Goal: Information Seeking & Learning: Learn about a topic

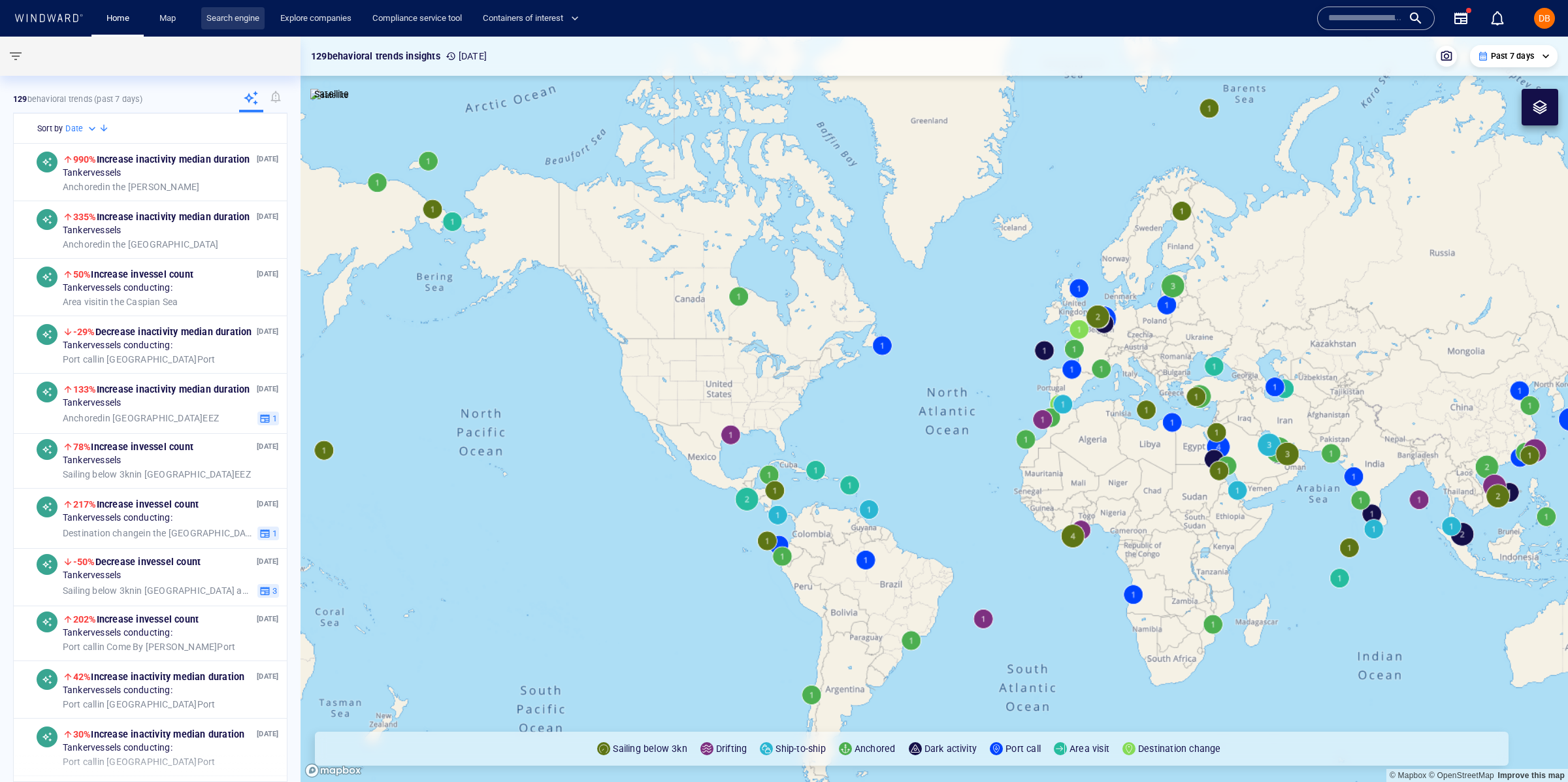
click at [256, 25] on link "Search engine" at bounding box center [232, 18] width 64 height 23
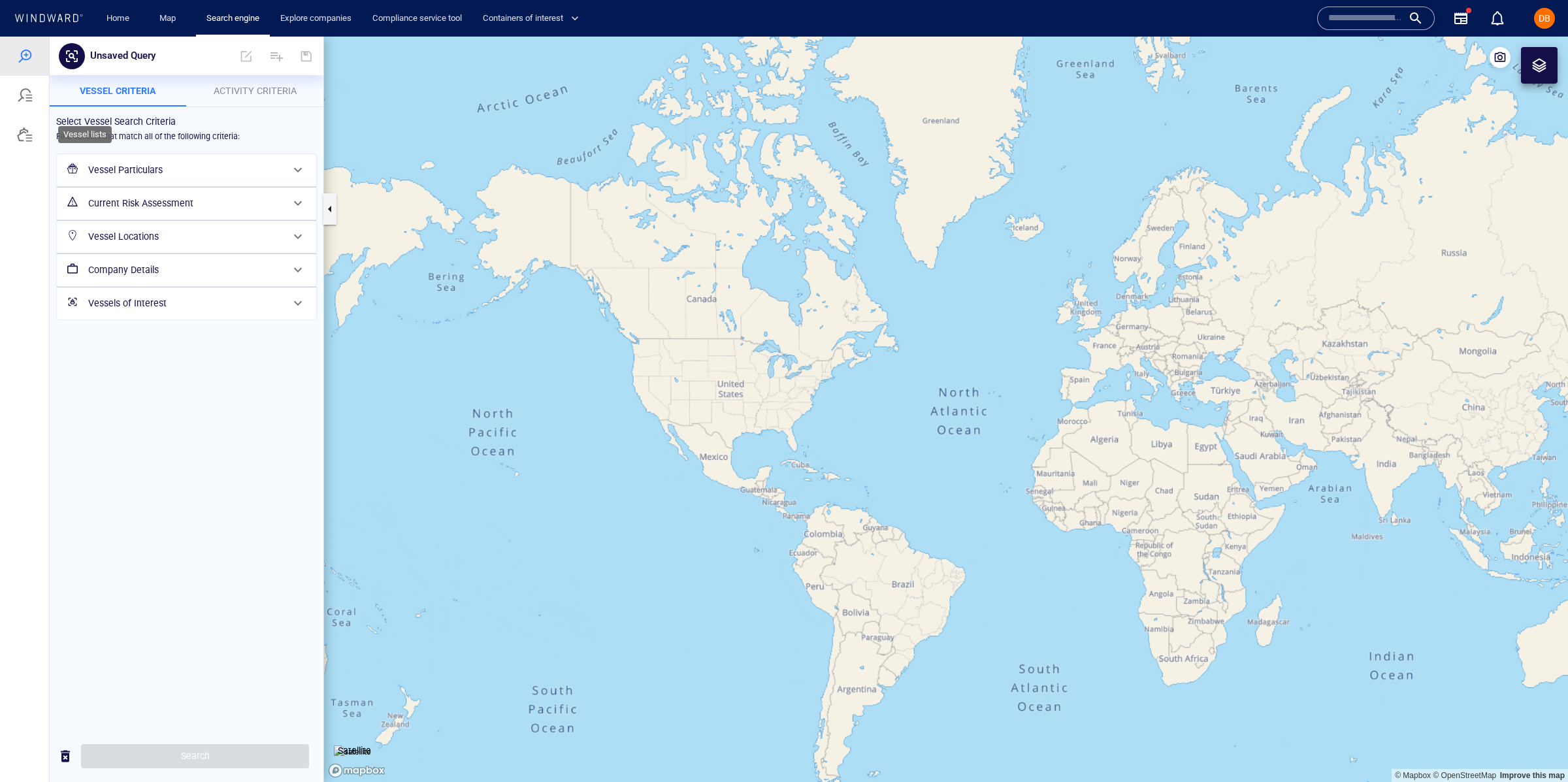
drag, startPoint x: 23, startPoint y: 131, endPoint x: 31, endPoint y: 131, distance: 8.0
click at [24, 131] on div at bounding box center [24, 134] width 15 height 15
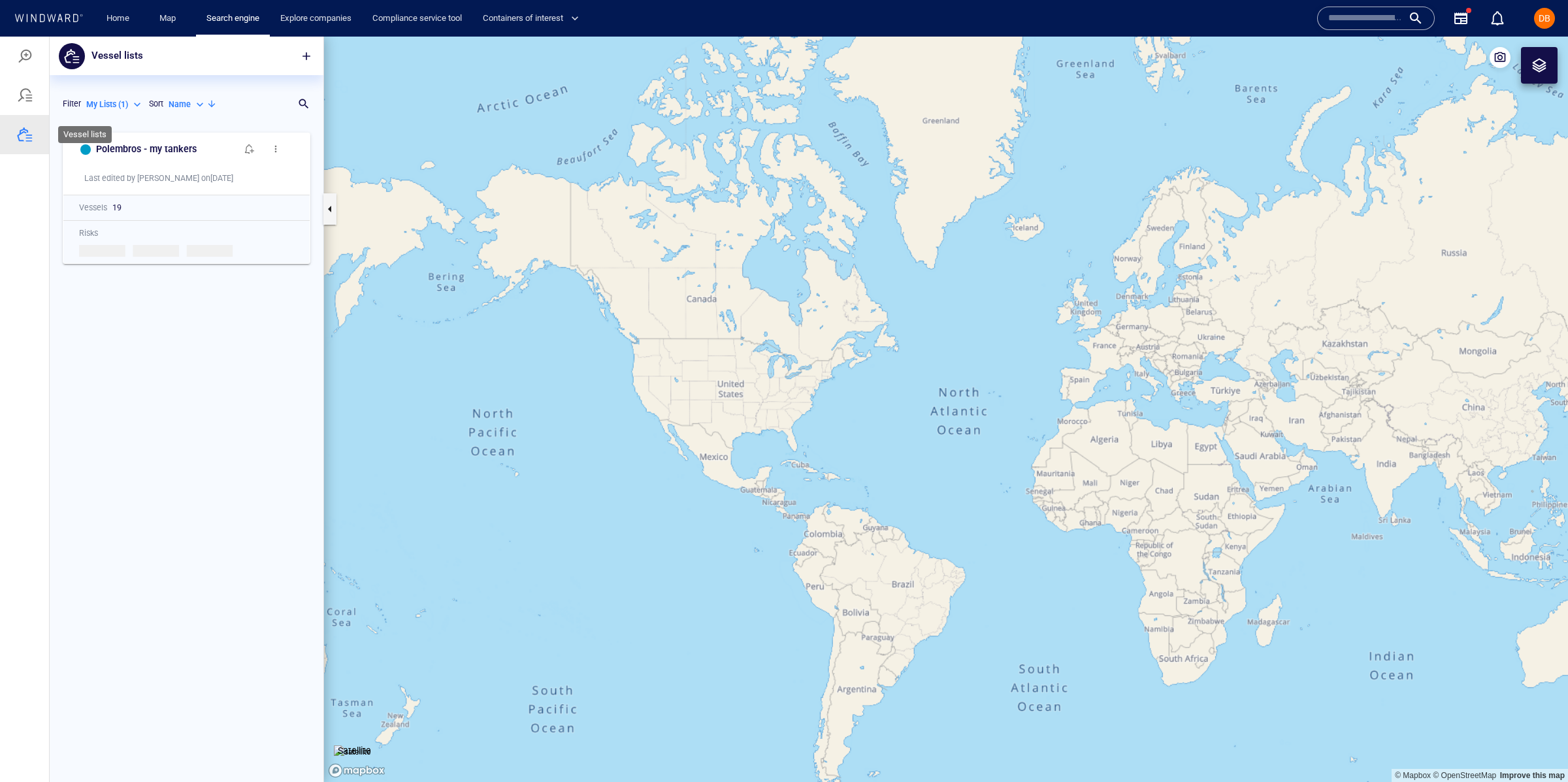
scroll to position [656, 273]
click at [318, 53] on button "button" at bounding box center [306, 55] width 28 height 28
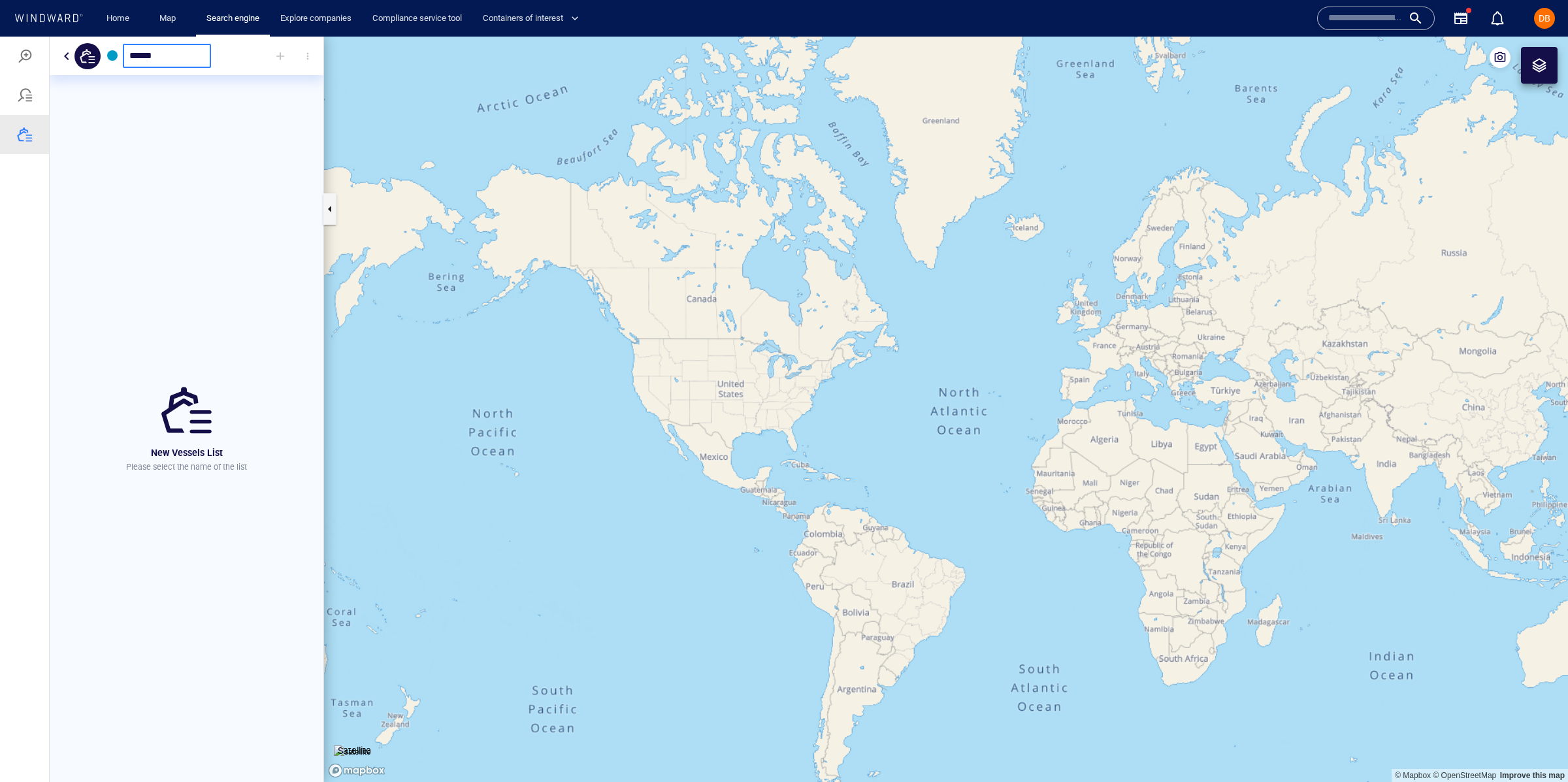
type input "******"
click at [280, 54] on div at bounding box center [280, 55] width 28 height 28
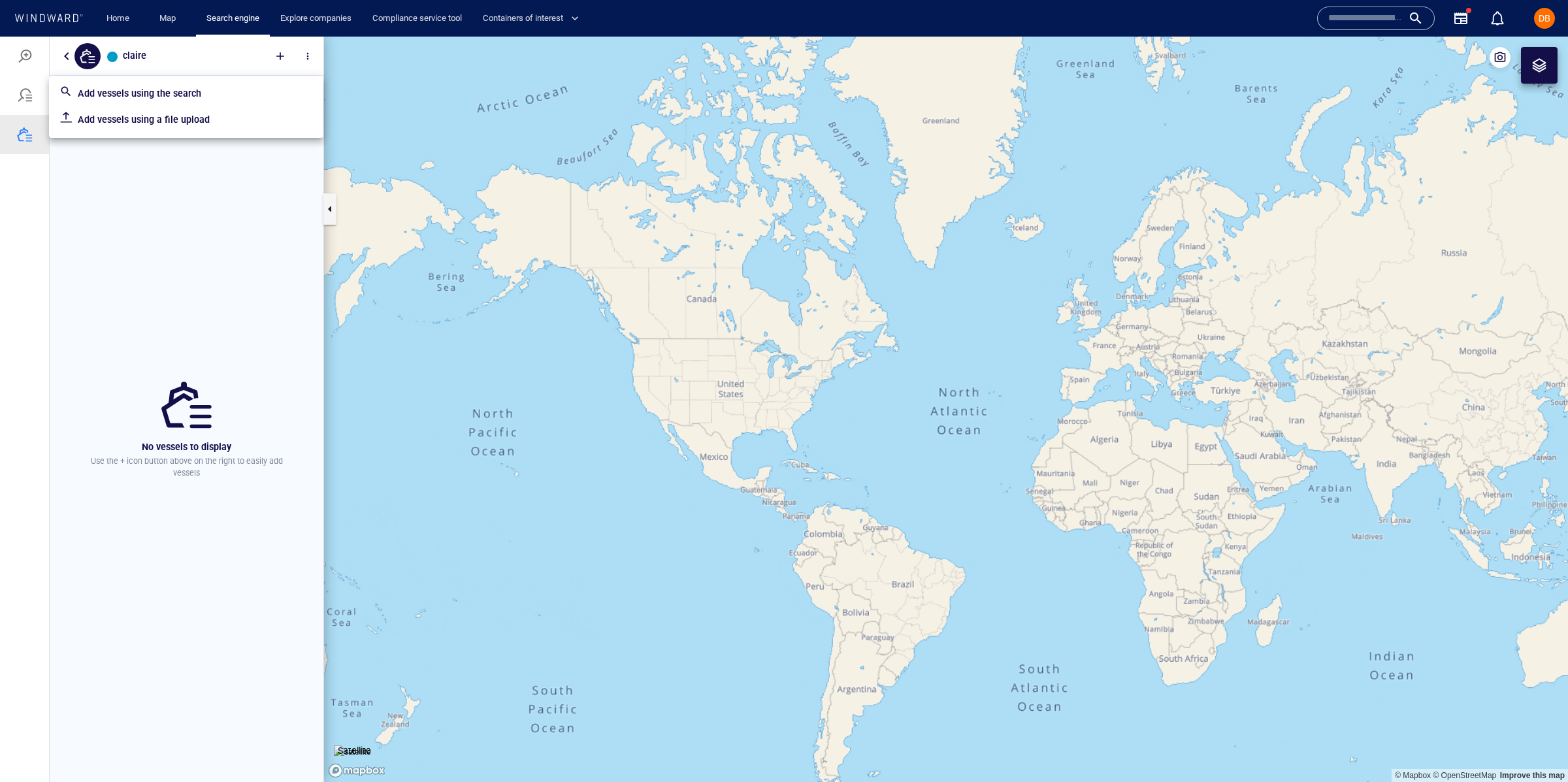
click at [64, 61] on div at bounding box center [784, 409] width 1568 height 745
click at [66, 56] on button "button" at bounding box center [66, 55] width 15 height 15
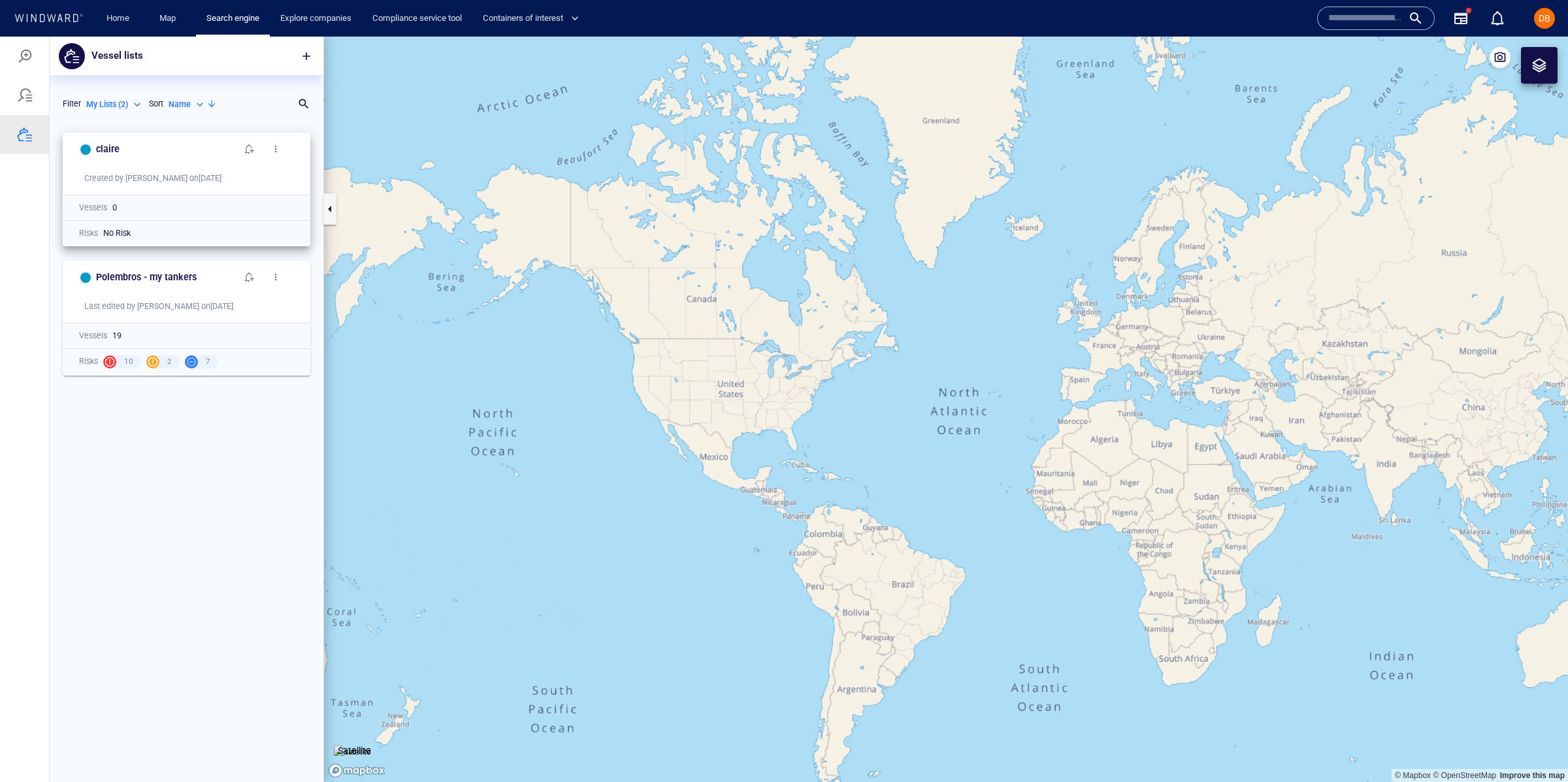
click at [280, 152] on span "button" at bounding box center [275, 149] width 10 height 10
click at [309, 184] on p "Delete" at bounding box center [305, 189] width 28 height 15
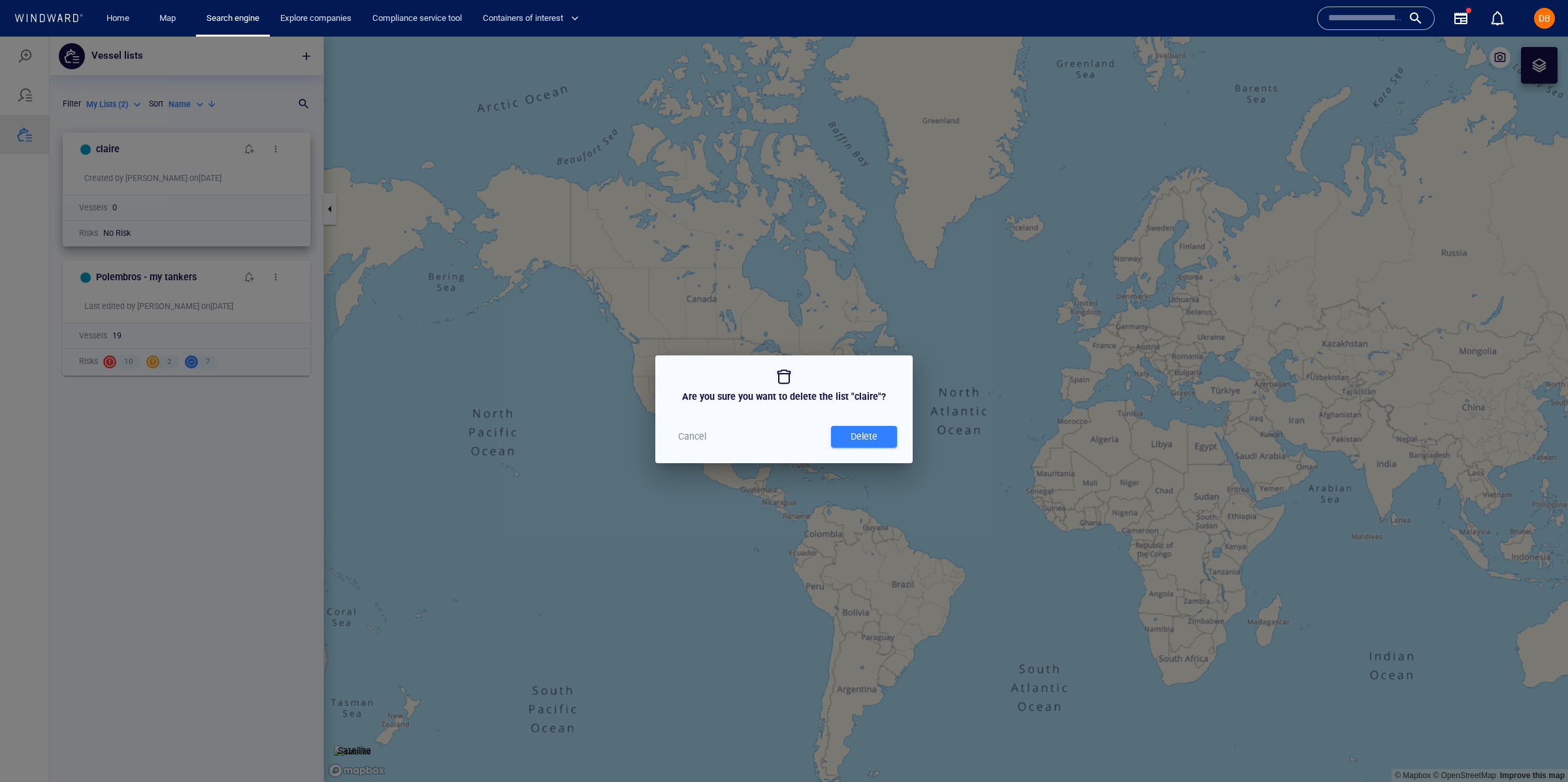
click at [864, 433] on div "Delete" at bounding box center [864, 437] width 32 height 22
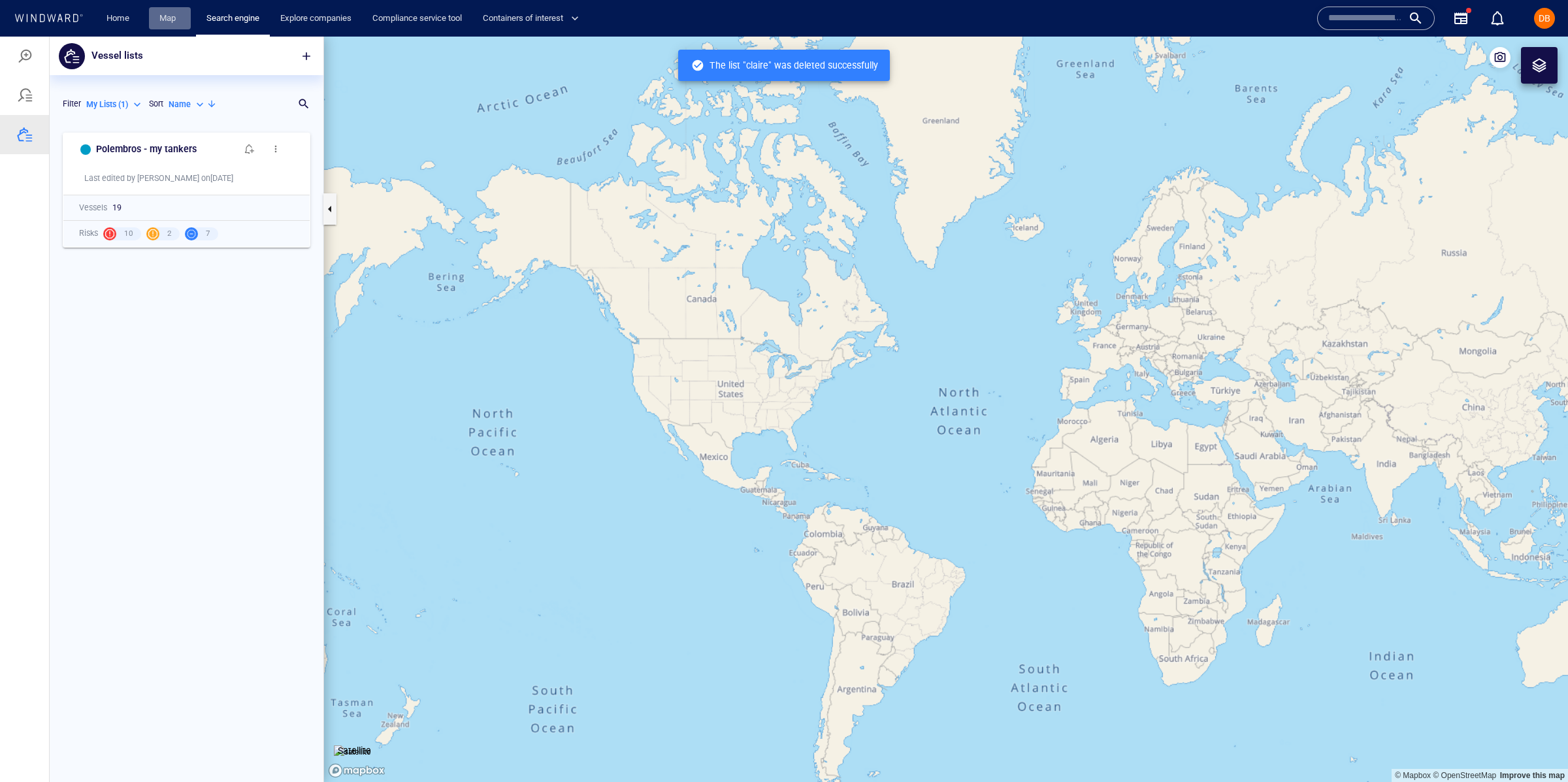
click at [177, 16] on link "Map" at bounding box center [169, 18] width 31 height 23
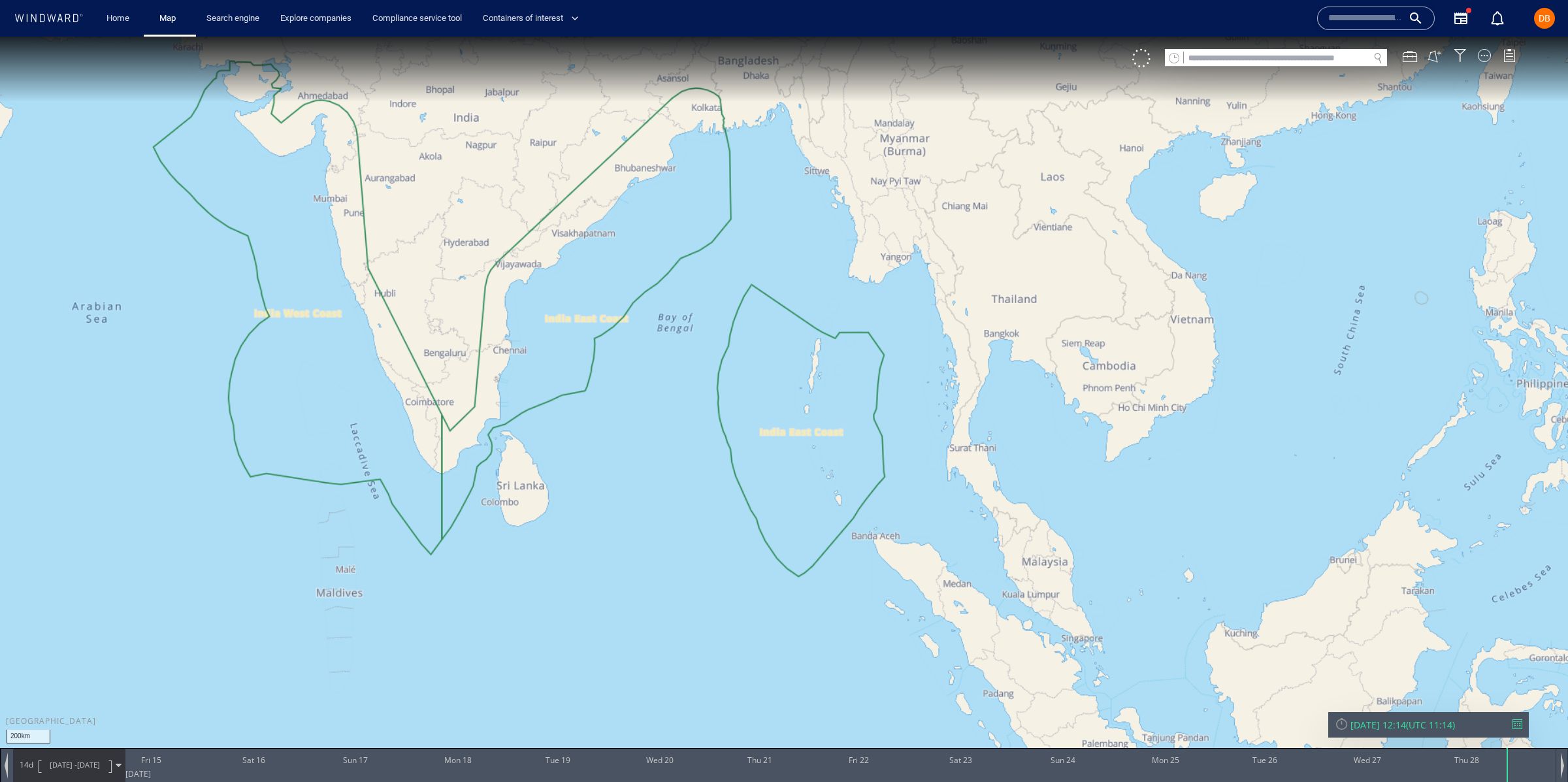
drag, startPoint x: 1494, startPoint y: 442, endPoint x: 628, endPoint y: 294, distance: 878.6
click at [600, 270] on canvas "Map" at bounding box center [784, 402] width 1568 height 732
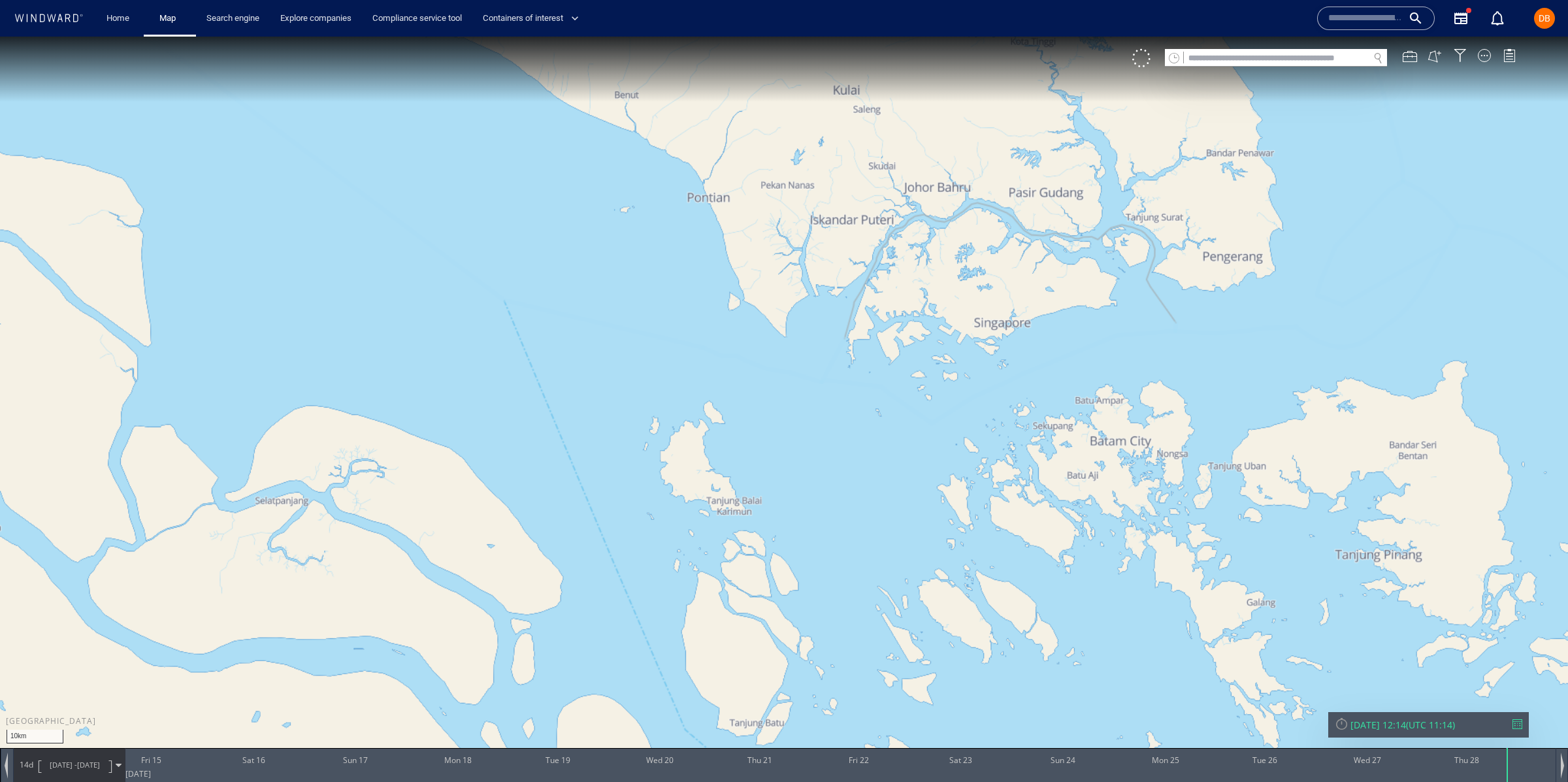
drag, startPoint x: 1259, startPoint y: 432, endPoint x: 944, endPoint y: 372, distance: 320.7
click at [895, 463] on canvas "Map" at bounding box center [784, 402] width 1568 height 732
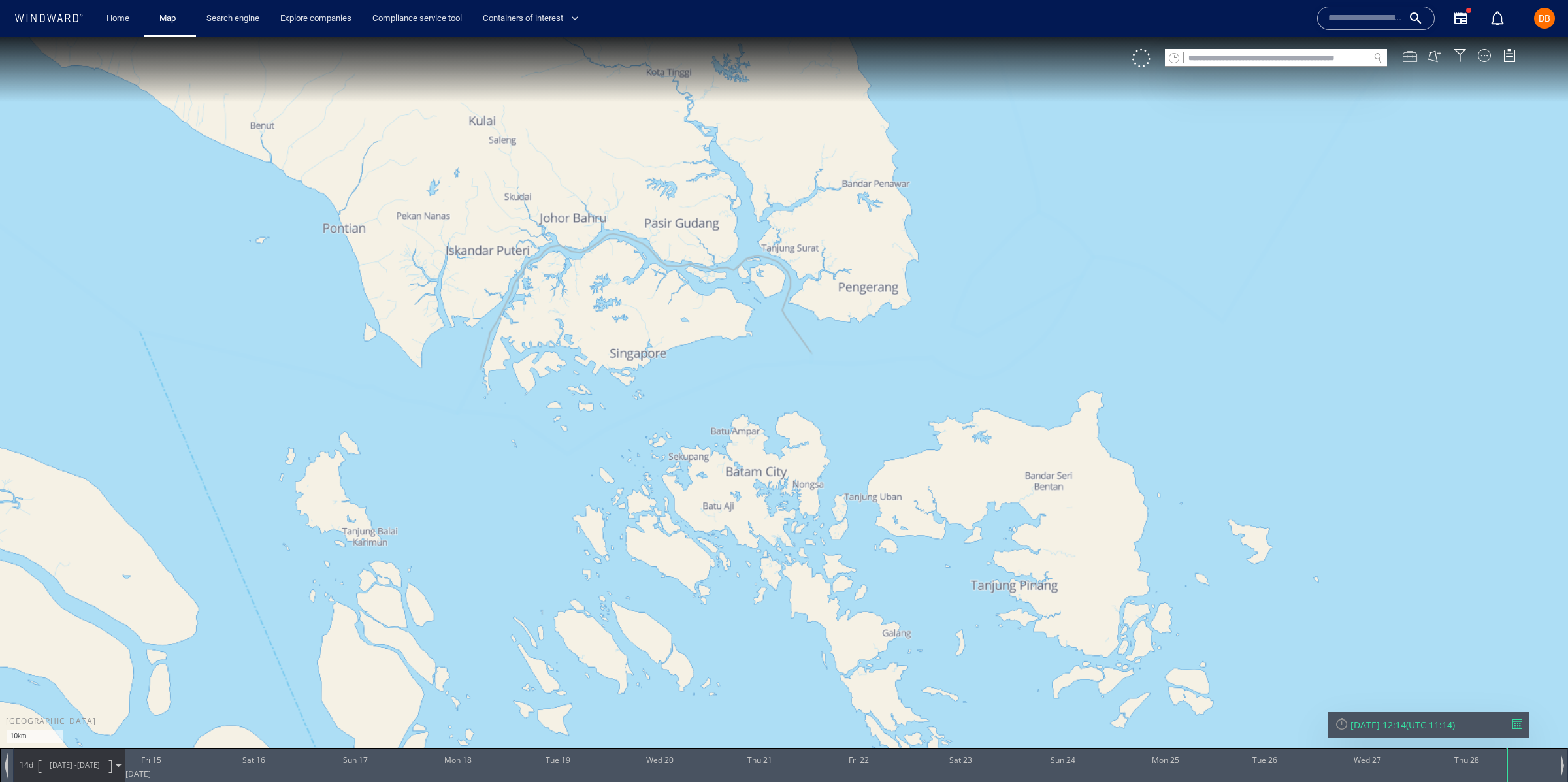
click at [1404, 57] on div at bounding box center [1410, 56] width 15 height 15
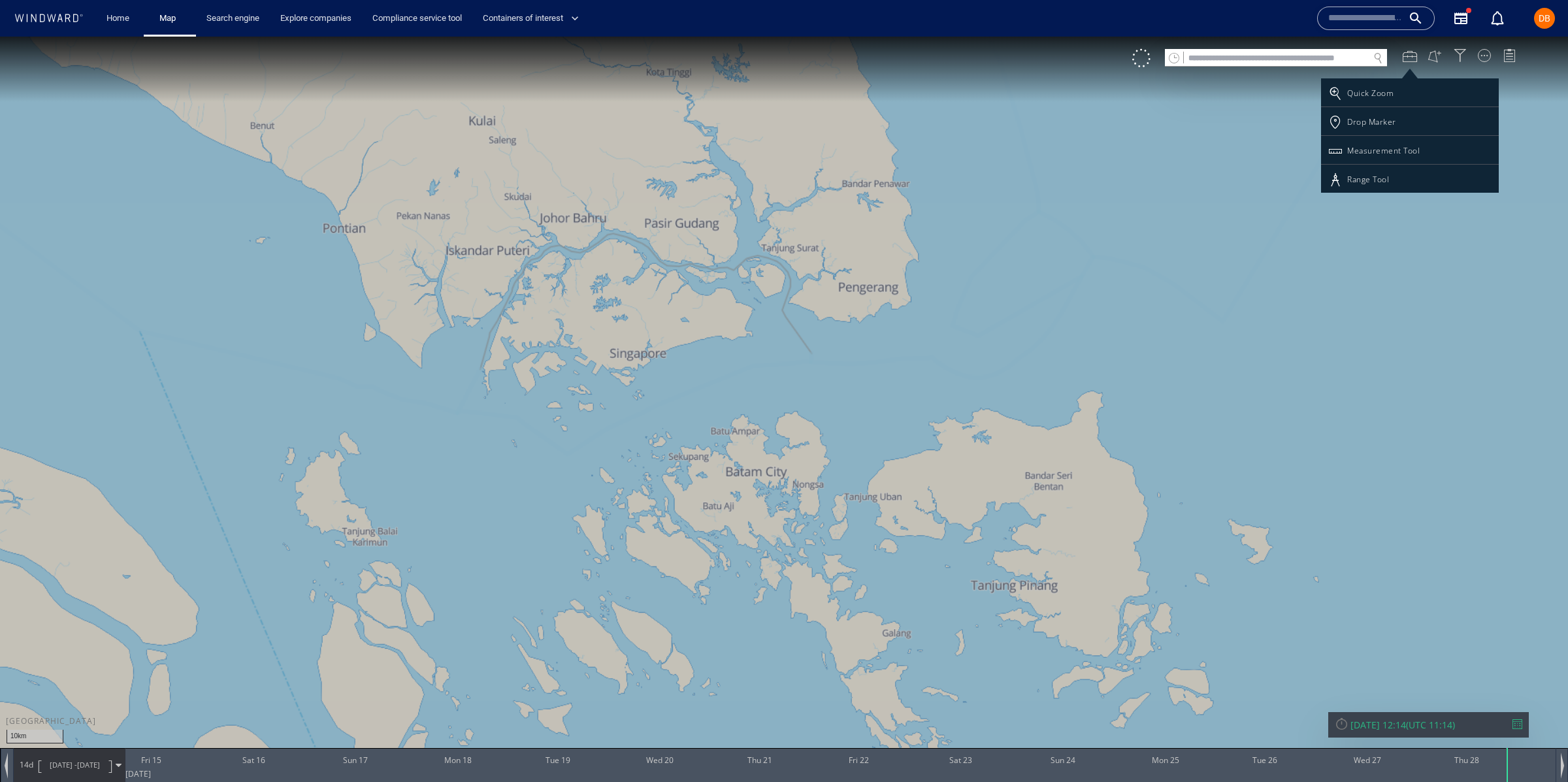
click at [1512, 53] on div at bounding box center [784, 409] width 1568 height 745
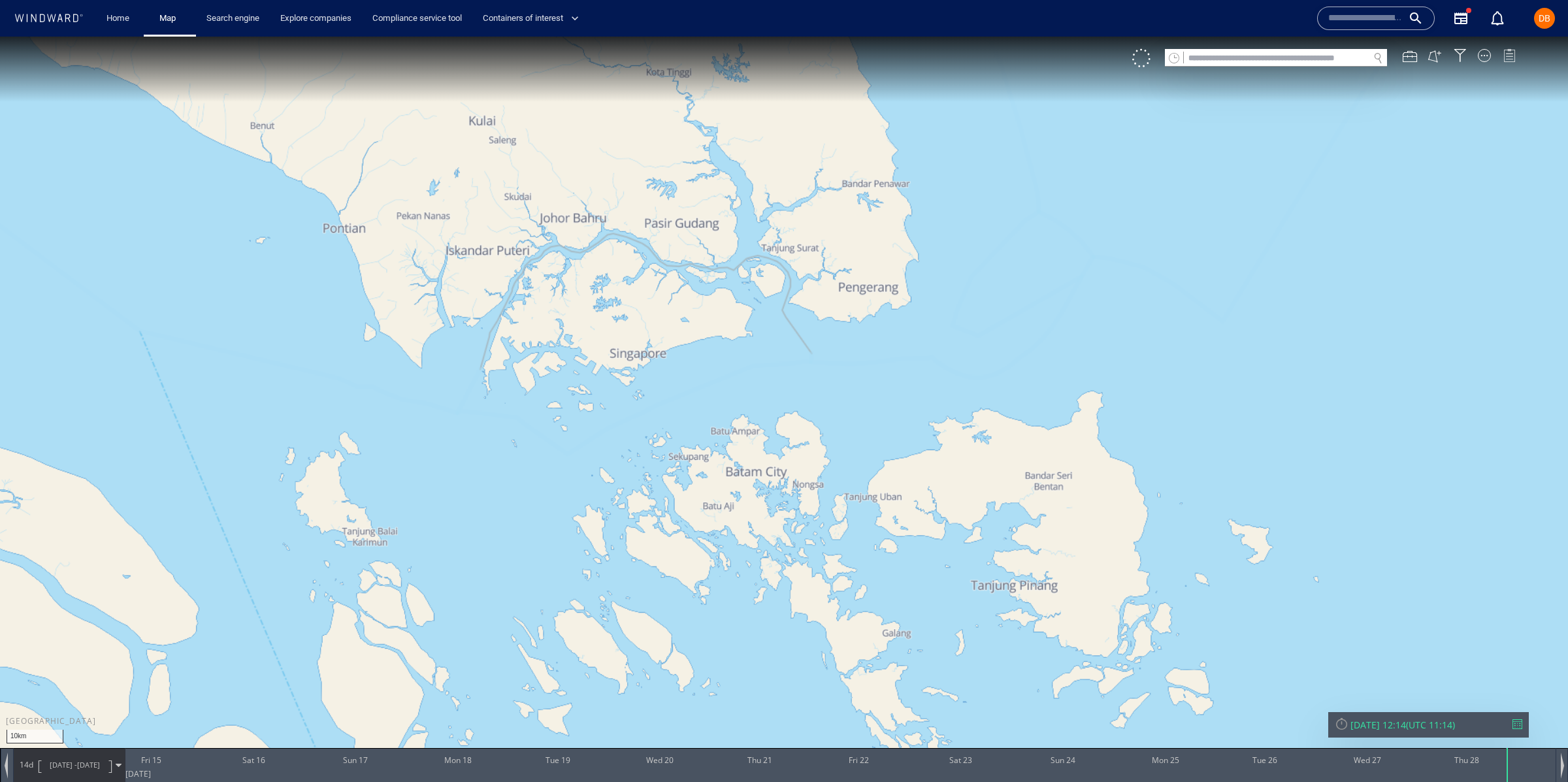
click at [1512, 53] on div at bounding box center [1509, 55] width 13 height 13
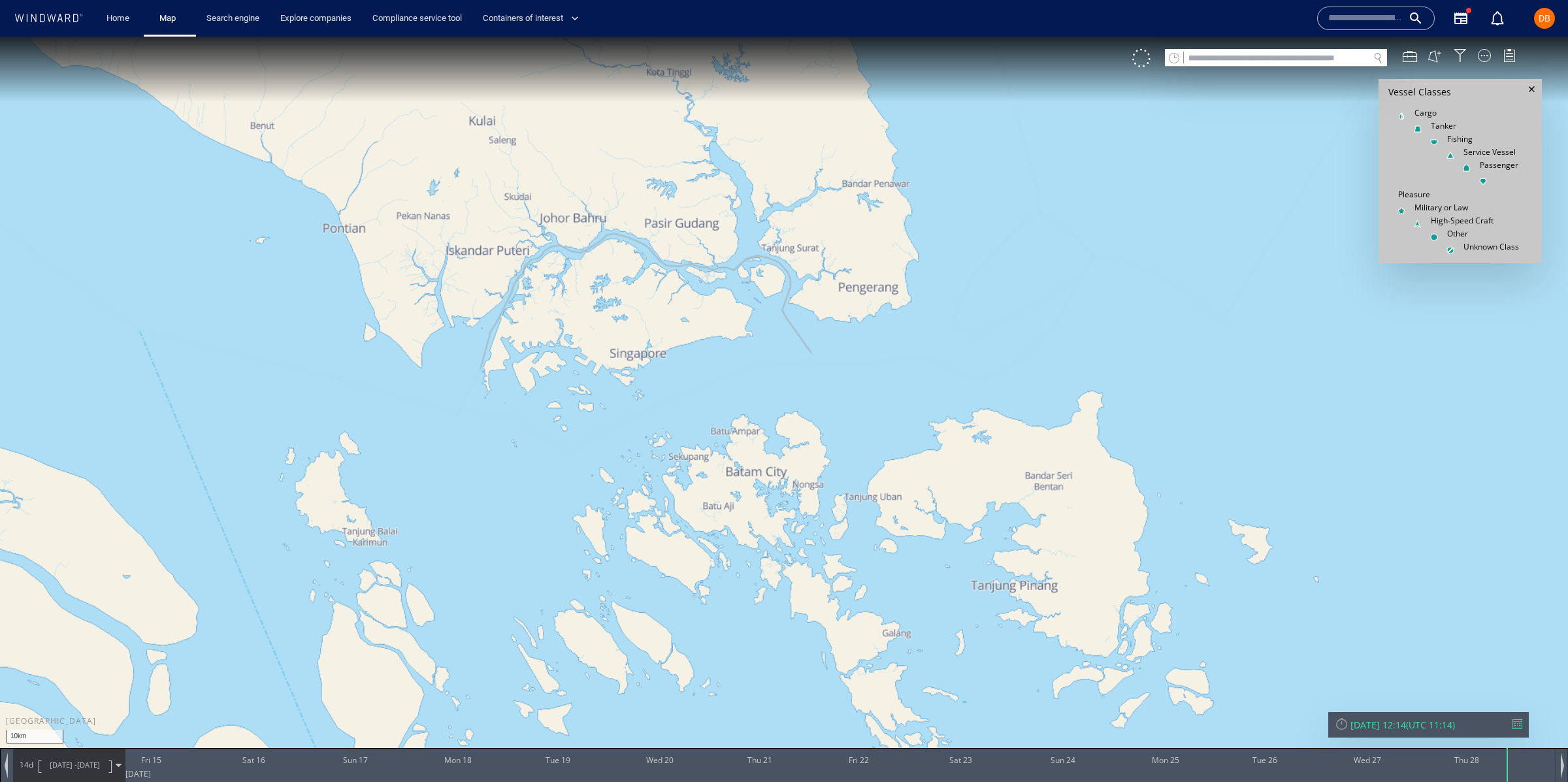
click at [1537, 89] on div at bounding box center [1531, 89] width 14 height 14
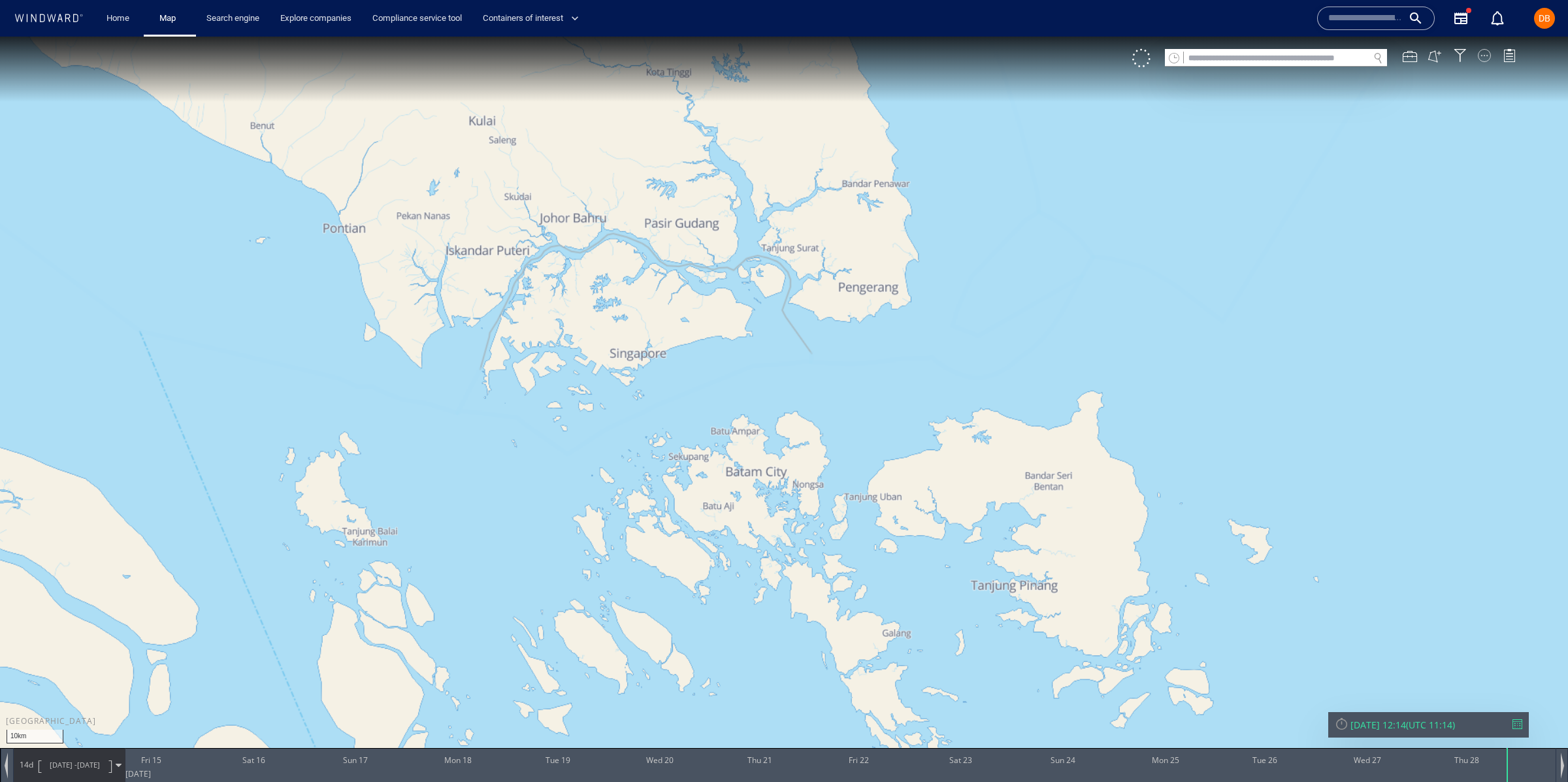
click at [1482, 55] on div at bounding box center [1484, 55] width 13 height 13
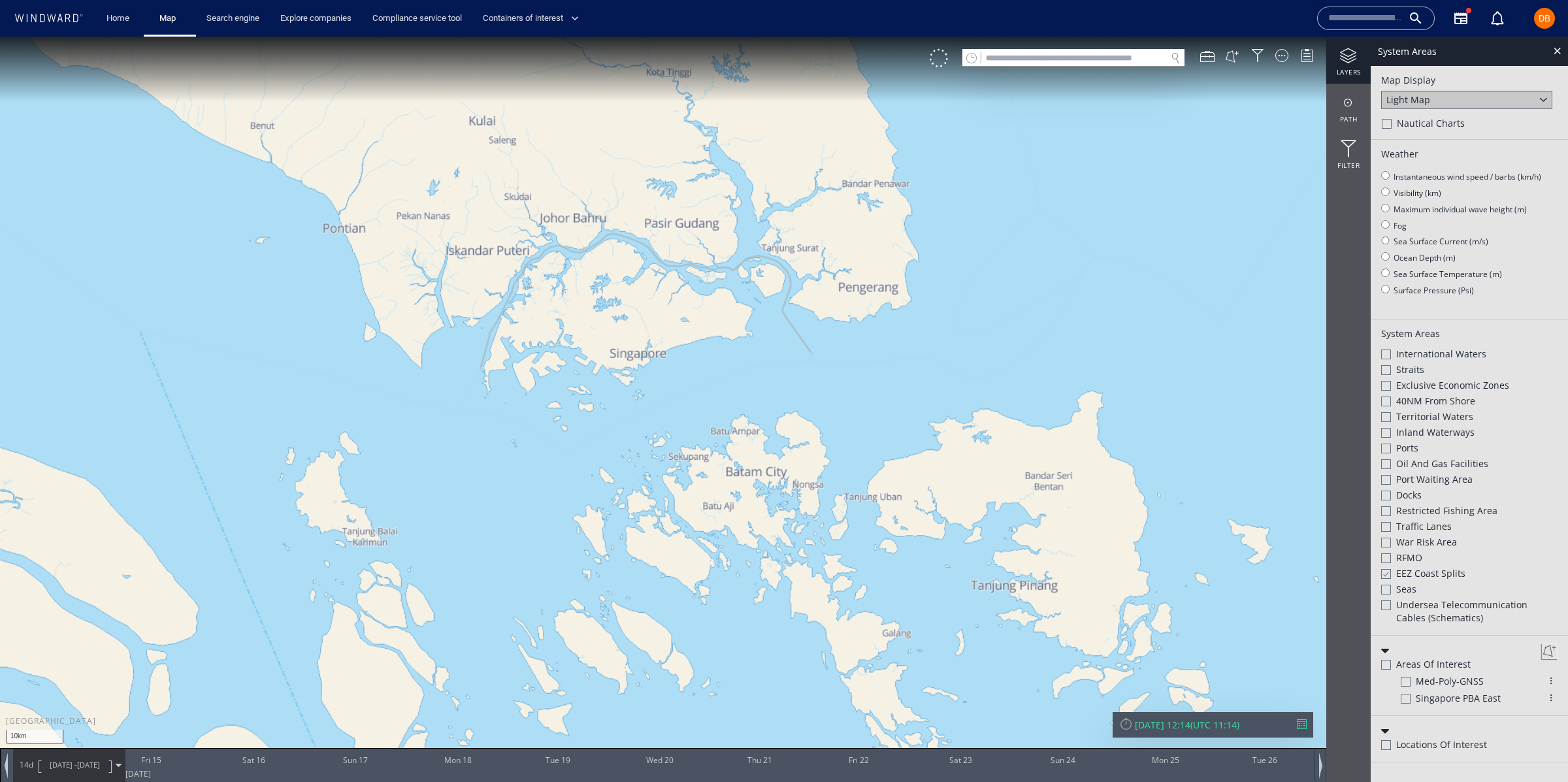
click at [1415, 369] on span "Straits" at bounding box center [1410, 369] width 28 height 13
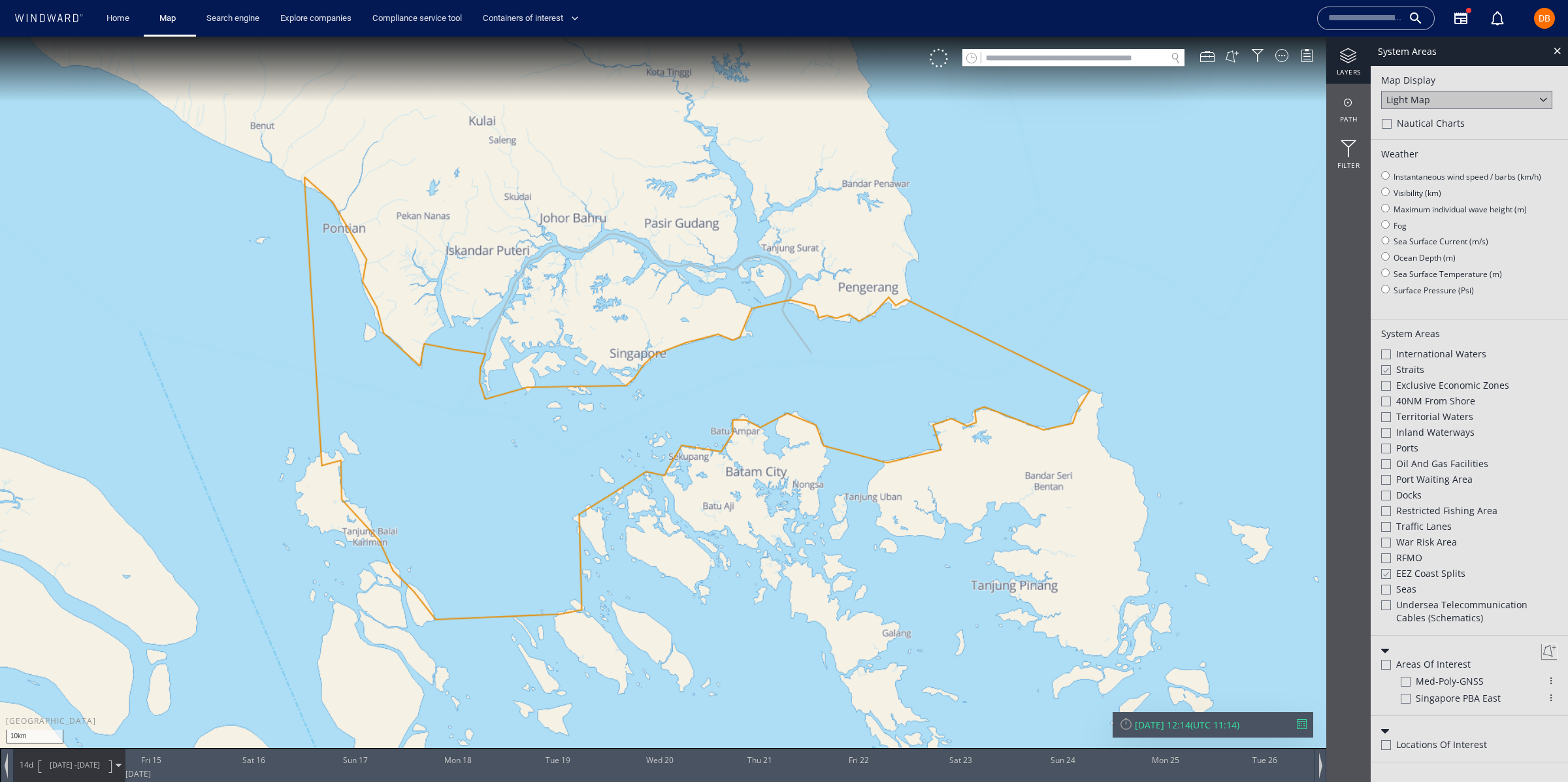
click at [911, 378] on canvas "Map" at bounding box center [784, 402] width 1568 height 732
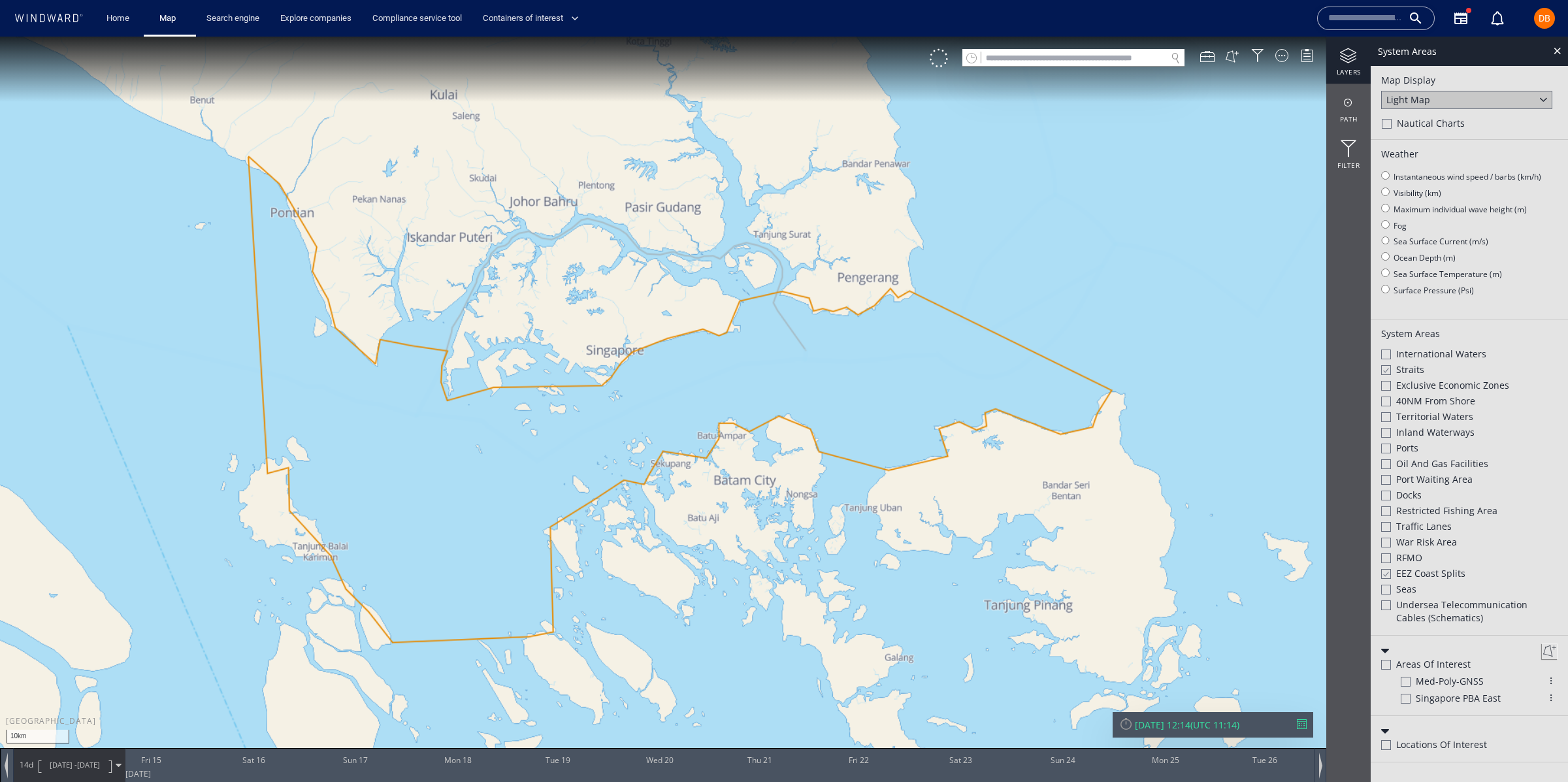
click at [1395, 364] on div "Straits" at bounding box center [1469, 370] width 177 height 15
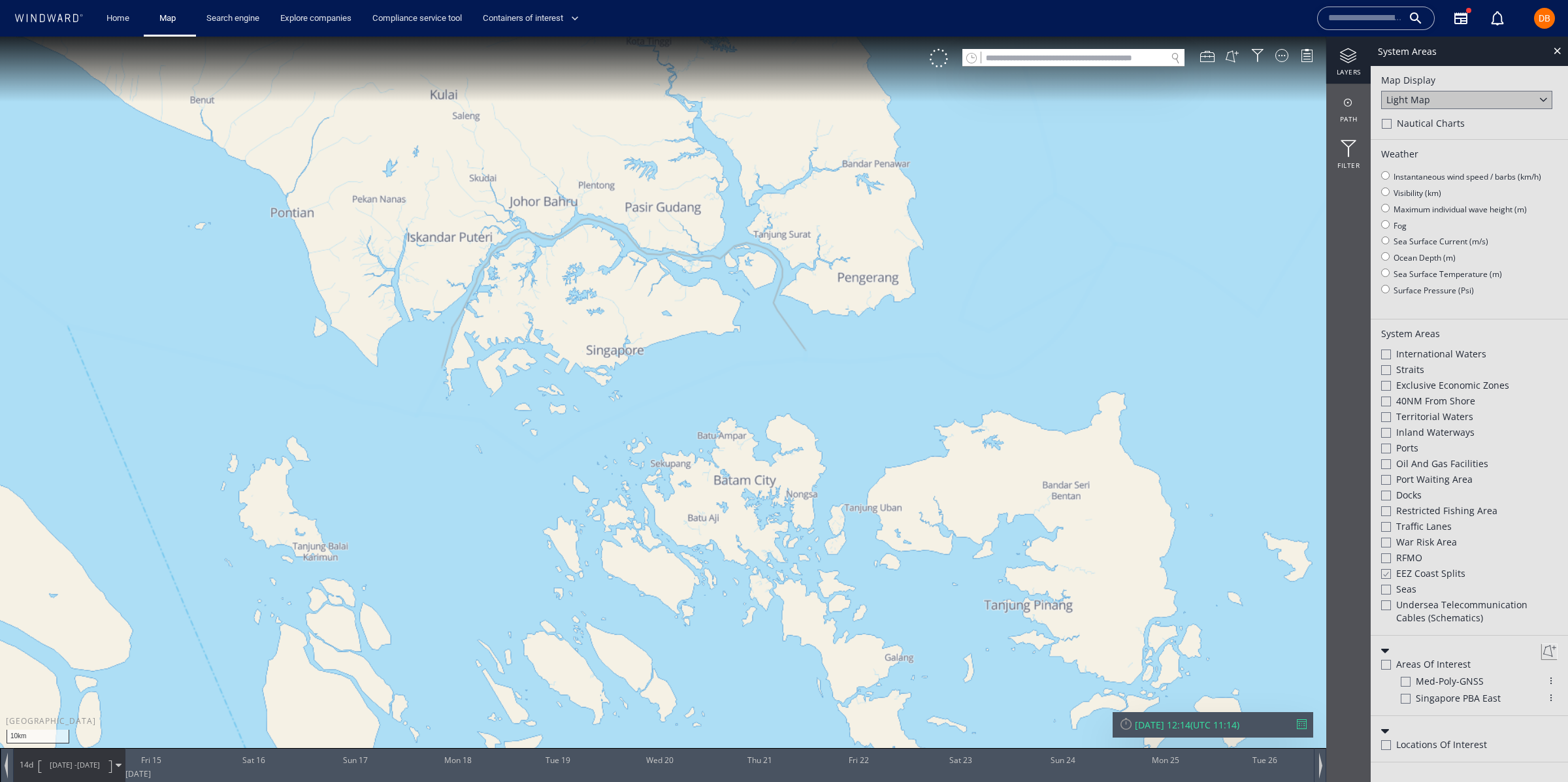
click at [1414, 386] on span "Exclusive Economic Zones" at bounding box center [1452, 386] width 113 height 13
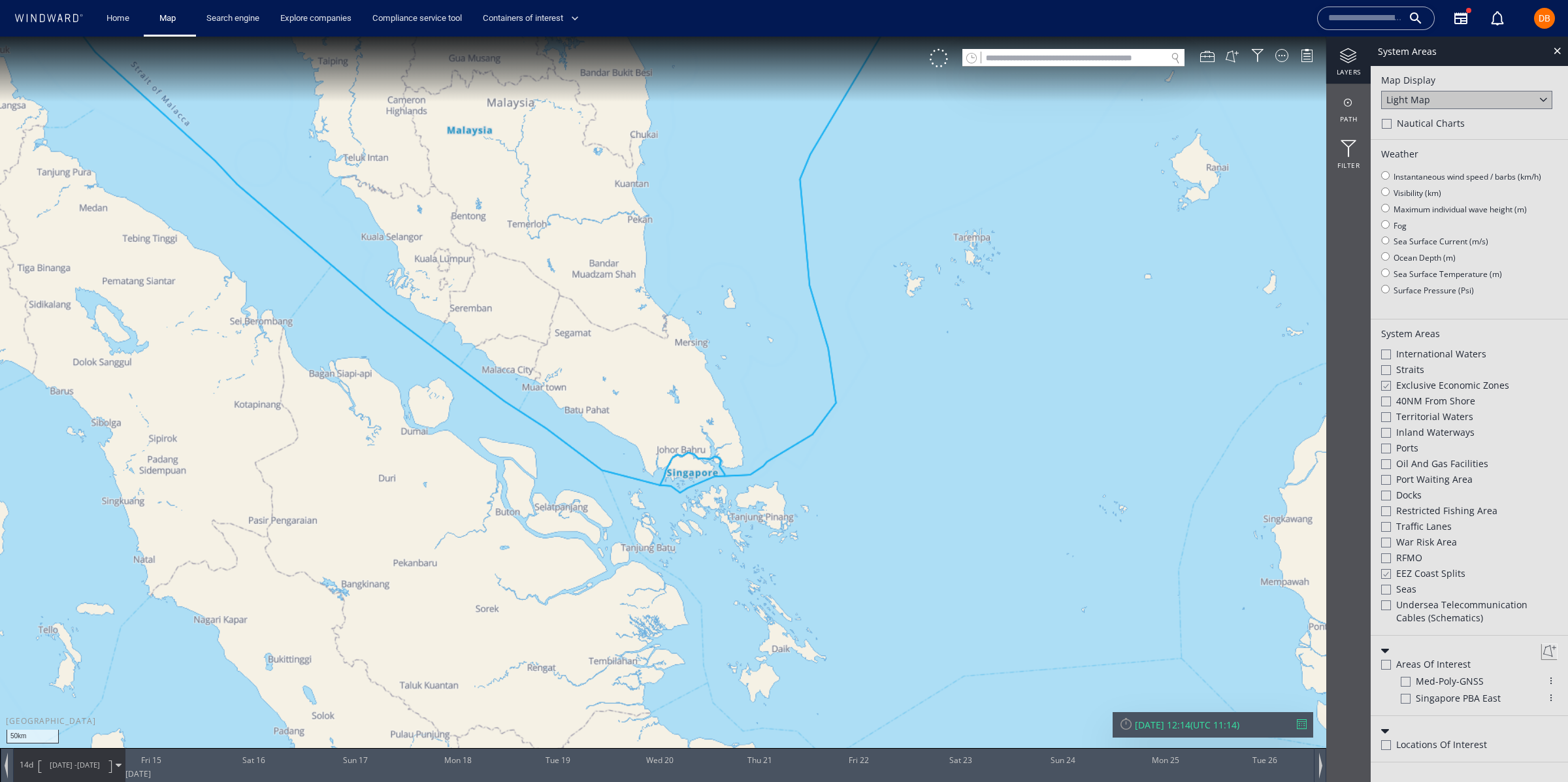
click at [752, 518] on canvas "Map" at bounding box center [784, 402] width 1568 height 732
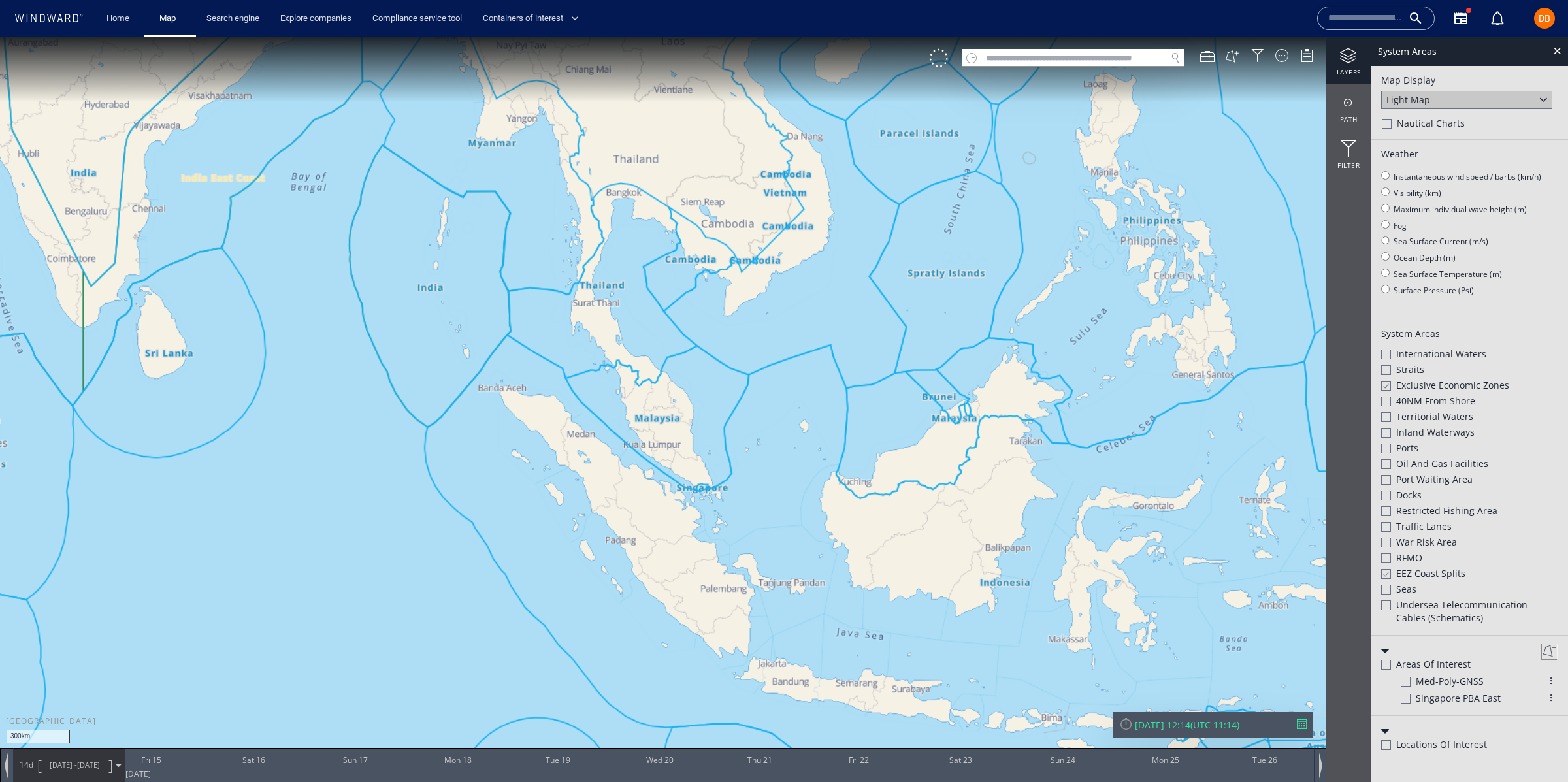
drag, startPoint x: 769, startPoint y: 537, endPoint x: 642, endPoint y: 386, distance: 197.3
click at [641, 386] on canvas "Map" at bounding box center [784, 402] width 1568 height 732
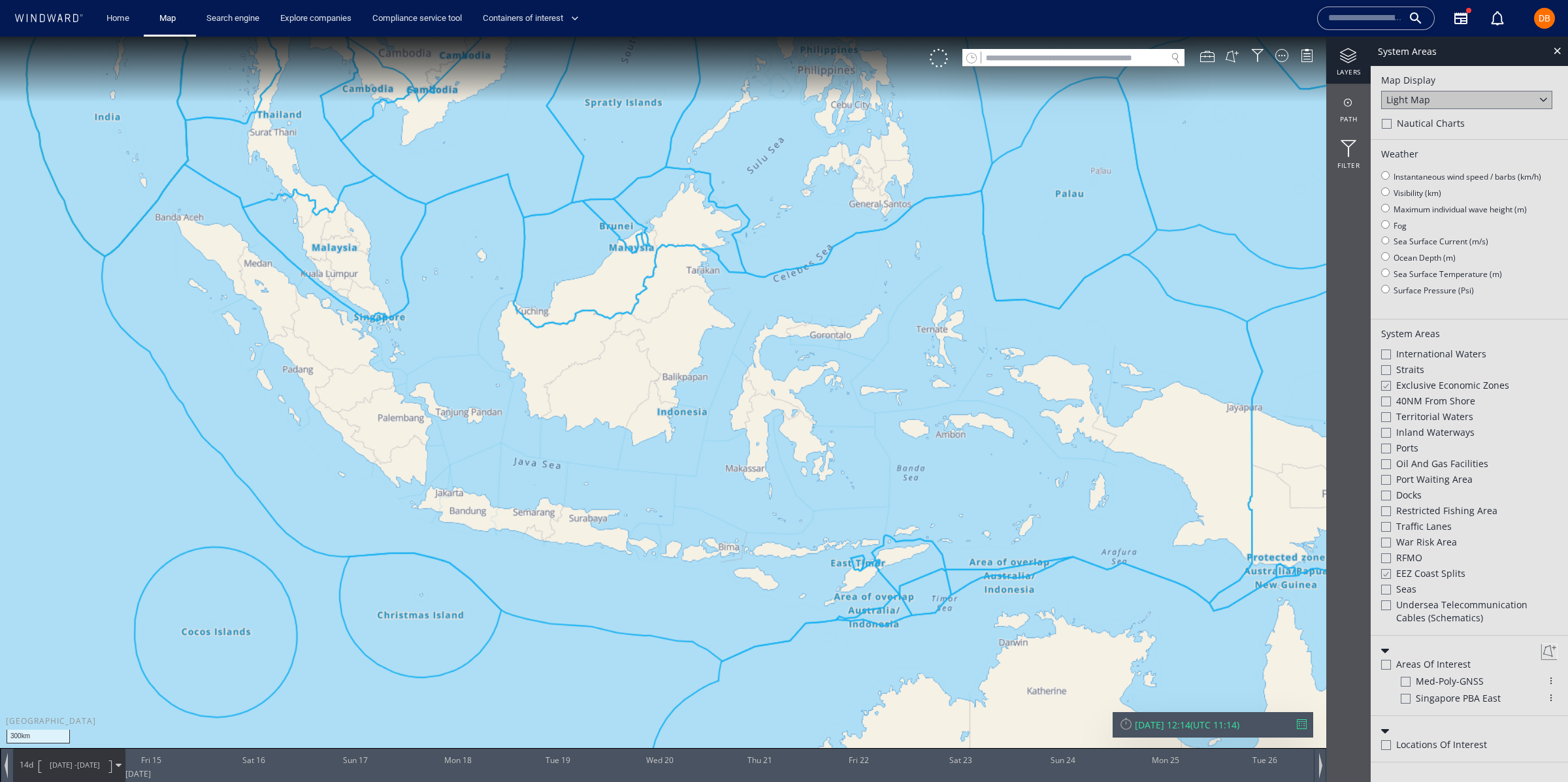
drag, startPoint x: 1175, startPoint y: 409, endPoint x: 917, endPoint y: 478, distance: 267.1
click at [997, 393] on canvas "Map" at bounding box center [784, 402] width 1568 height 732
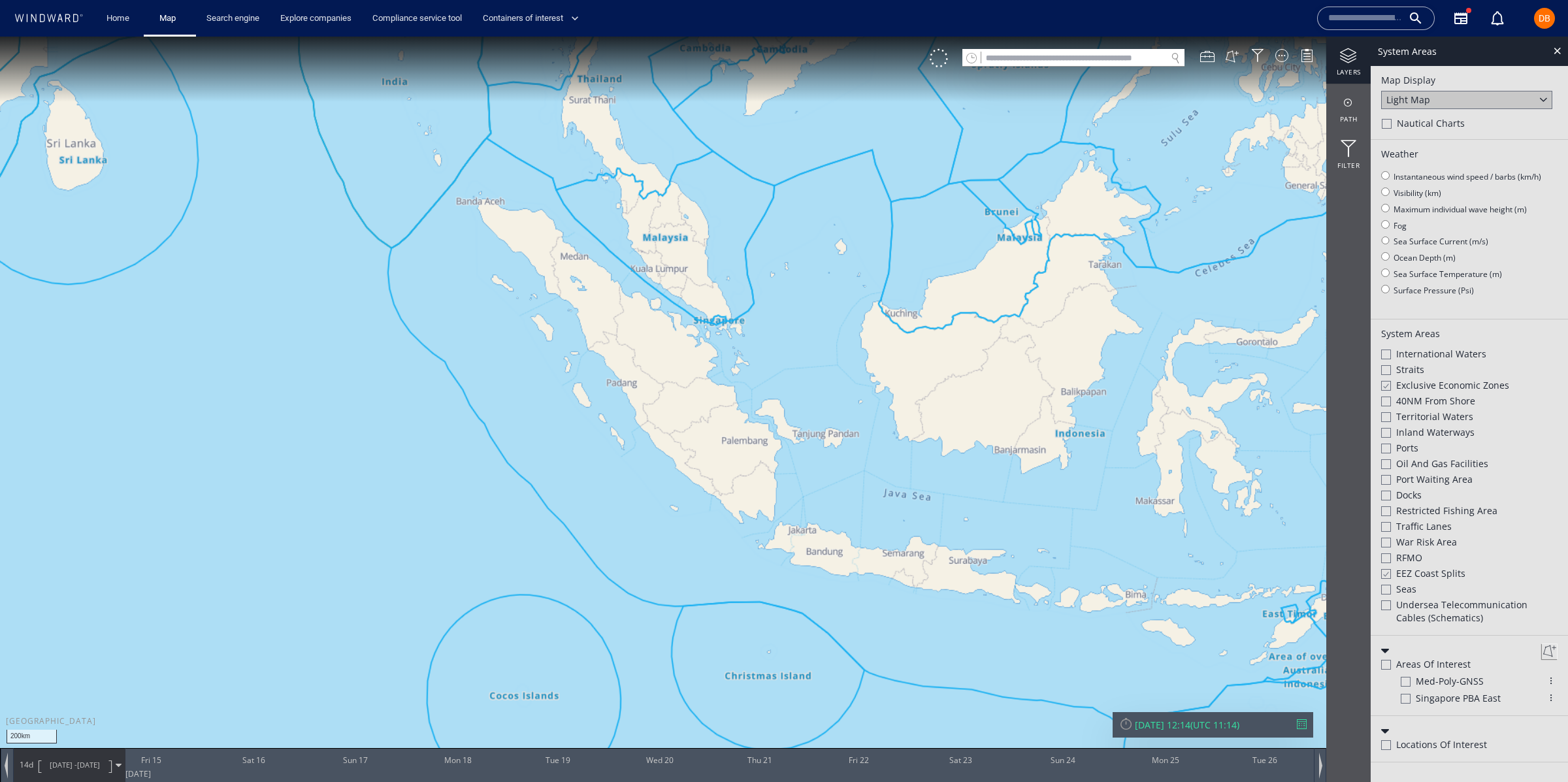
drag, startPoint x: 565, startPoint y: 385, endPoint x: 978, endPoint y: 454, distance: 418.7
click at [978, 453] on canvas "Map" at bounding box center [784, 402] width 1568 height 732
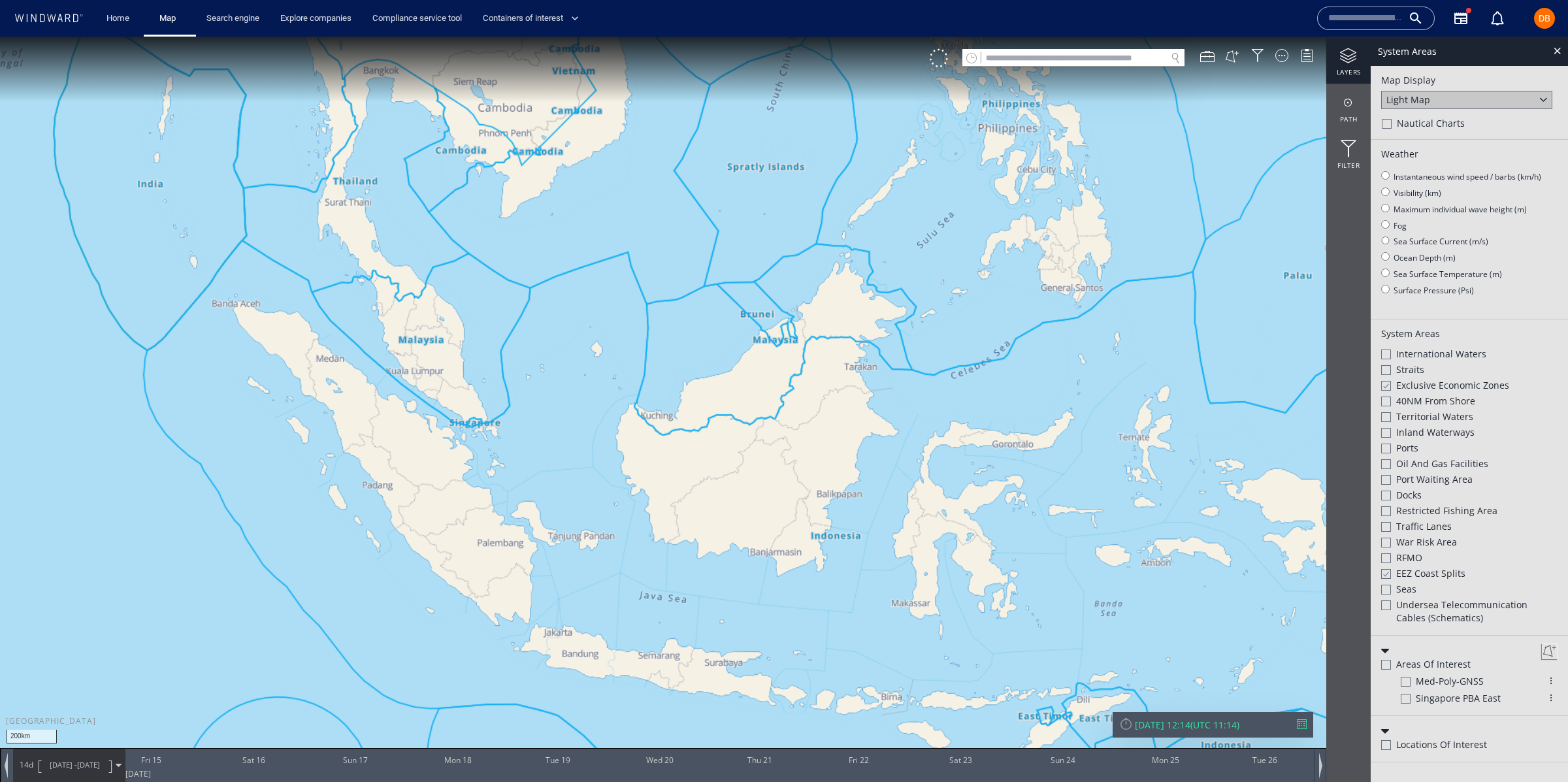
drag, startPoint x: 1034, startPoint y: 345, endPoint x: 769, endPoint y: 402, distance: 271.1
click at [769, 402] on canvas "Map" at bounding box center [784, 402] width 1568 height 732
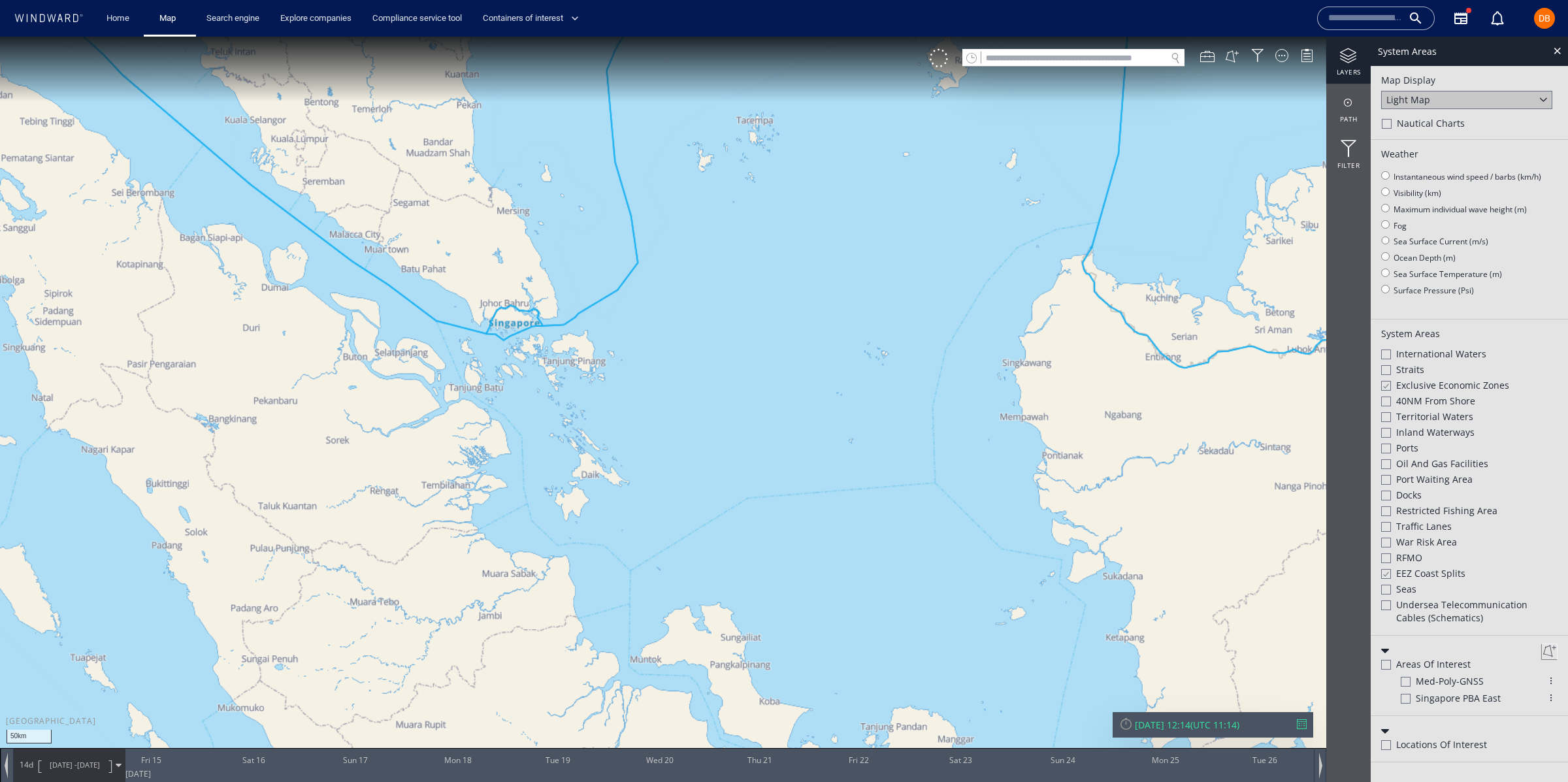
drag, startPoint x: 523, startPoint y: 437, endPoint x: 645, endPoint y: 423, distance: 122.8
click at [647, 427] on canvas "Map" at bounding box center [784, 402] width 1568 height 732
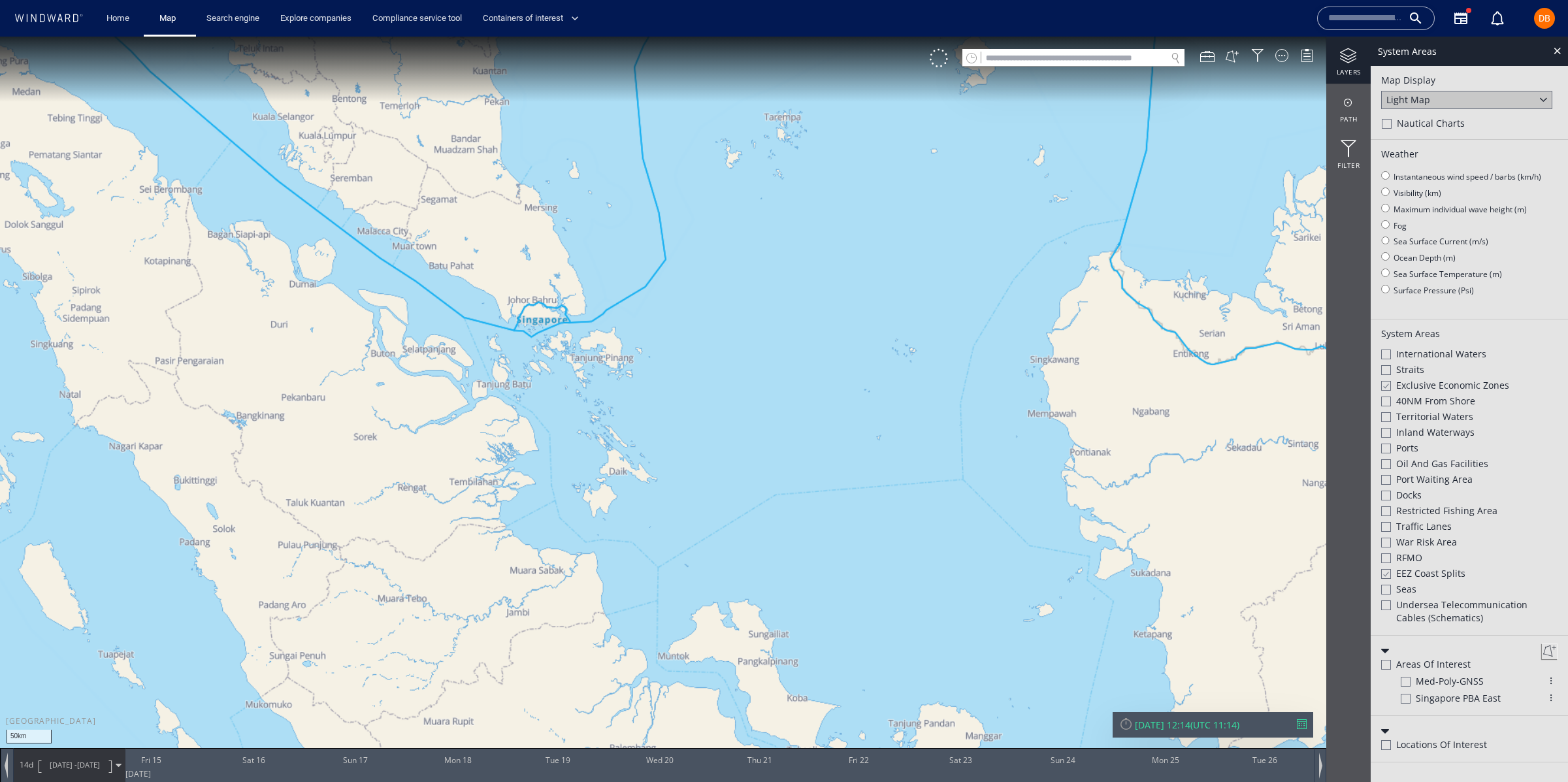
click at [542, 454] on canvas "Map" at bounding box center [784, 402] width 1568 height 732
click at [1560, 48] on div at bounding box center [1557, 50] width 15 height 15
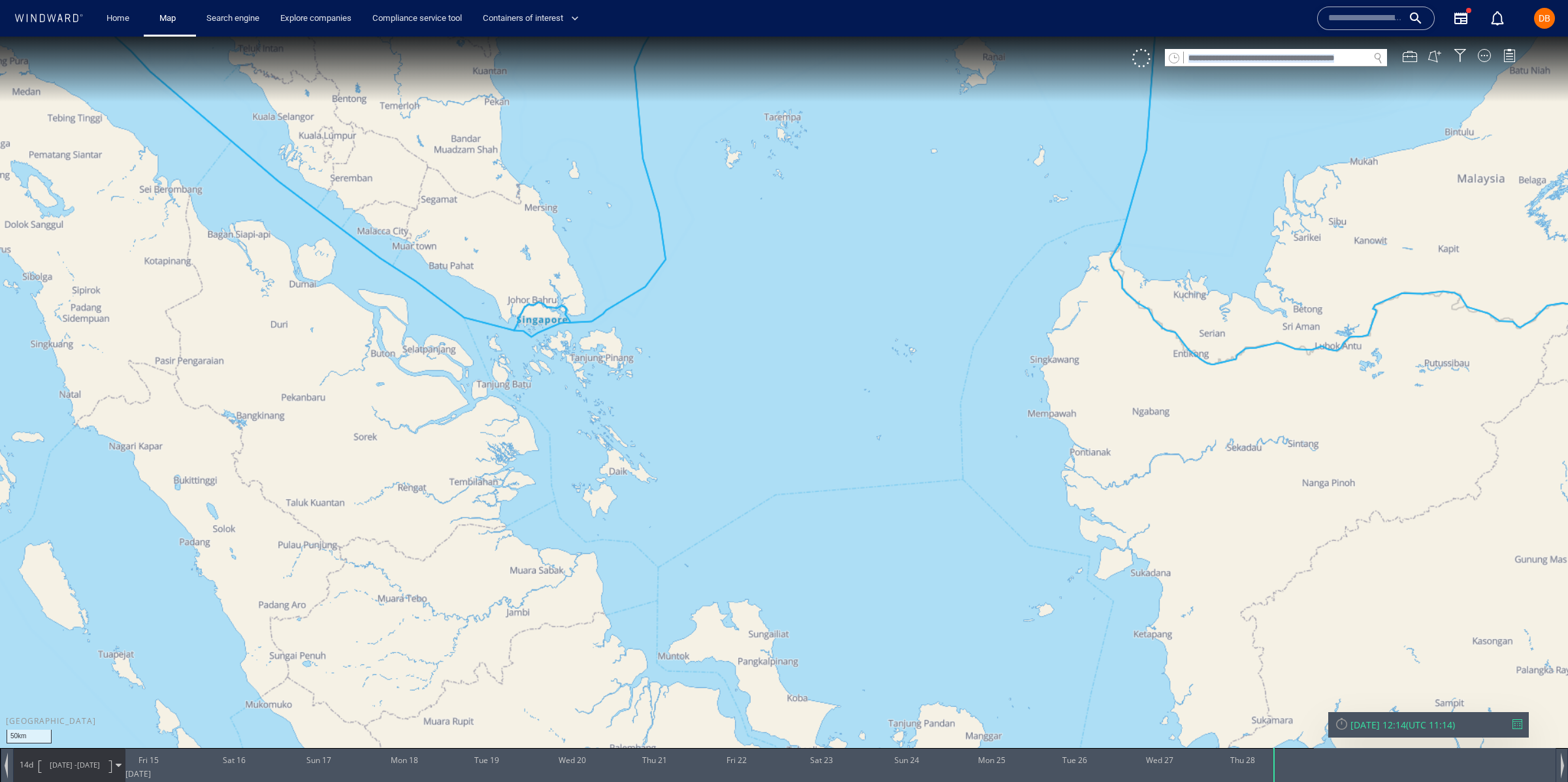
click at [1293, 65] on div at bounding box center [1276, 58] width 222 height 18
click at [1317, 61] on input "text" at bounding box center [1276, 58] width 185 height 18
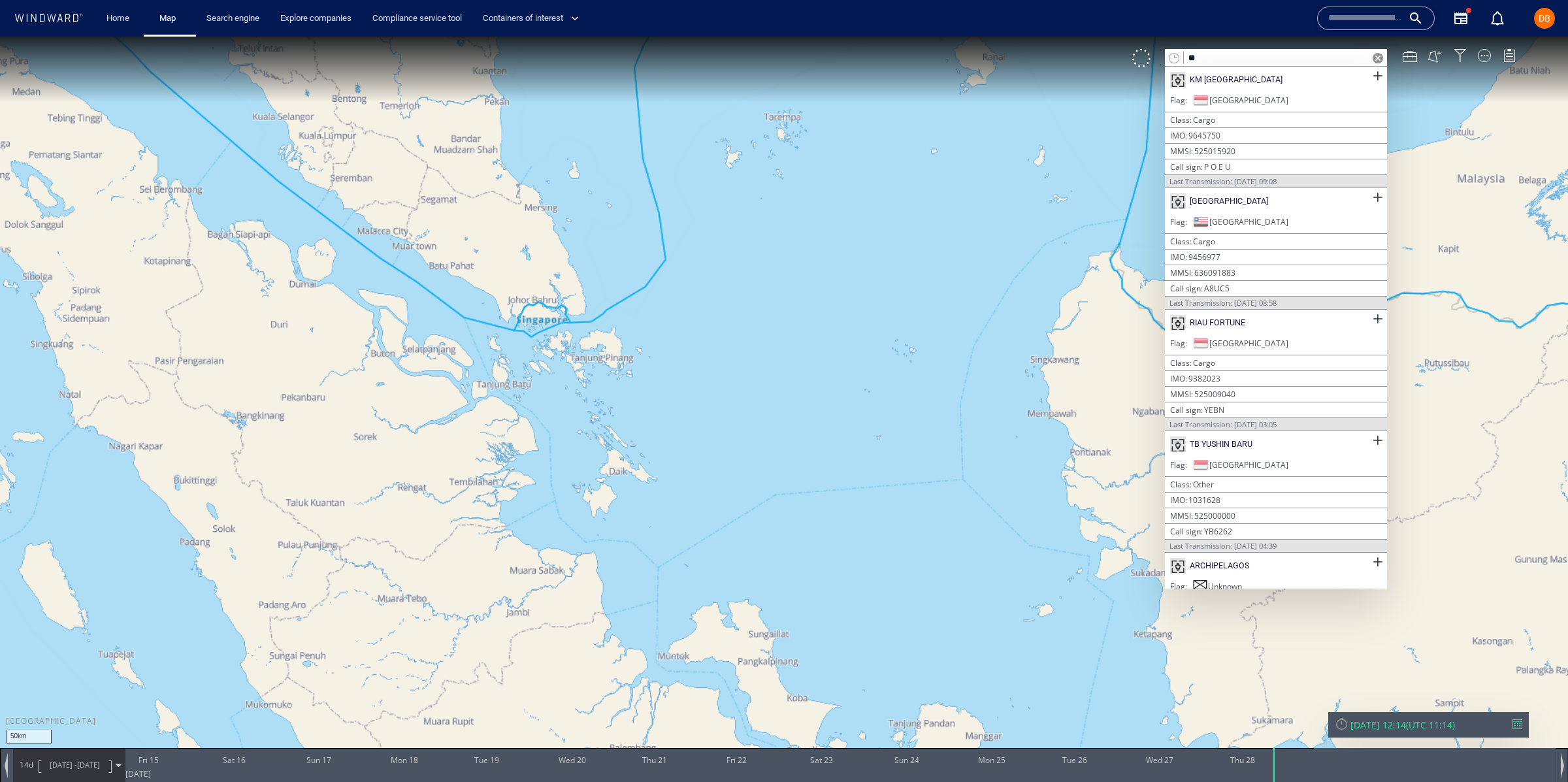
type input "*"
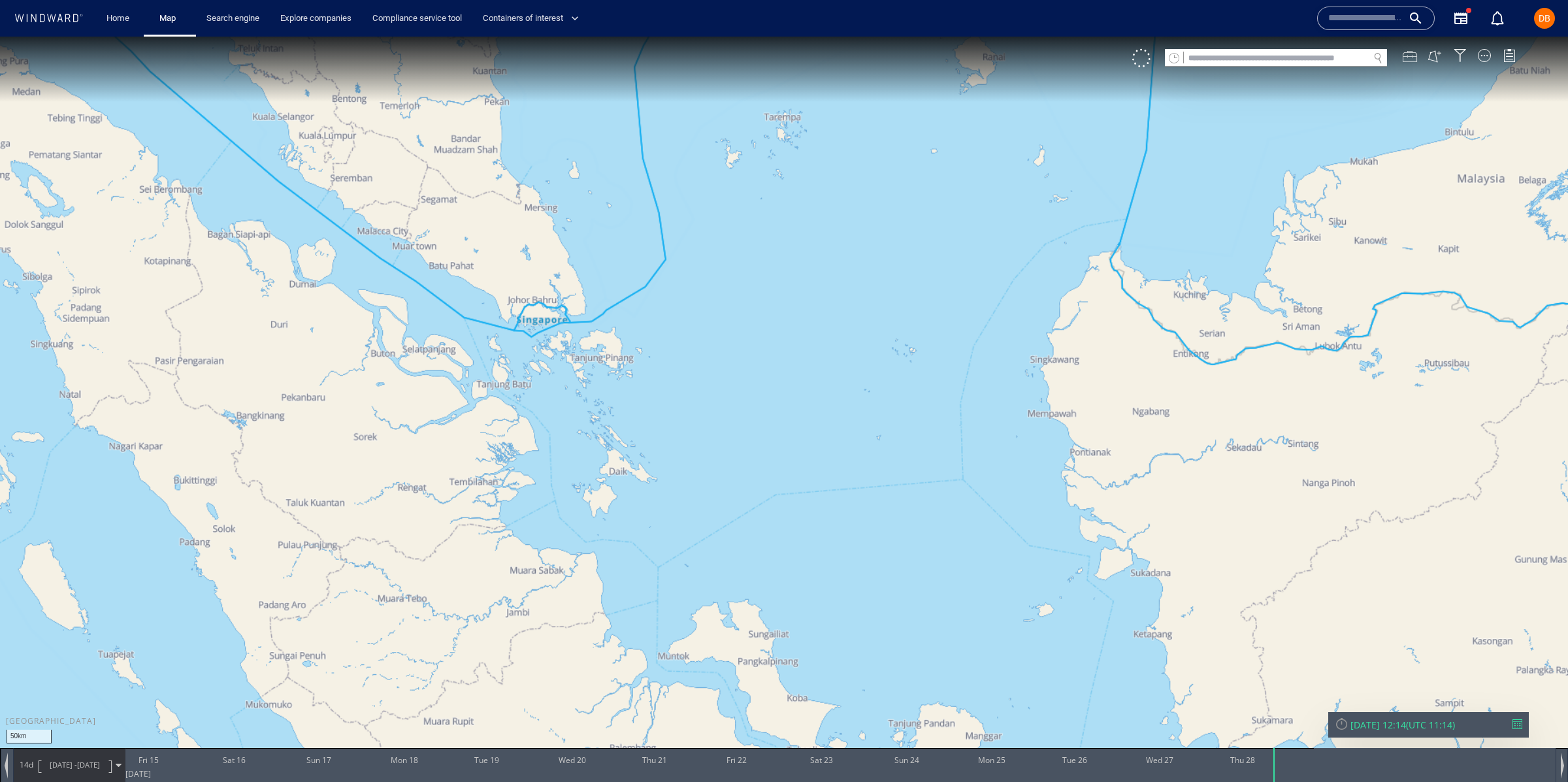
click at [1408, 53] on div at bounding box center [1410, 56] width 15 height 15
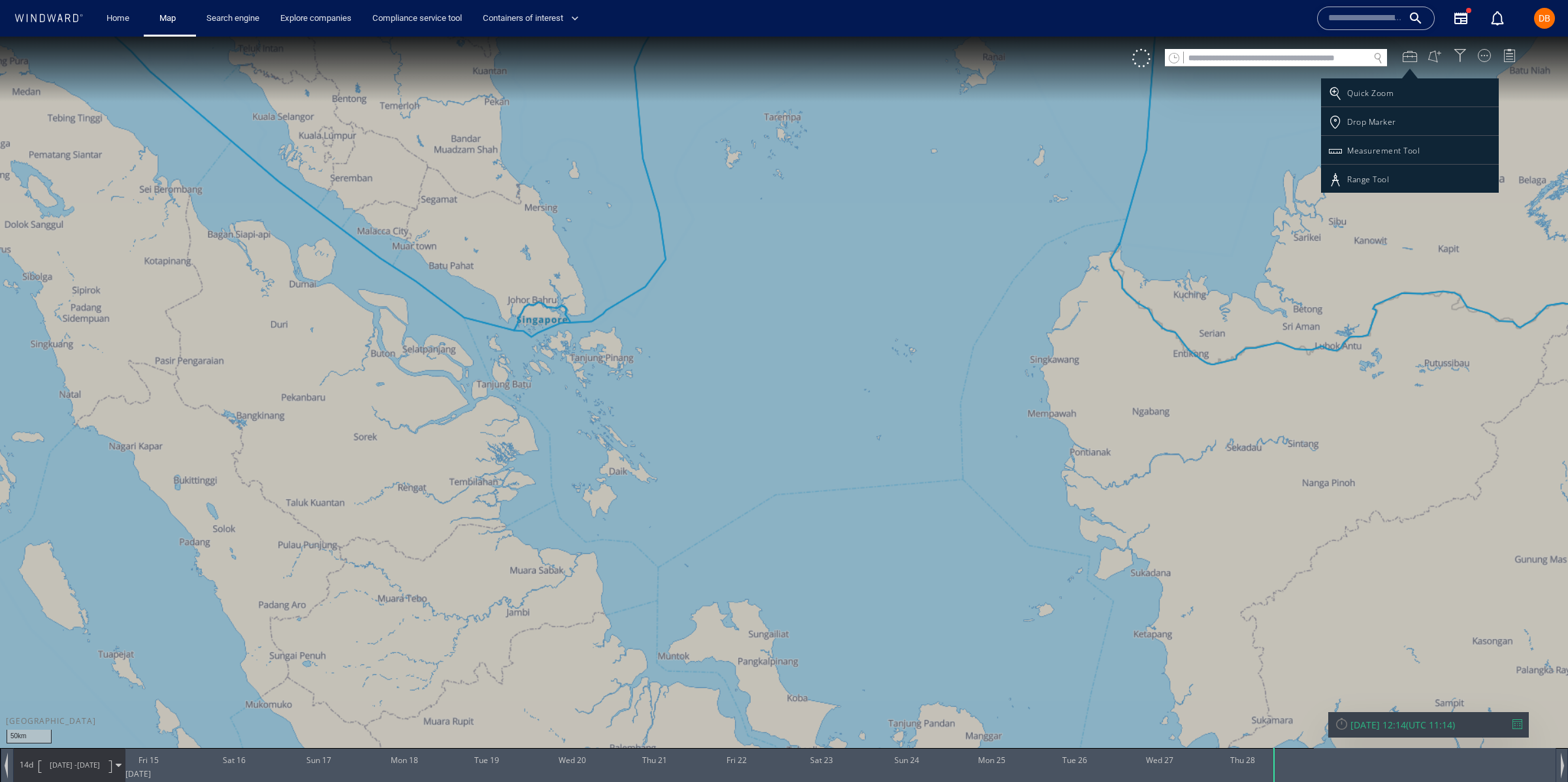
click at [1439, 50] on div at bounding box center [784, 409] width 1568 height 745
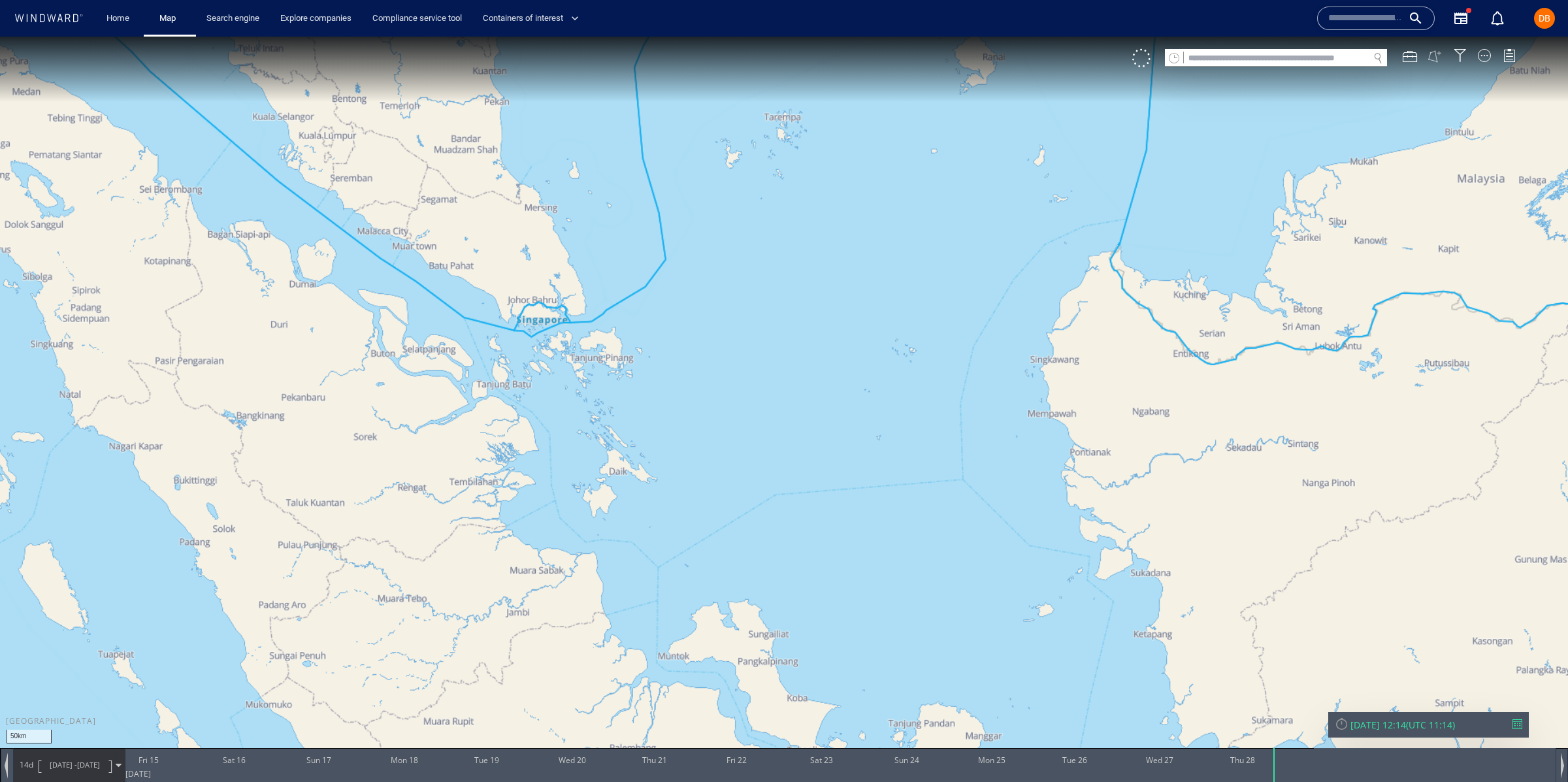
click at [1435, 50] on button at bounding box center [1434, 56] width 15 height 15
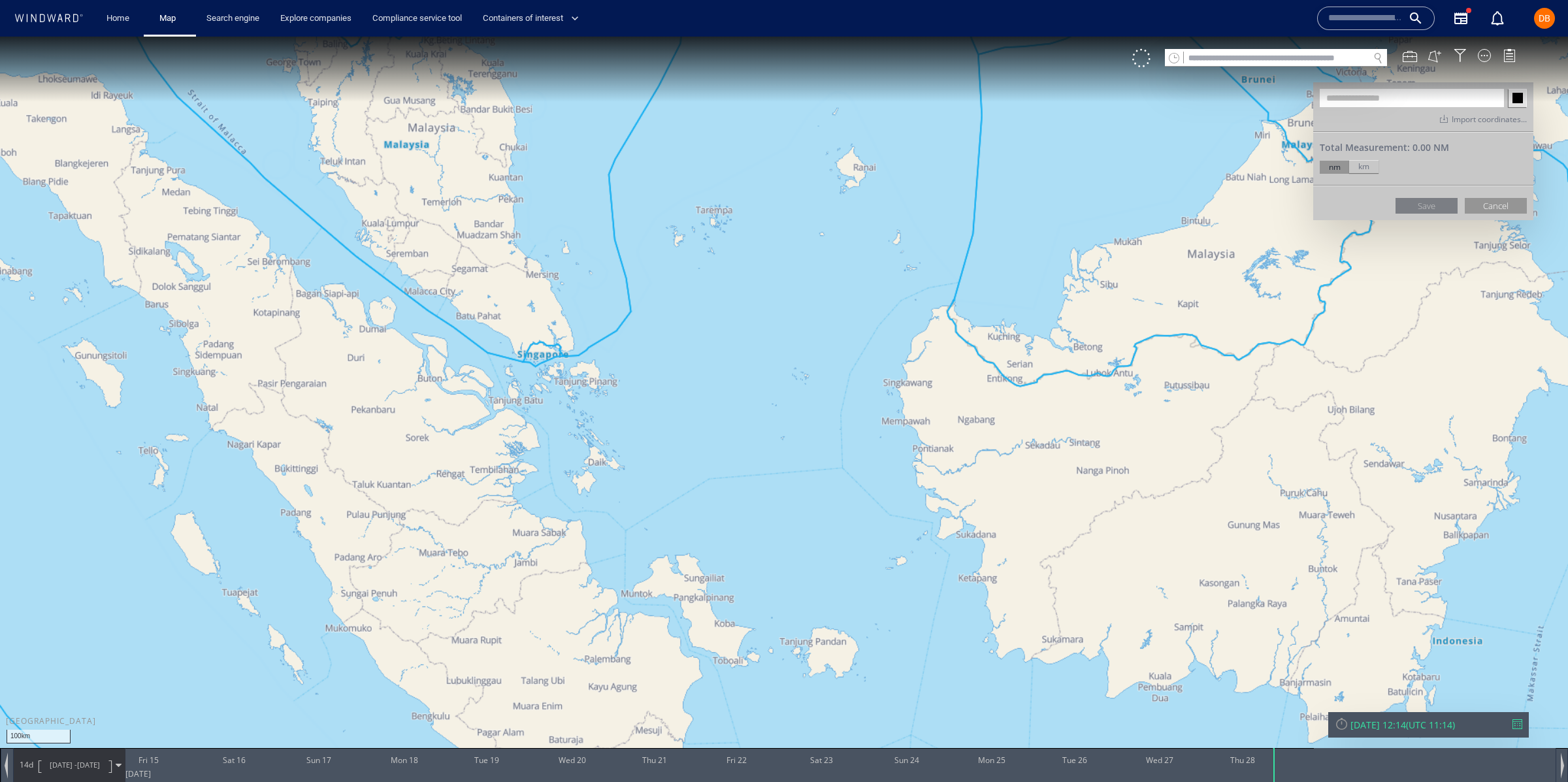
drag, startPoint x: 471, startPoint y: 299, endPoint x: 492, endPoint y: 364, distance: 68.3
click at [491, 356] on canvas "Map" at bounding box center [784, 402] width 1568 height 732
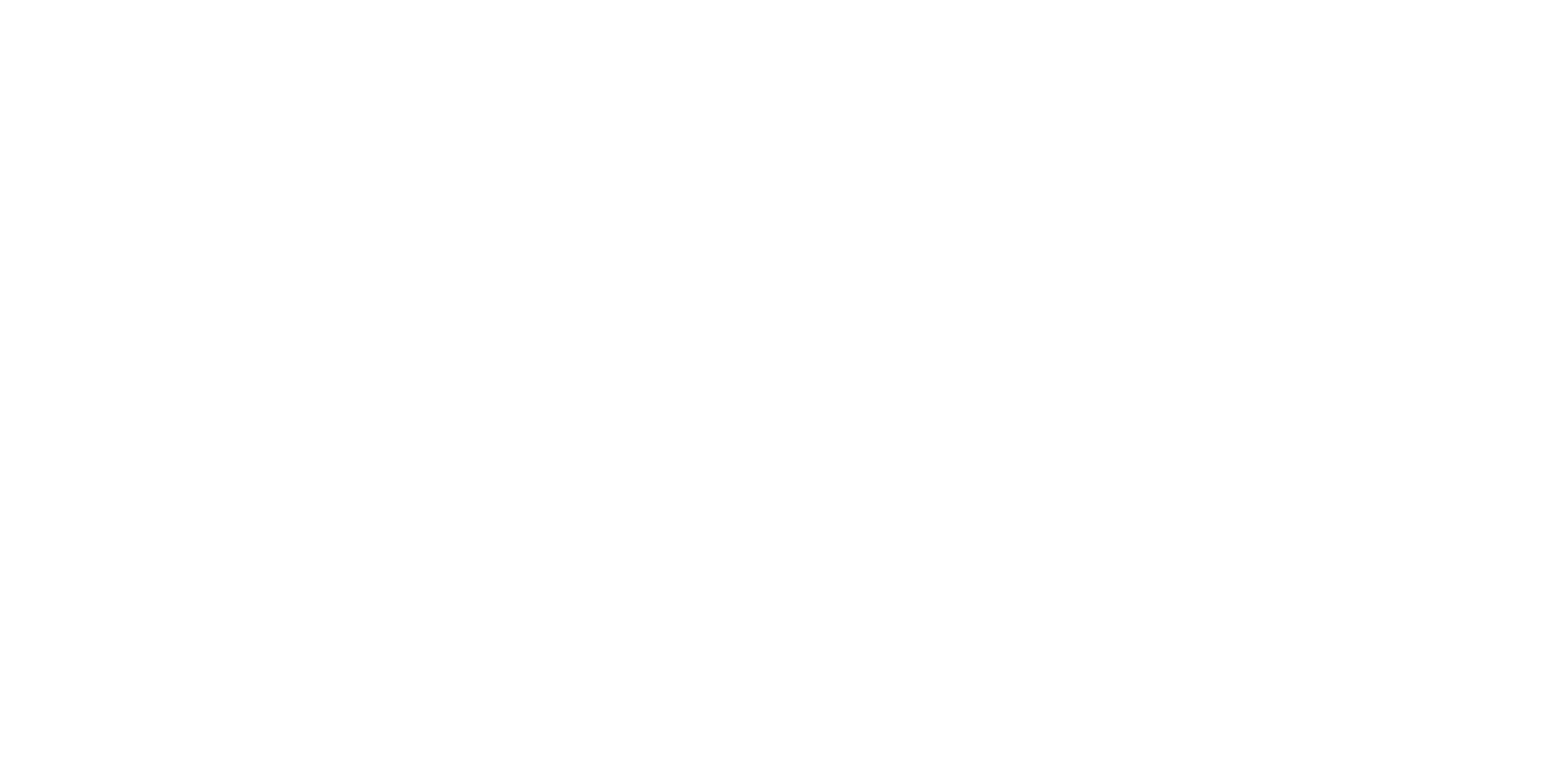
scroll to position [656, 273]
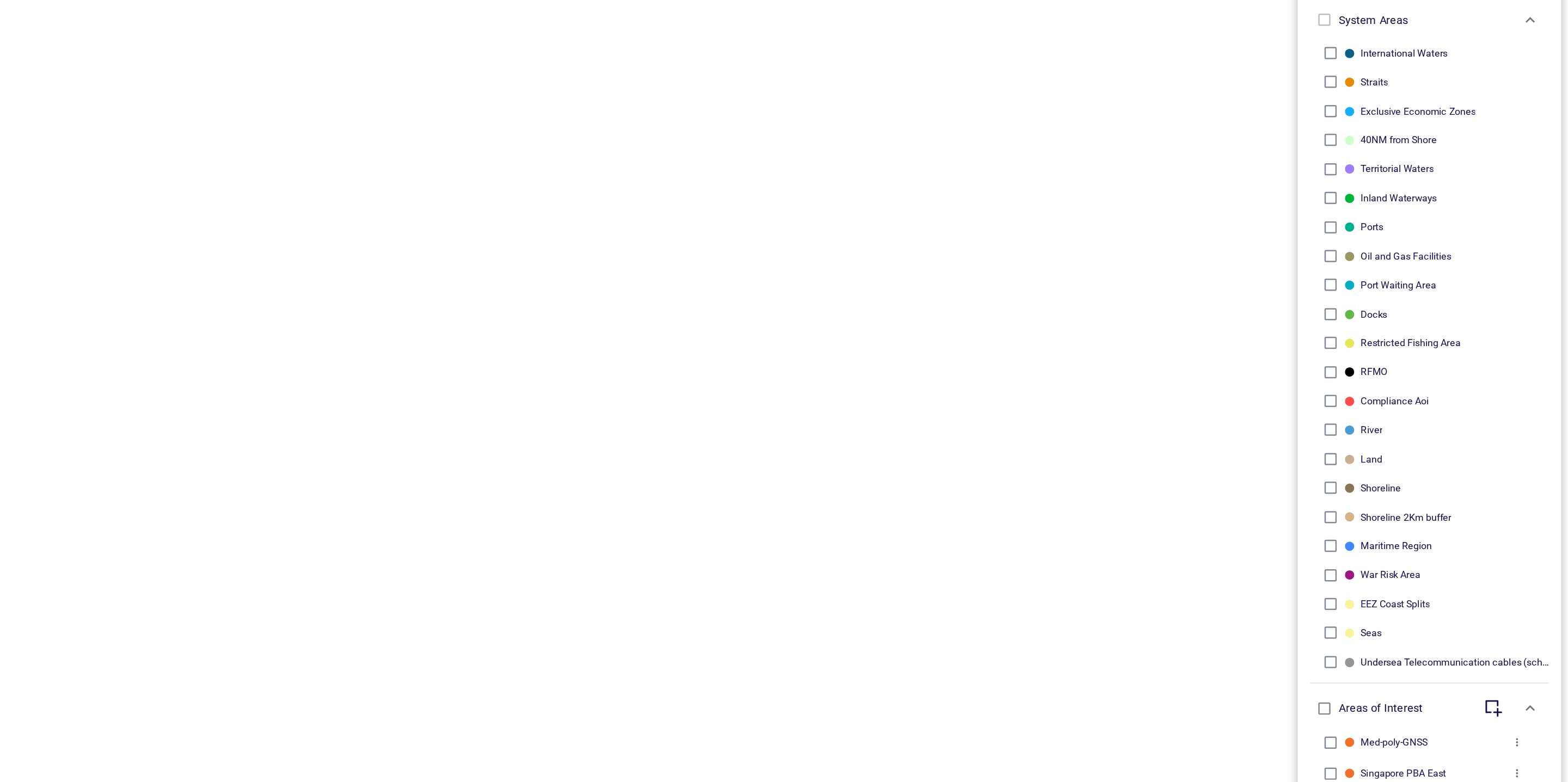
scroll to position [1, 1]
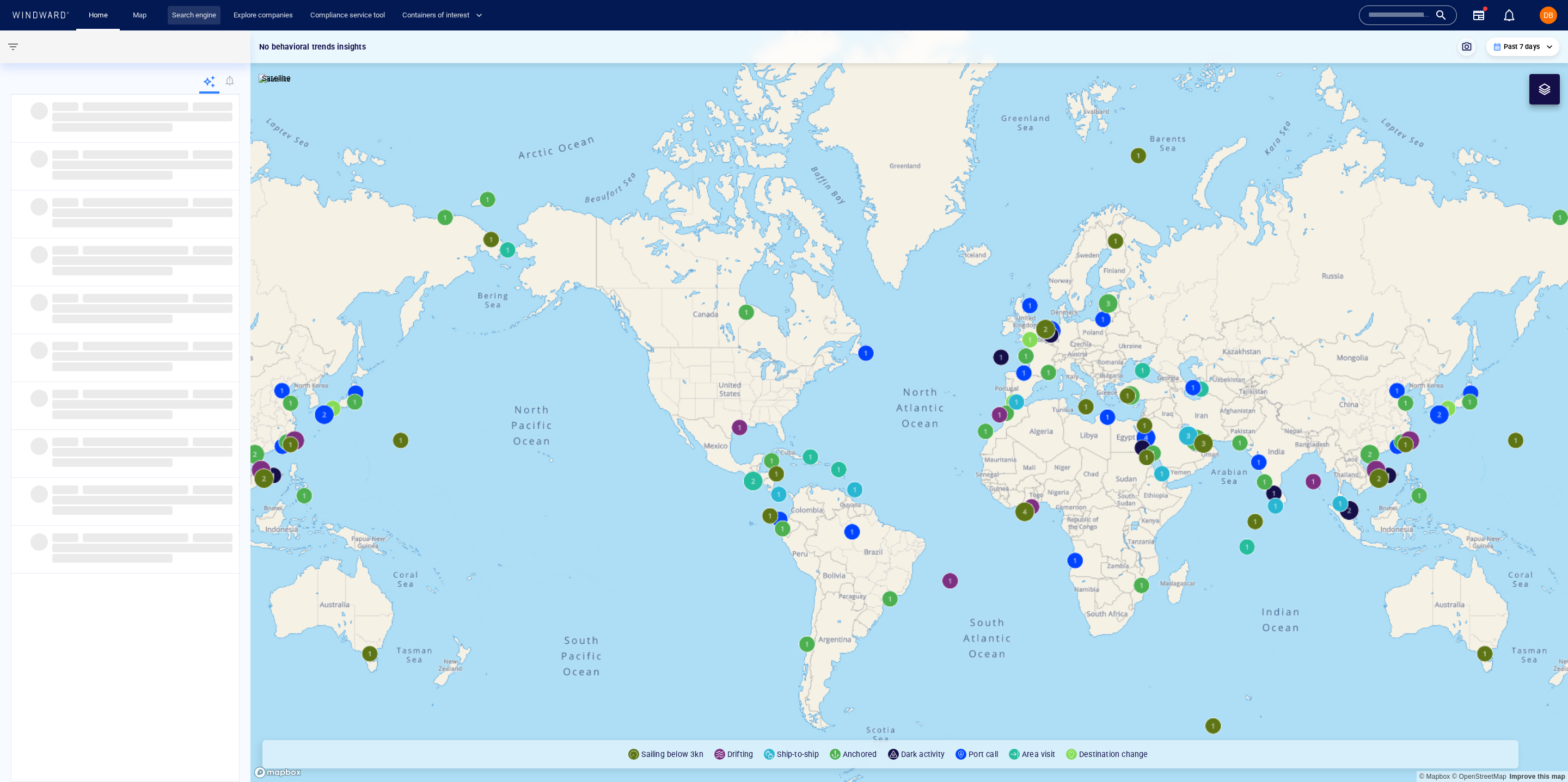
click at [196, 16] on link "Search engine" at bounding box center [194, 15] width 53 height 19
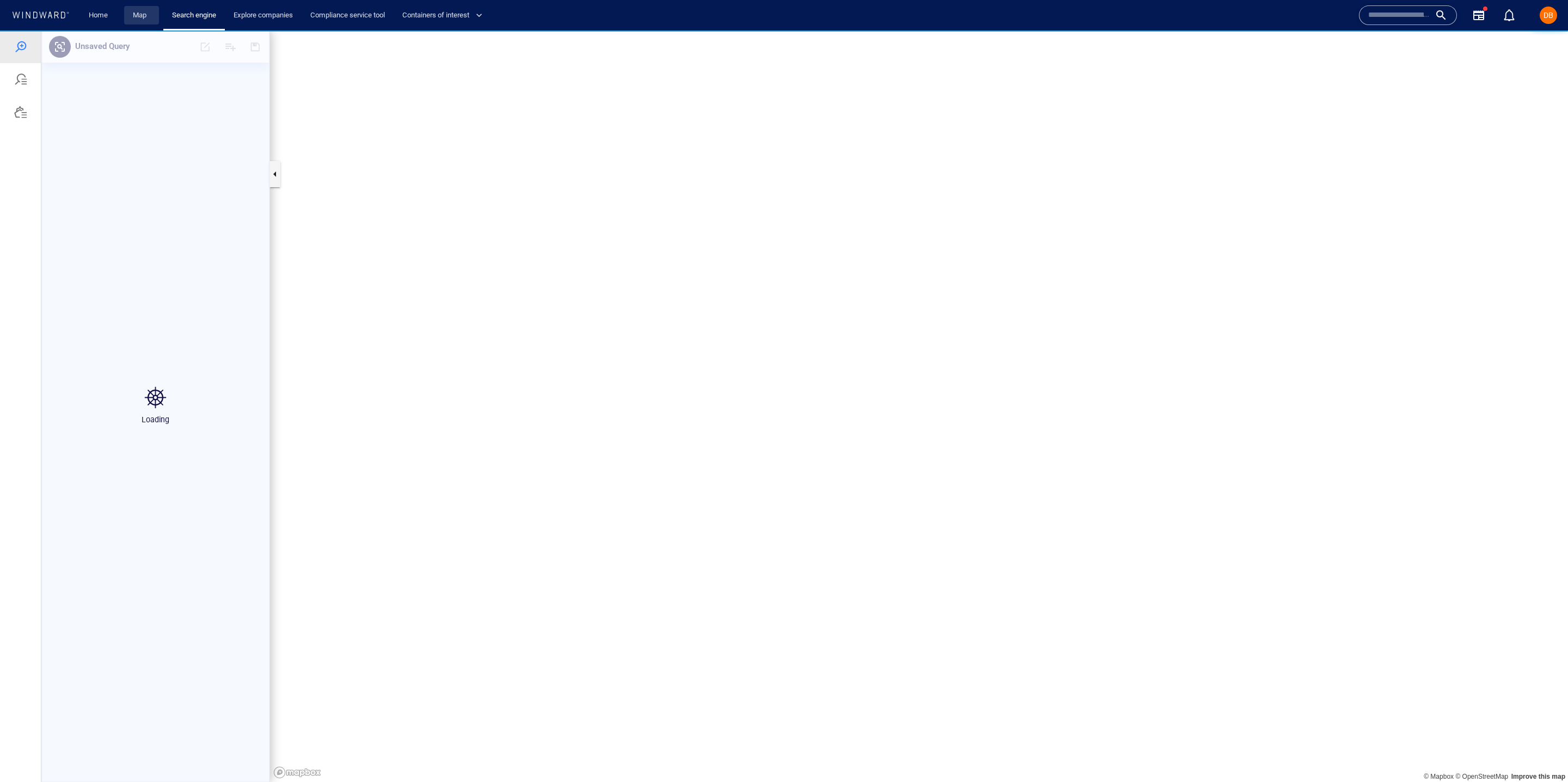
click at [136, 16] on link "Map" at bounding box center [141, 15] width 26 height 19
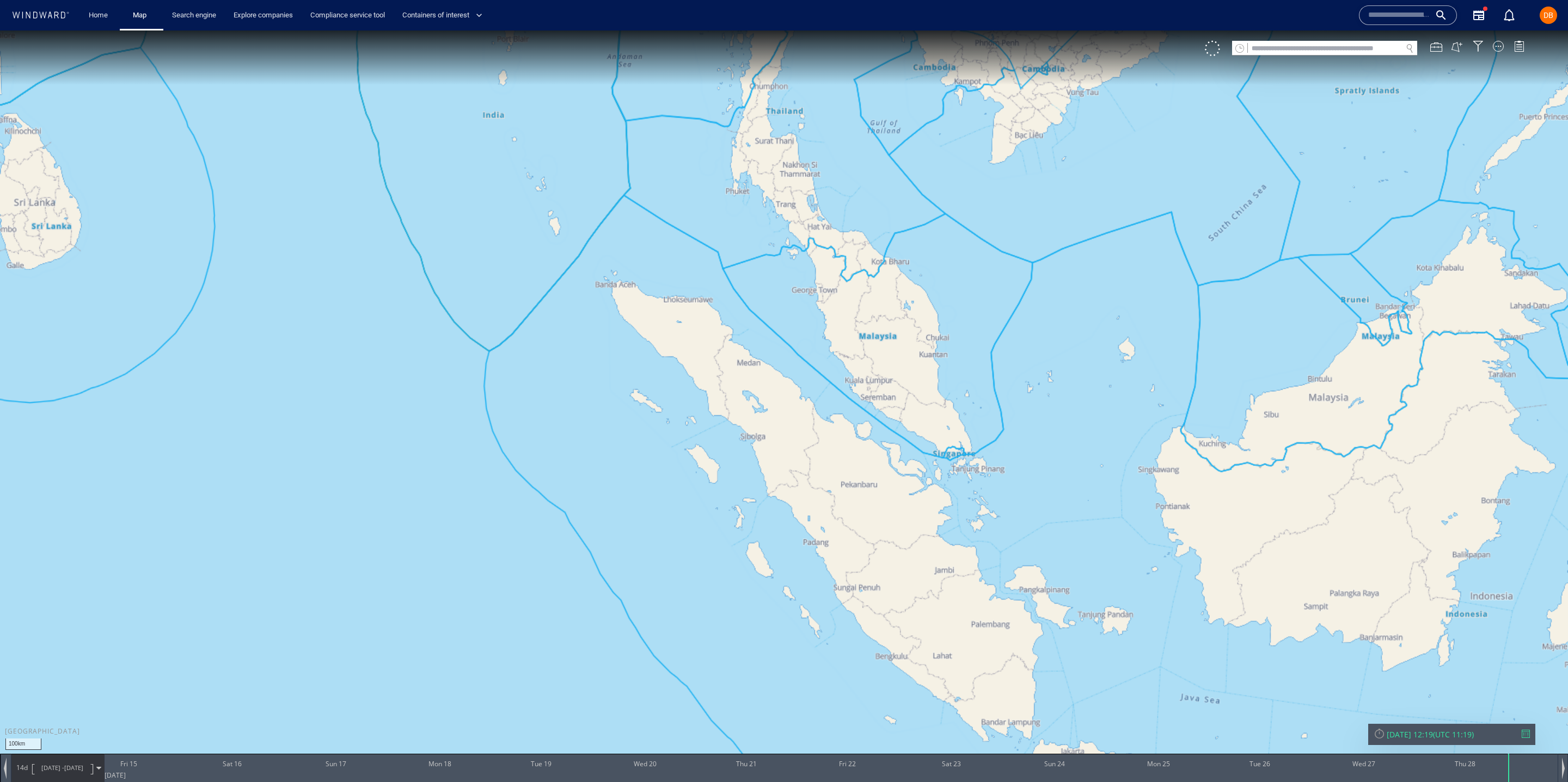
drag, startPoint x: 956, startPoint y: 538, endPoint x: 886, endPoint y: 311, distance: 237.5
click at [881, 306] on canvas "Map" at bounding box center [784, 400] width 1568 height 741
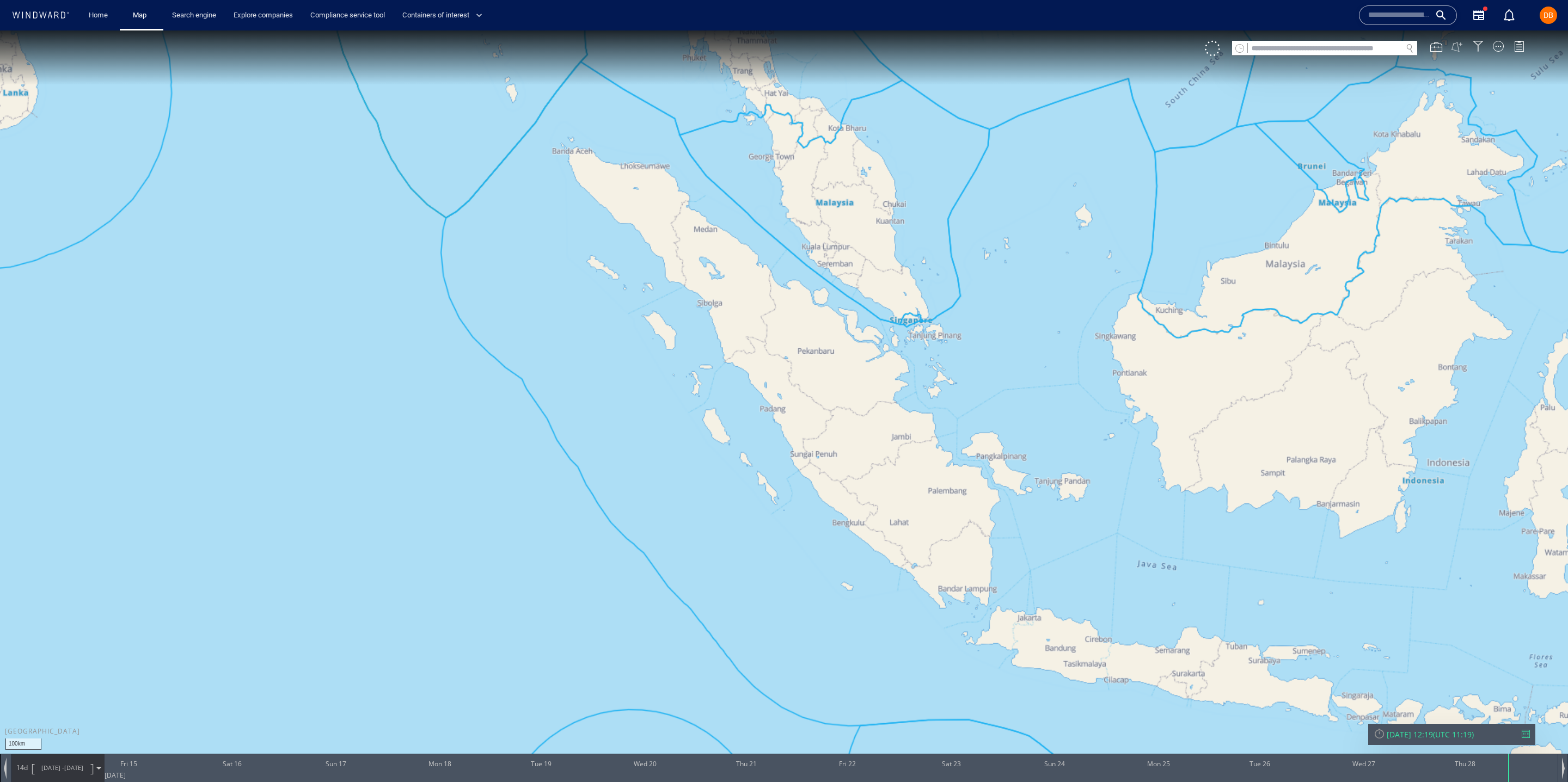
click at [1457, 46] on button at bounding box center [1457, 47] width 12 height 12
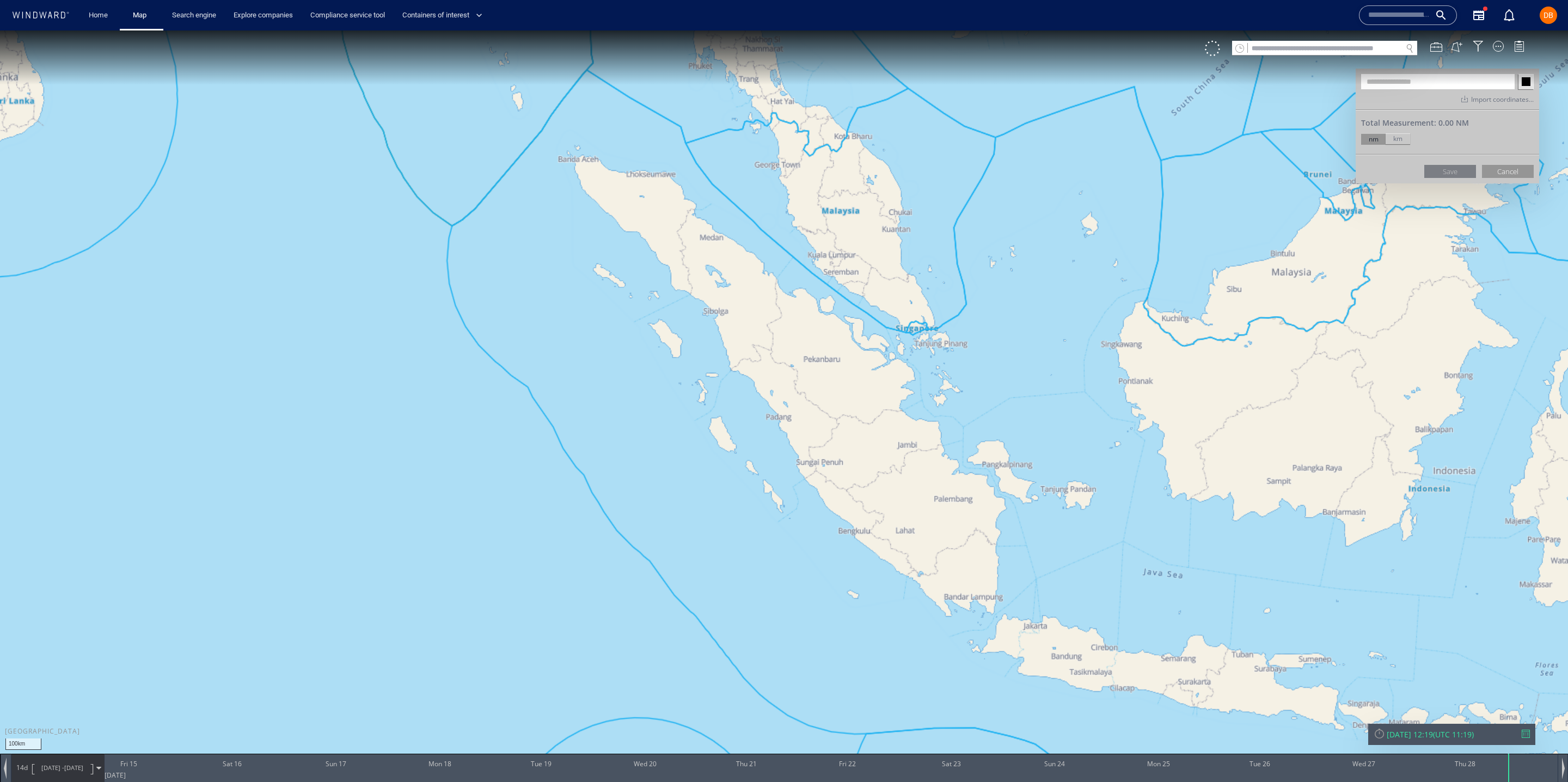
drag, startPoint x: 884, startPoint y: 323, endPoint x: 899, endPoint y: 365, distance: 44.6
click at [899, 365] on canvas "Map" at bounding box center [784, 400] width 1568 height 741
click at [900, 364] on canvas "Map" at bounding box center [784, 400] width 1568 height 741
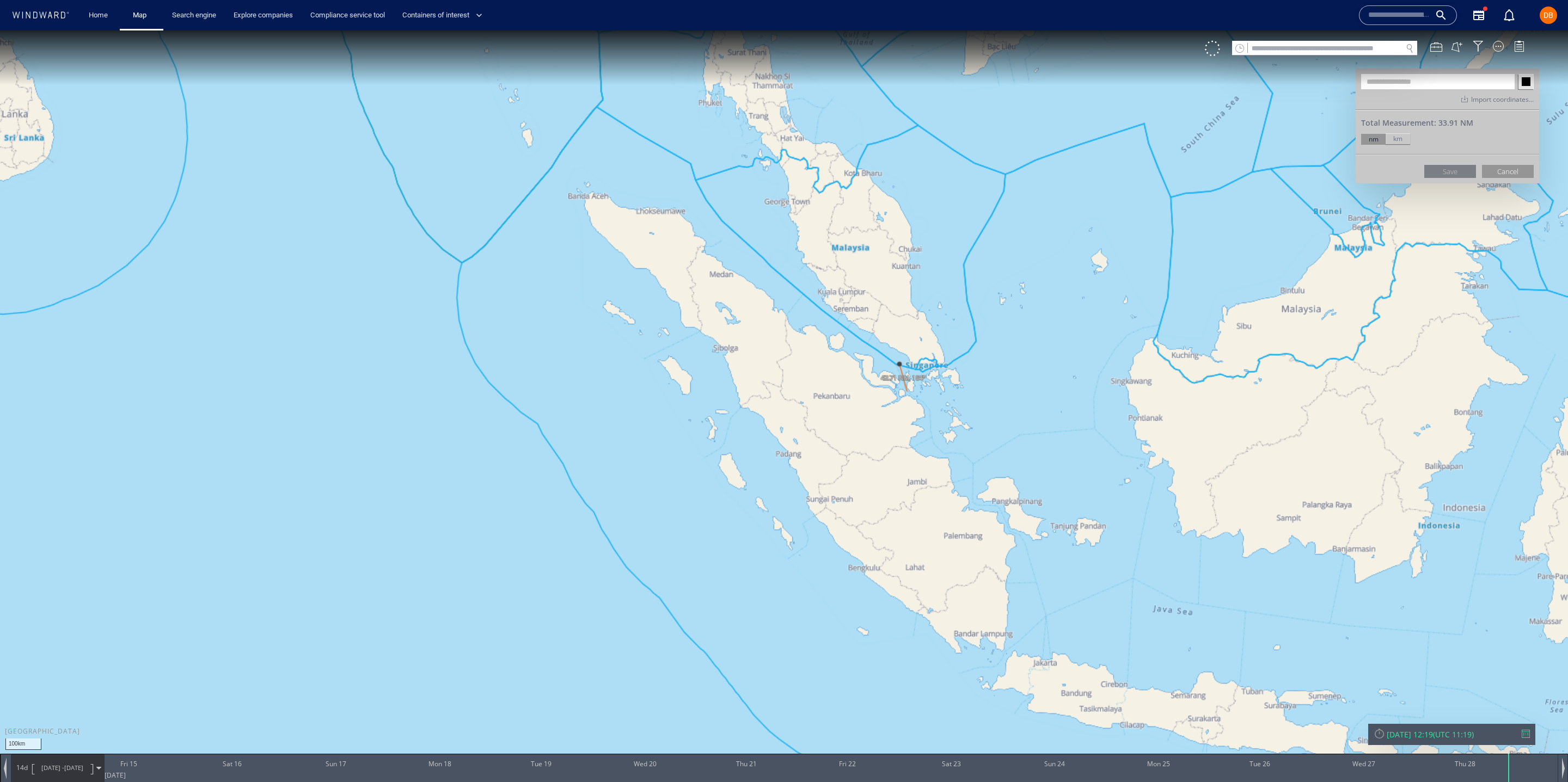
click at [905, 386] on canvas "Map" at bounding box center [784, 400] width 1568 height 741
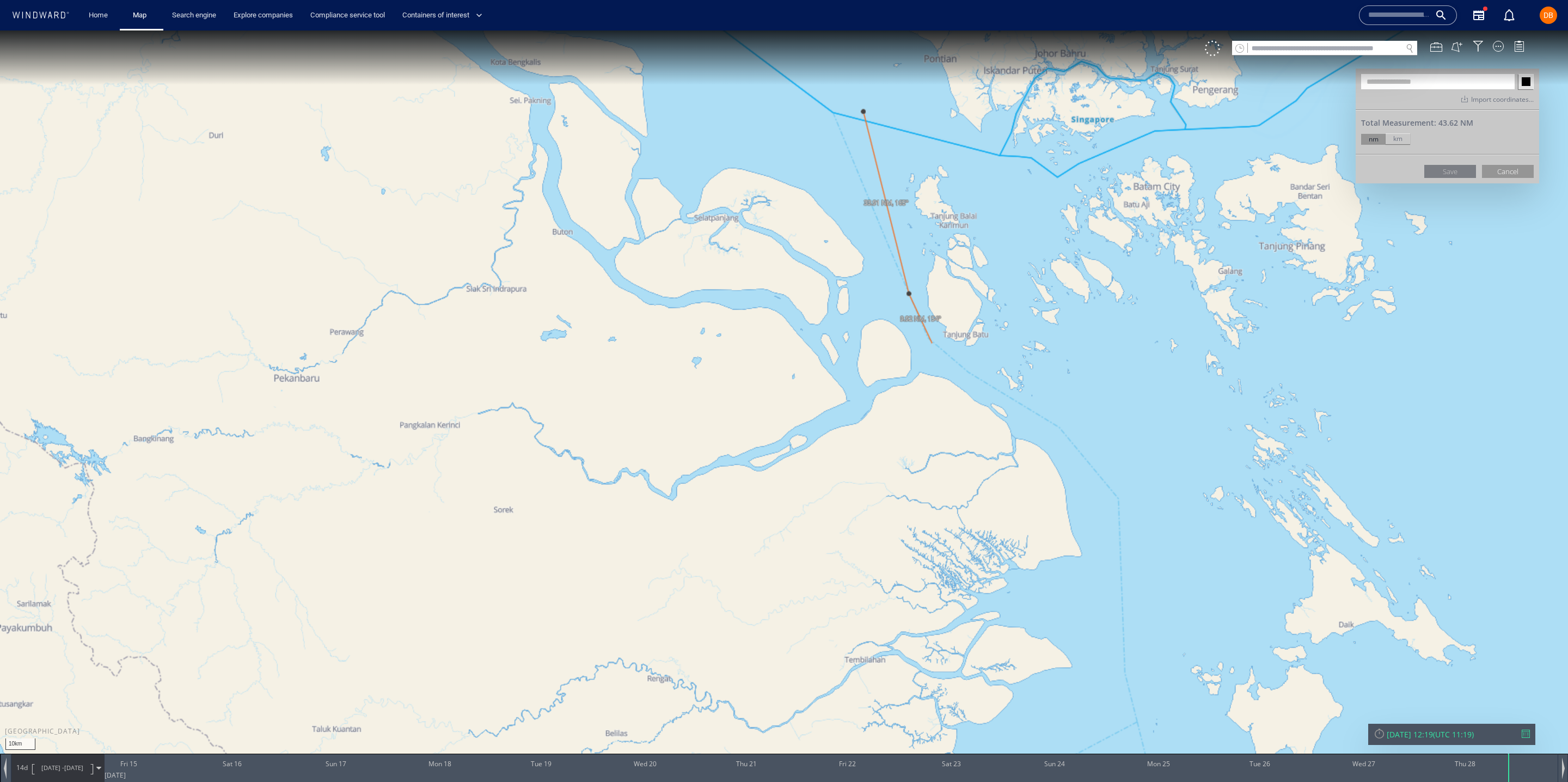
click at [931, 343] on canvas "Map" at bounding box center [784, 400] width 1568 height 741
drag, startPoint x: 1021, startPoint y: 404, endPoint x: 1035, endPoint y: 408, distance: 14.6
click at [1021, 404] on canvas "Map" at bounding box center [784, 400] width 1568 height 741
click at [1110, 486] on canvas "Map" at bounding box center [784, 400] width 1568 height 741
drag, startPoint x: 1137, startPoint y: 719, endPoint x: 1141, endPoint y: 708, distance: 11.7
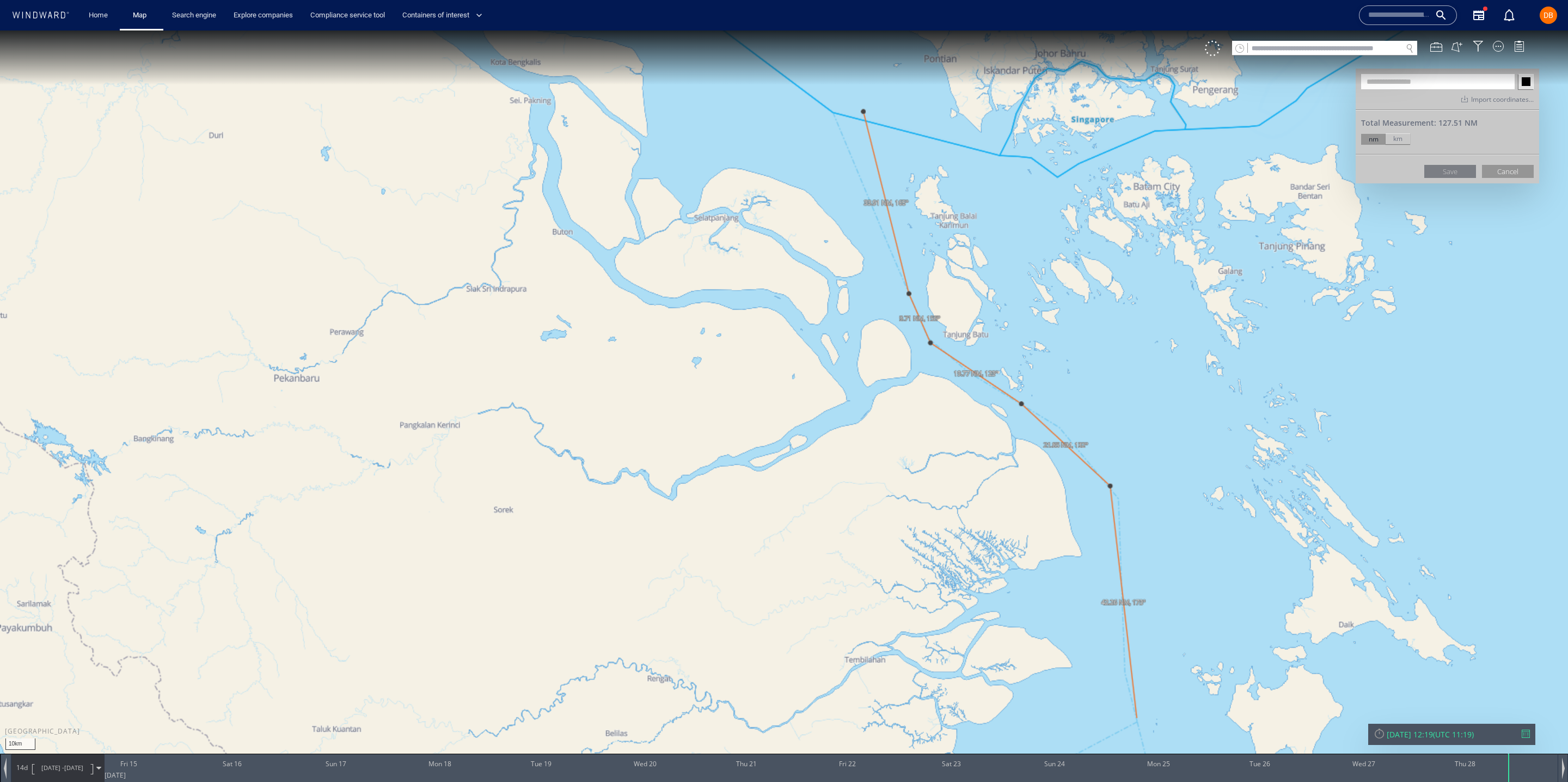
click at [1137, 719] on canvas "Map" at bounding box center [784, 400] width 1568 height 741
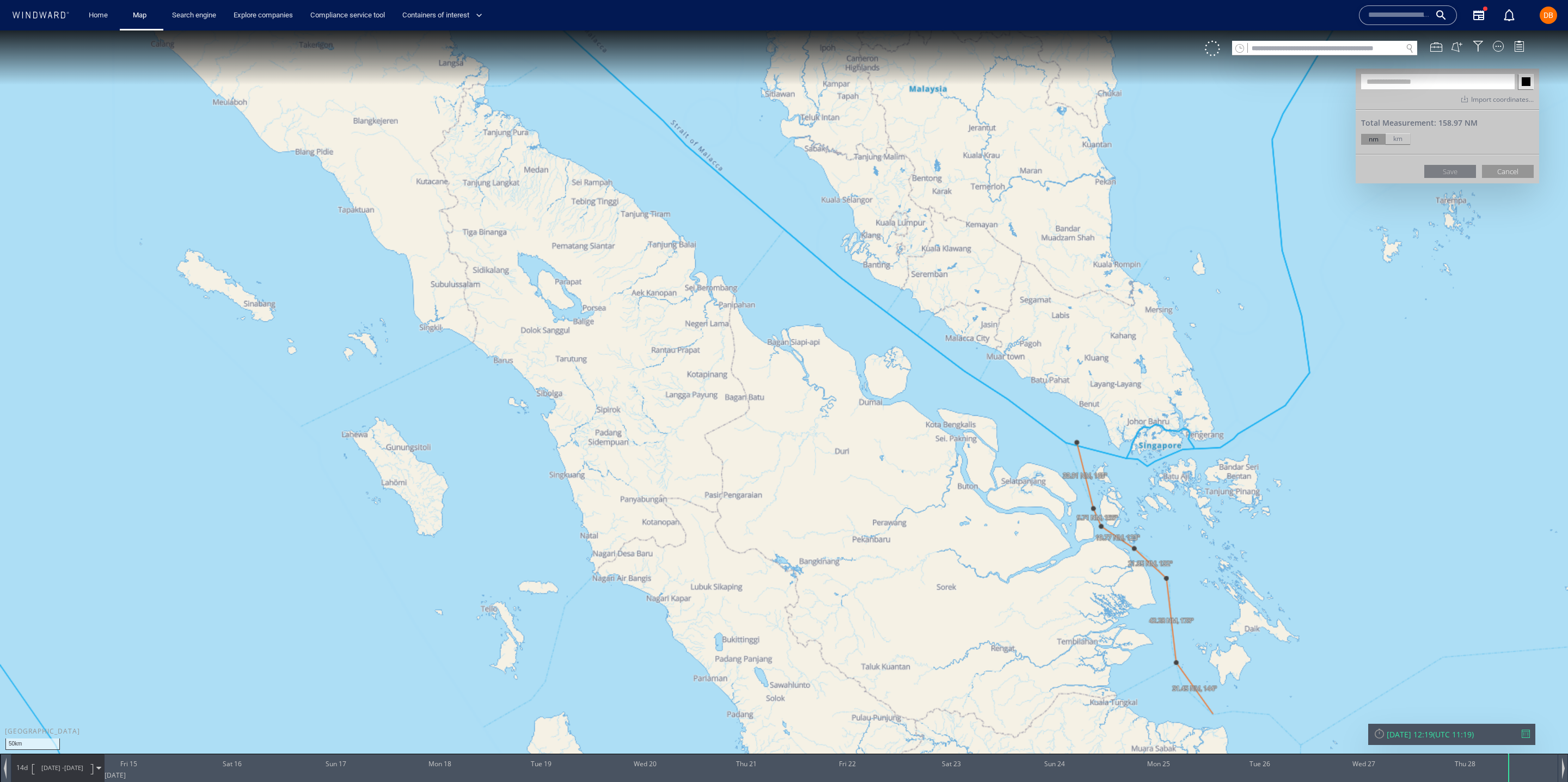
drag, startPoint x: 1213, startPoint y: 714, endPoint x: 1227, endPoint y: 714, distance: 14.0
click at [1215, 714] on canvas "Map" at bounding box center [784, 400] width 1568 height 741
click at [1200, 705] on canvas "Map" at bounding box center [784, 400] width 1568 height 741
click at [1282, 714] on canvas "Map" at bounding box center [784, 400] width 1568 height 741
click at [1331, 631] on canvas "Map" at bounding box center [784, 400] width 1568 height 741
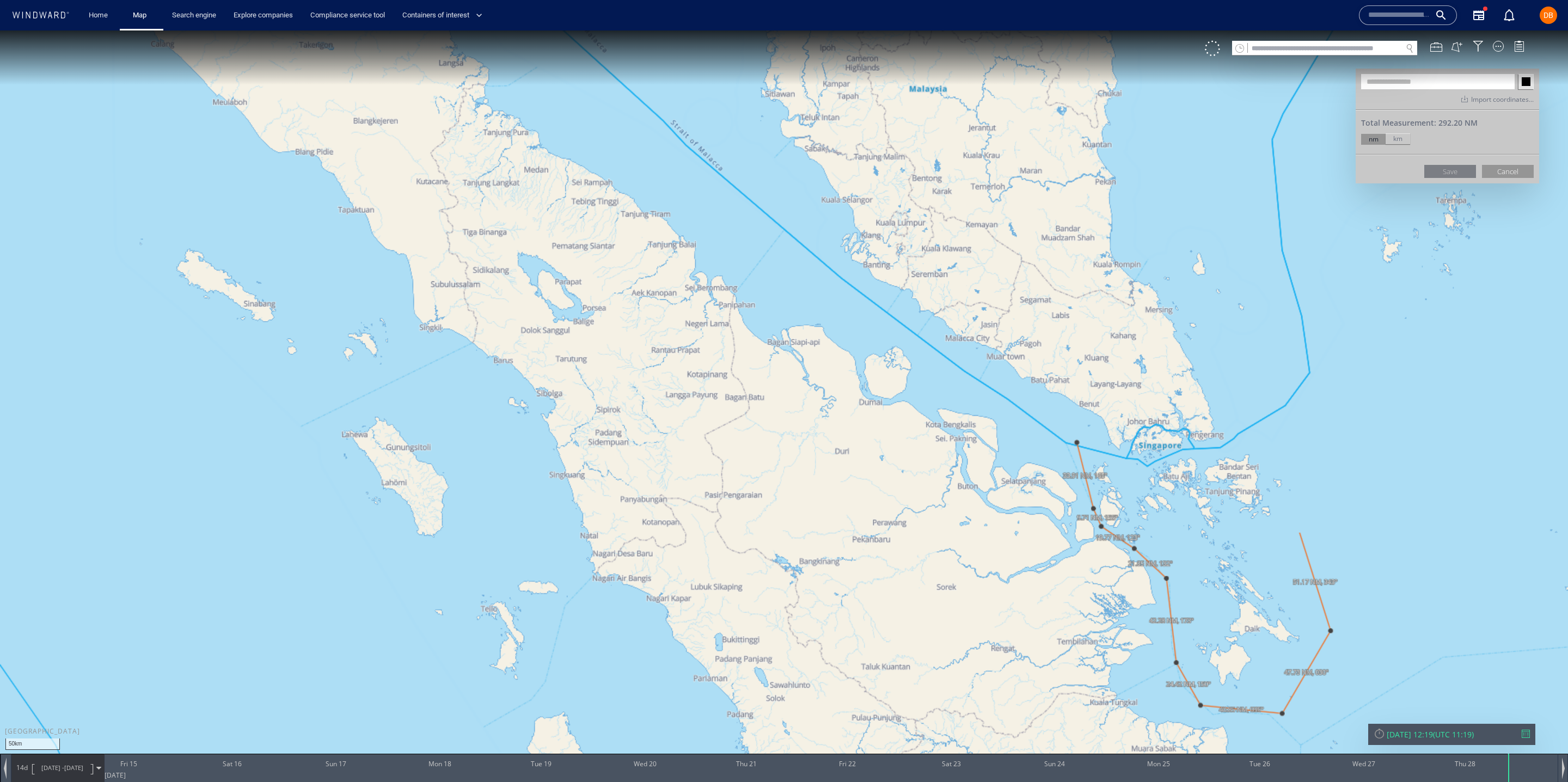
drag, startPoint x: 1300, startPoint y: 532, endPoint x: 1299, endPoint y: 495, distance: 37.0
click at [1300, 531] on canvas "Map" at bounding box center [784, 400] width 1568 height 741
click at [1283, 540] on canvas "Map" at bounding box center [784, 400] width 1568 height 741
click at [1328, 466] on canvas "Map" at bounding box center [784, 400] width 1568 height 741
click at [1261, 425] on canvas "Map" at bounding box center [784, 400] width 1568 height 741
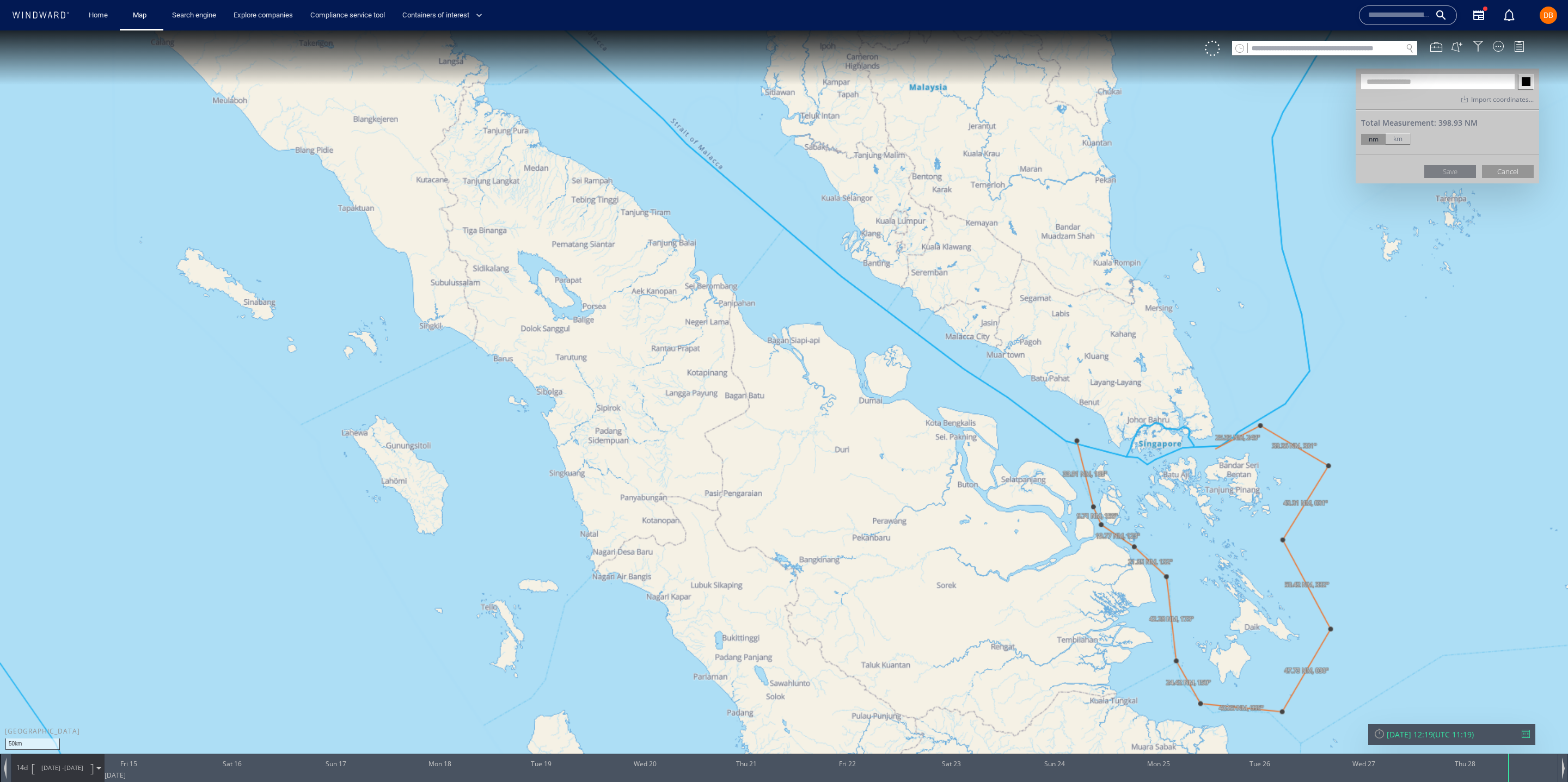
click at [1215, 449] on canvas "Map" at bounding box center [784, 400] width 1568 height 741
click at [1183, 450] on canvas "Map" at bounding box center [784, 400] width 1568 height 741
click at [1149, 465] on canvas "Map" at bounding box center [784, 400] width 1568 height 741
click at [1079, 442] on canvas "Map" at bounding box center [784, 400] width 1568 height 741
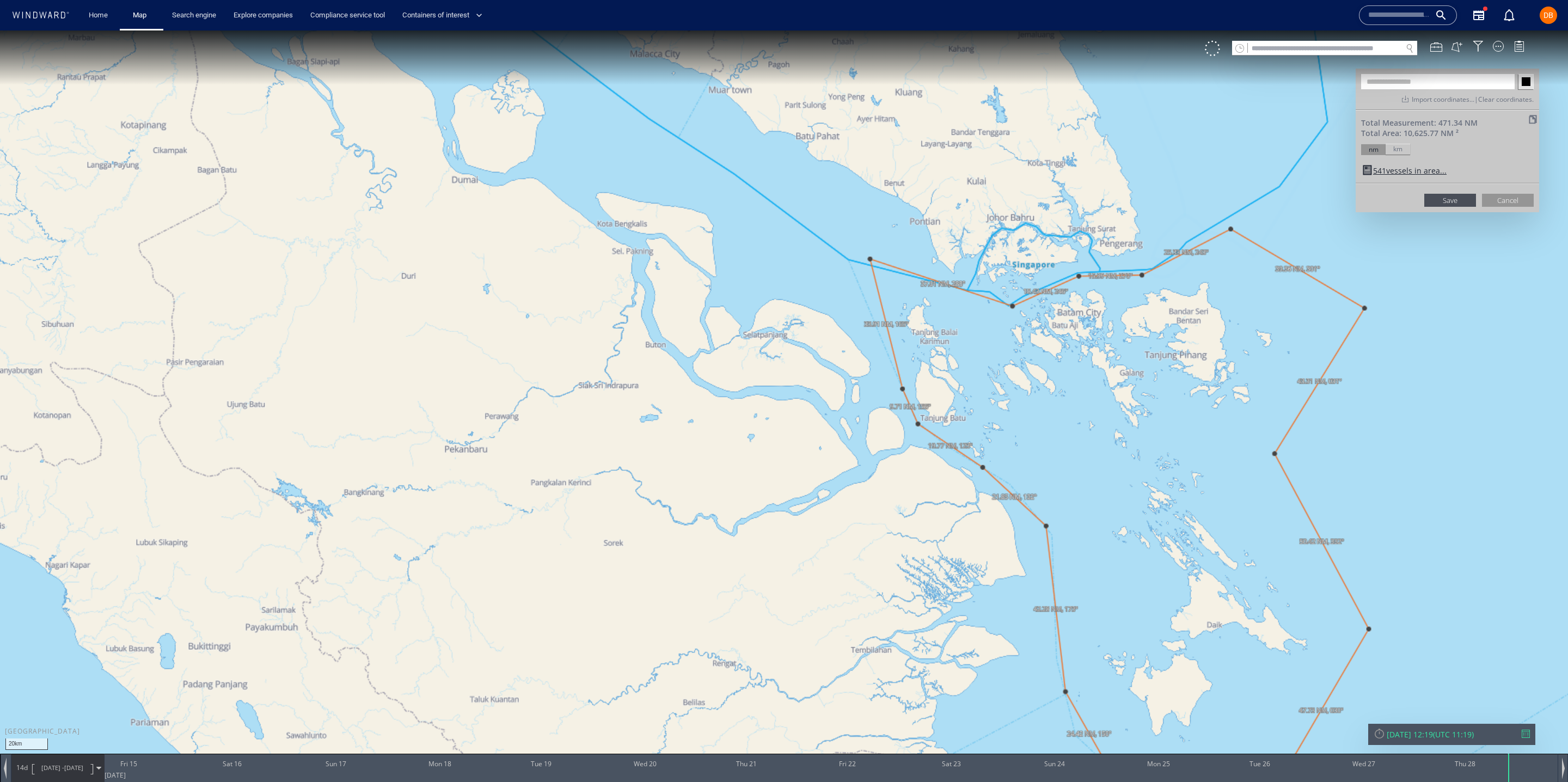
drag, startPoint x: 1248, startPoint y: 610, endPoint x: 1188, endPoint y: 463, distance: 158.8
click at [1188, 463] on canvas "Map" at bounding box center [784, 400] width 1568 height 741
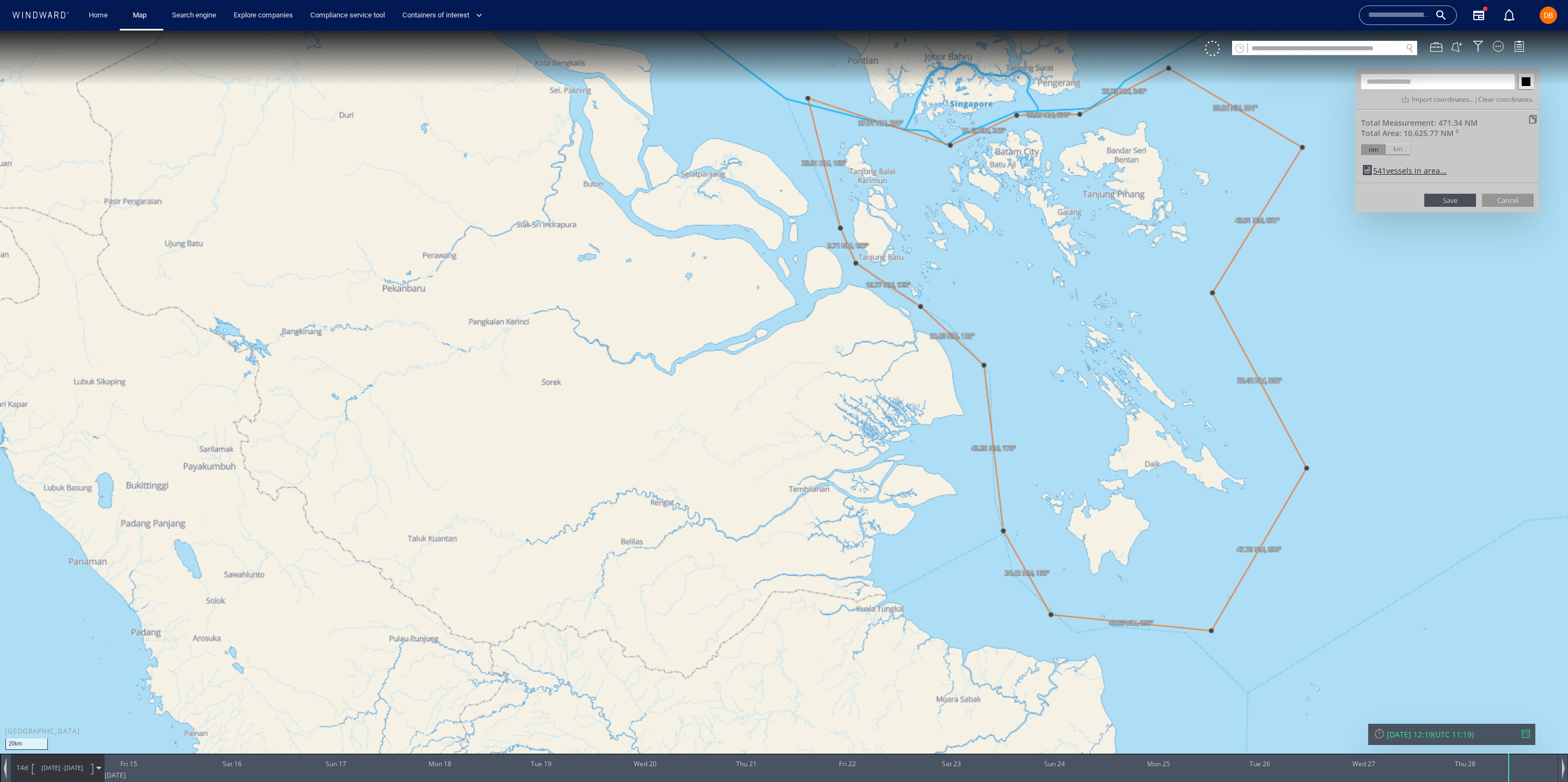
click at [1417, 79] on input "text" at bounding box center [1438, 82] width 153 height 15
type input "**********"
click at [1455, 209] on ww-map-aoi-controls "Save Cancel" at bounding box center [1447, 198] width 183 height 29
click at [1459, 198] on button "Save" at bounding box center [1450, 200] width 52 height 13
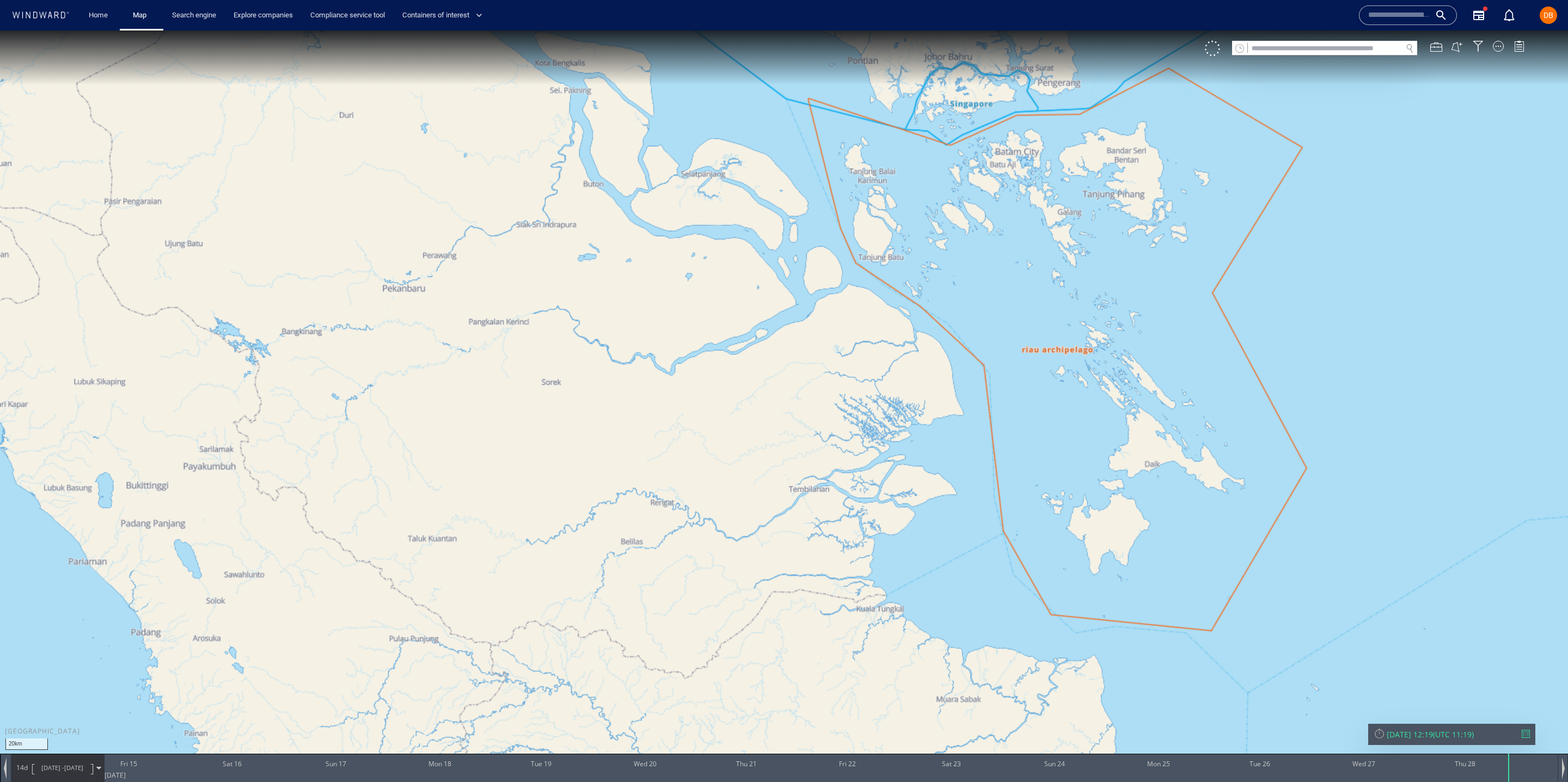
click at [1130, 213] on canvas "Map" at bounding box center [784, 400] width 1568 height 741
click at [1057, 360] on canvas "Map" at bounding box center [784, 400] width 1568 height 741
drag, startPoint x: 1061, startPoint y: 358, endPoint x: 1066, endPoint y: 352, distance: 7.8
click at [1064, 355] on canvas "Map" at bounding box center [784, 400] width 1568 height 741
click at [1066, 351] on canvas "Map" at bounding box center [784, 400] width 1568 height 741
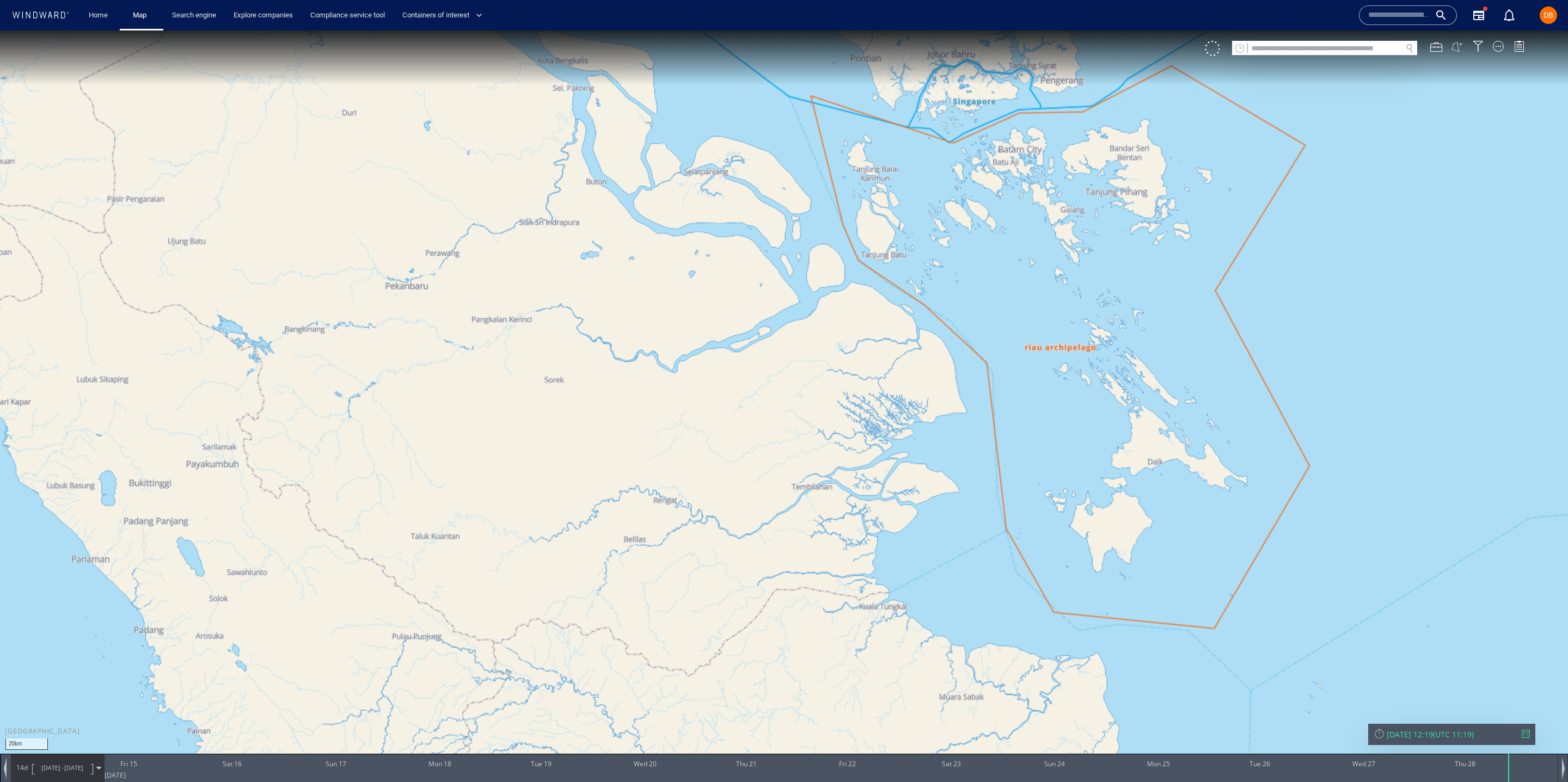
click at [1456, 46] on button at bounding box center [1457, 47] width 12 height 12
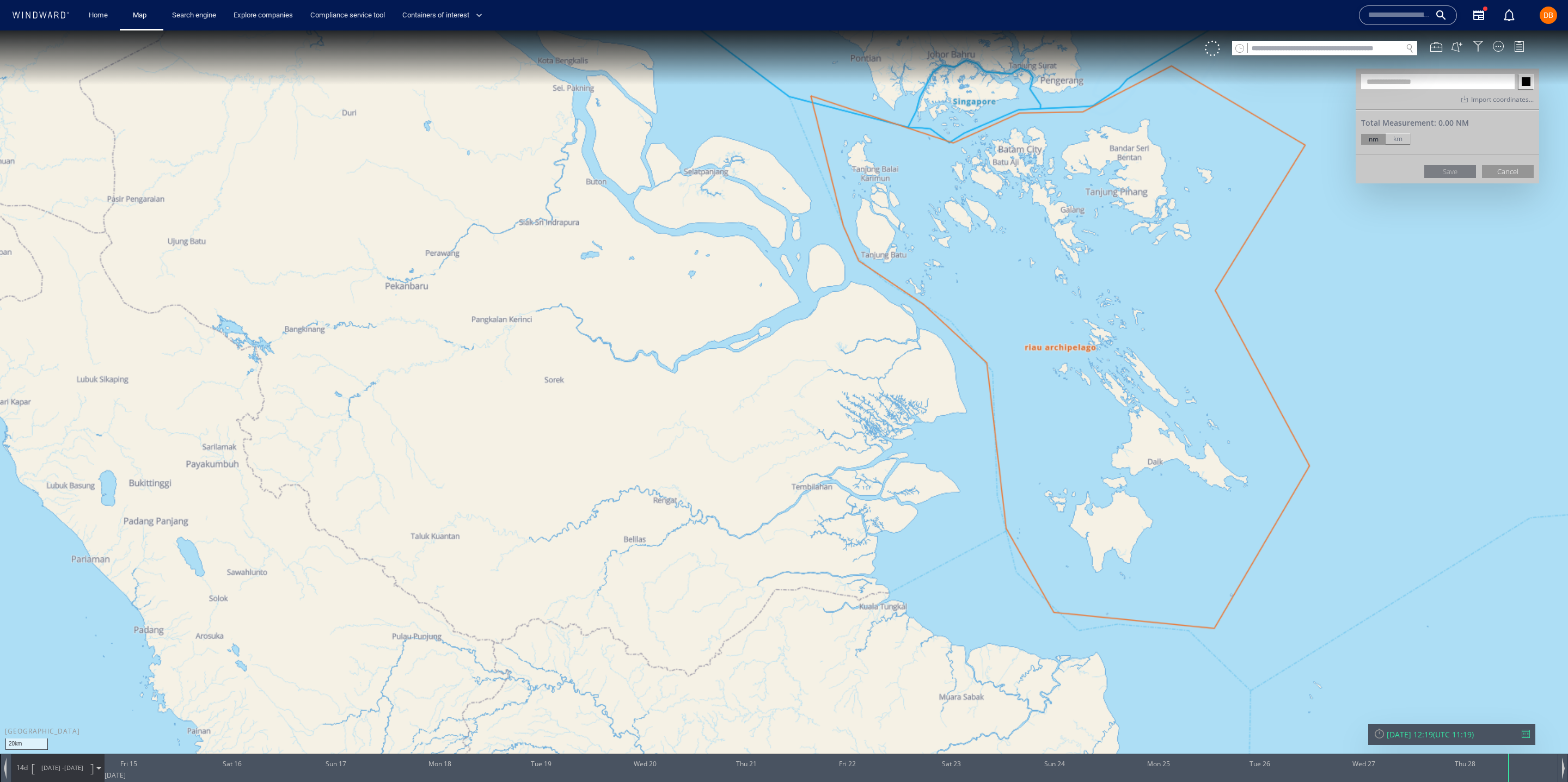
click at [1491, 47] on div "VM" at bounding box center [1370, 48] width 331 height 15
click at [1496, 45] on div at bounding box center [1499, 46] width 11 height 11
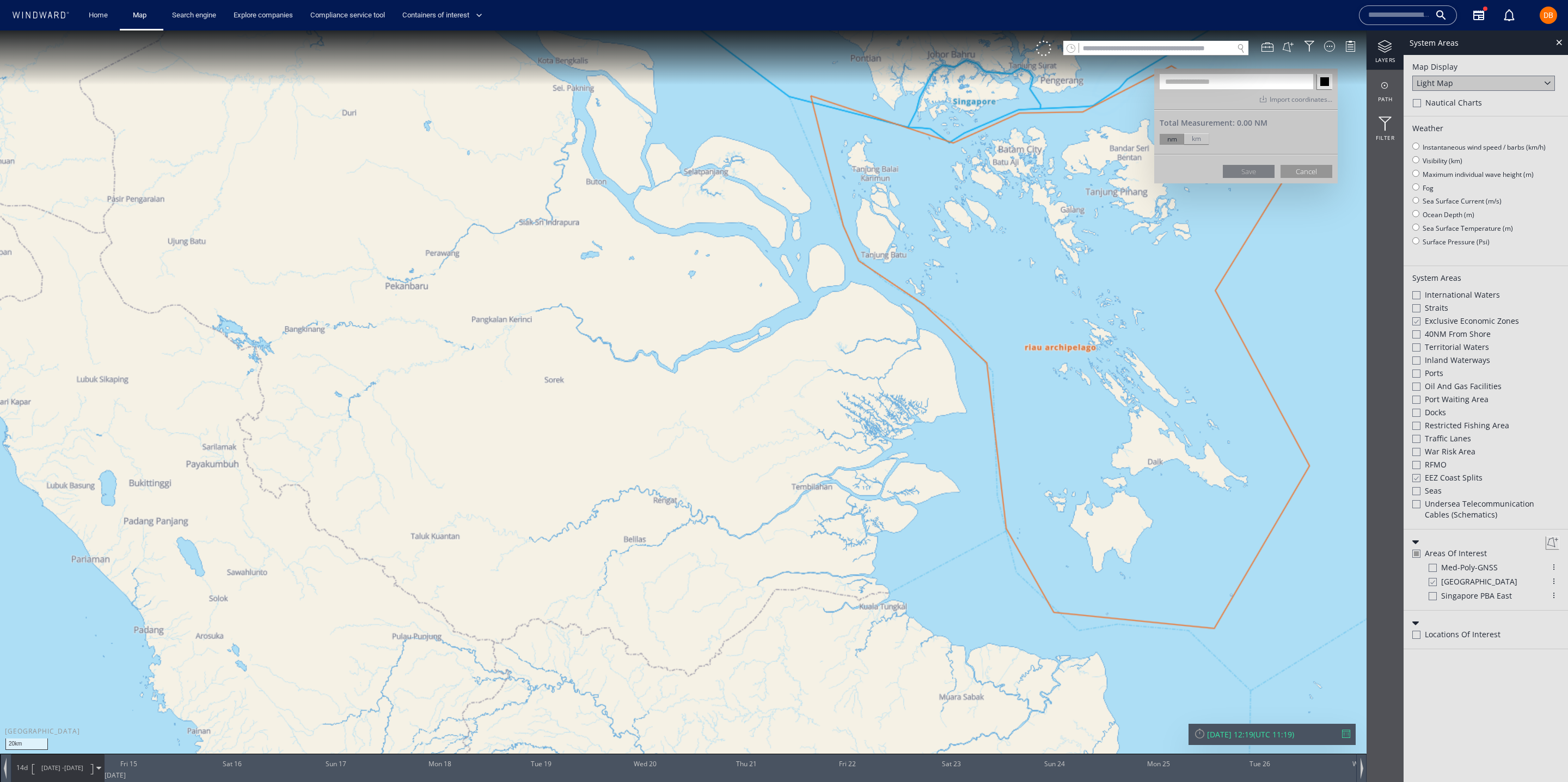
click at [1423, 321] on div "Exclusive Economic Zones" at bounding box center [1486, 322] width 147 height 13
click at [1415, 639] on div at bounding box center [1416, 635] width 8 height 8
click at [1416, 627] on div at bounding box center [1415, 623] width 7 height 7
click at [1415, 627] on div at bounding box center [1415, 623] width 7 height 7
click at [1416, 640] on div at bounding box center [1415, 635] width 8 height 9
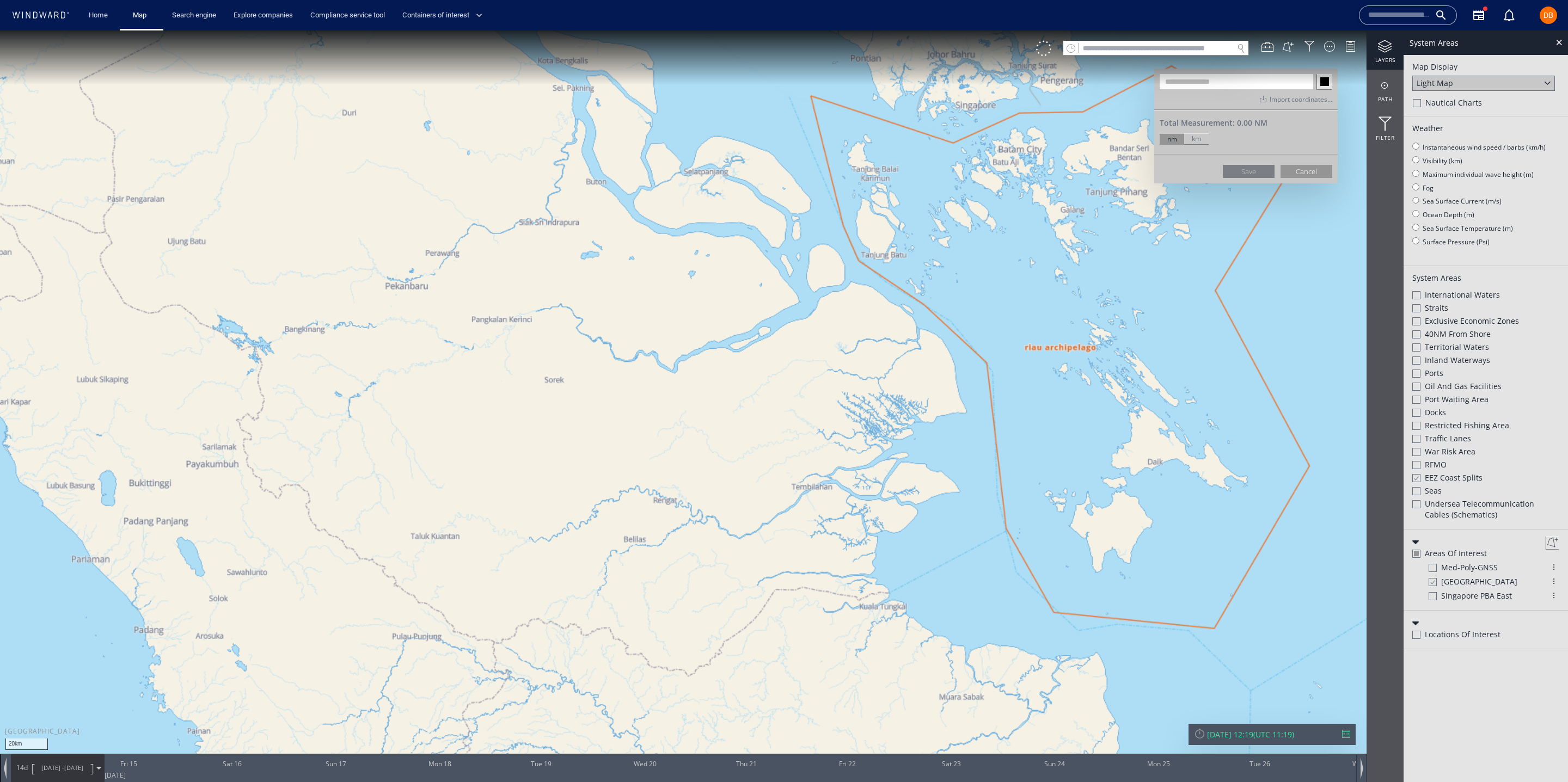
click at [1503, 84] on div "Light Map" at bounding box center [1483, 83] width 142 height 15
click at [1561, 40] on div at bounding box center [1559, 42] width 13 height 13
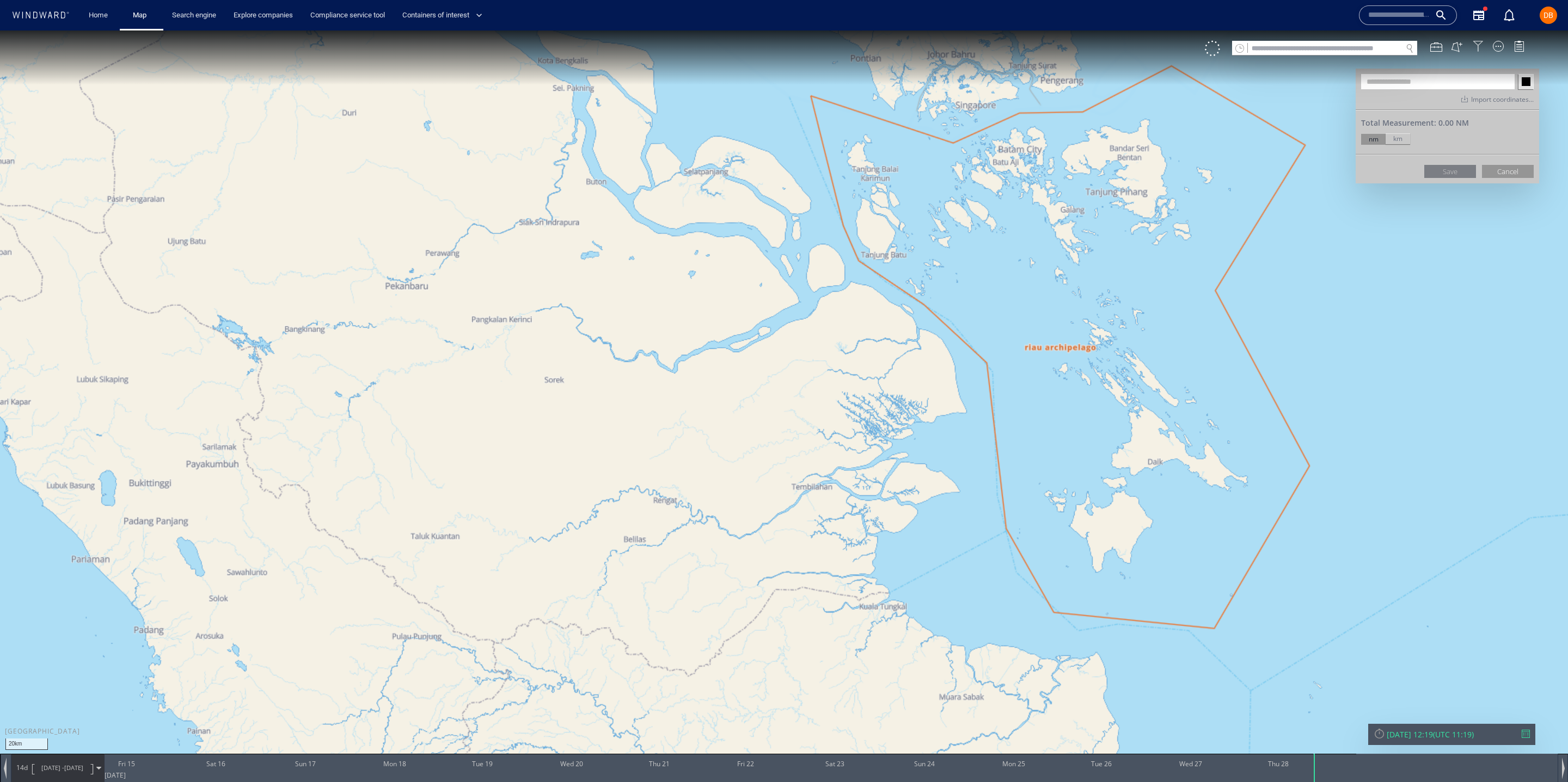
click at [1483, 49] on div at bounding box center [1478, 46] width 11 height 11
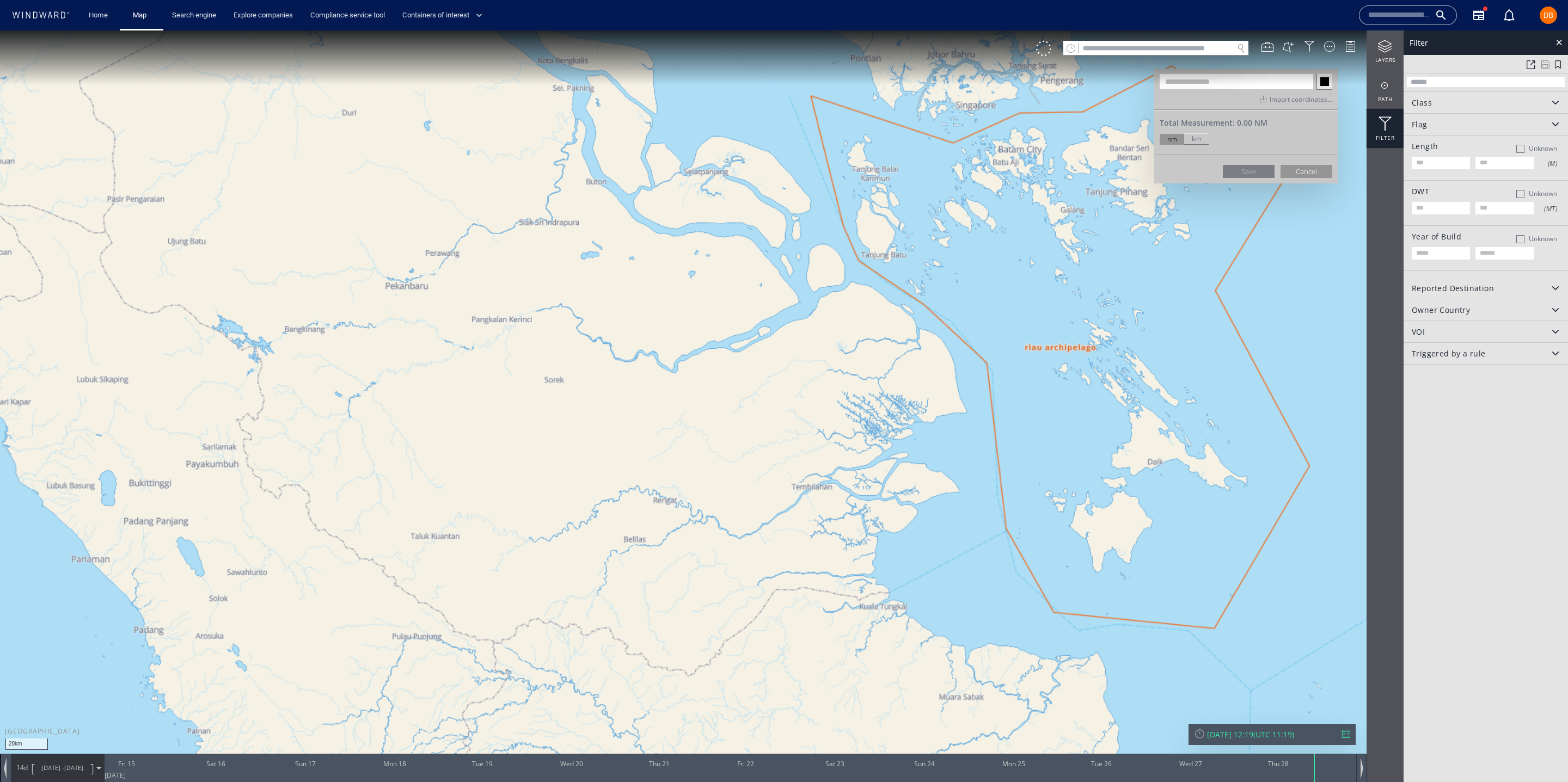
click at [1394, 132] on div "Filter" at bounding box center [1385, 128] width 37 height 39
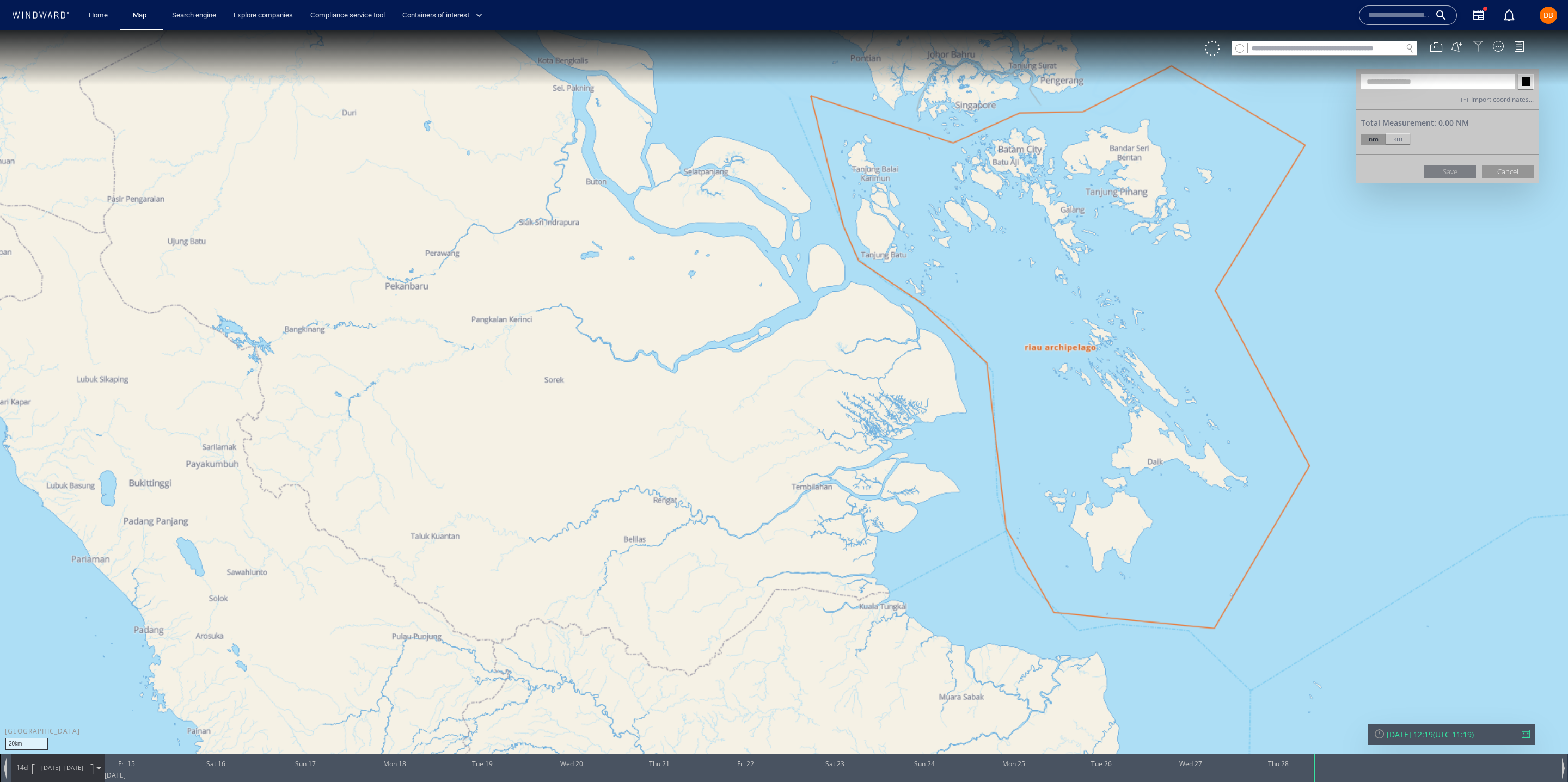
click at [1480, 46] on div at bounding box center [1478, 46] width 11 height 11
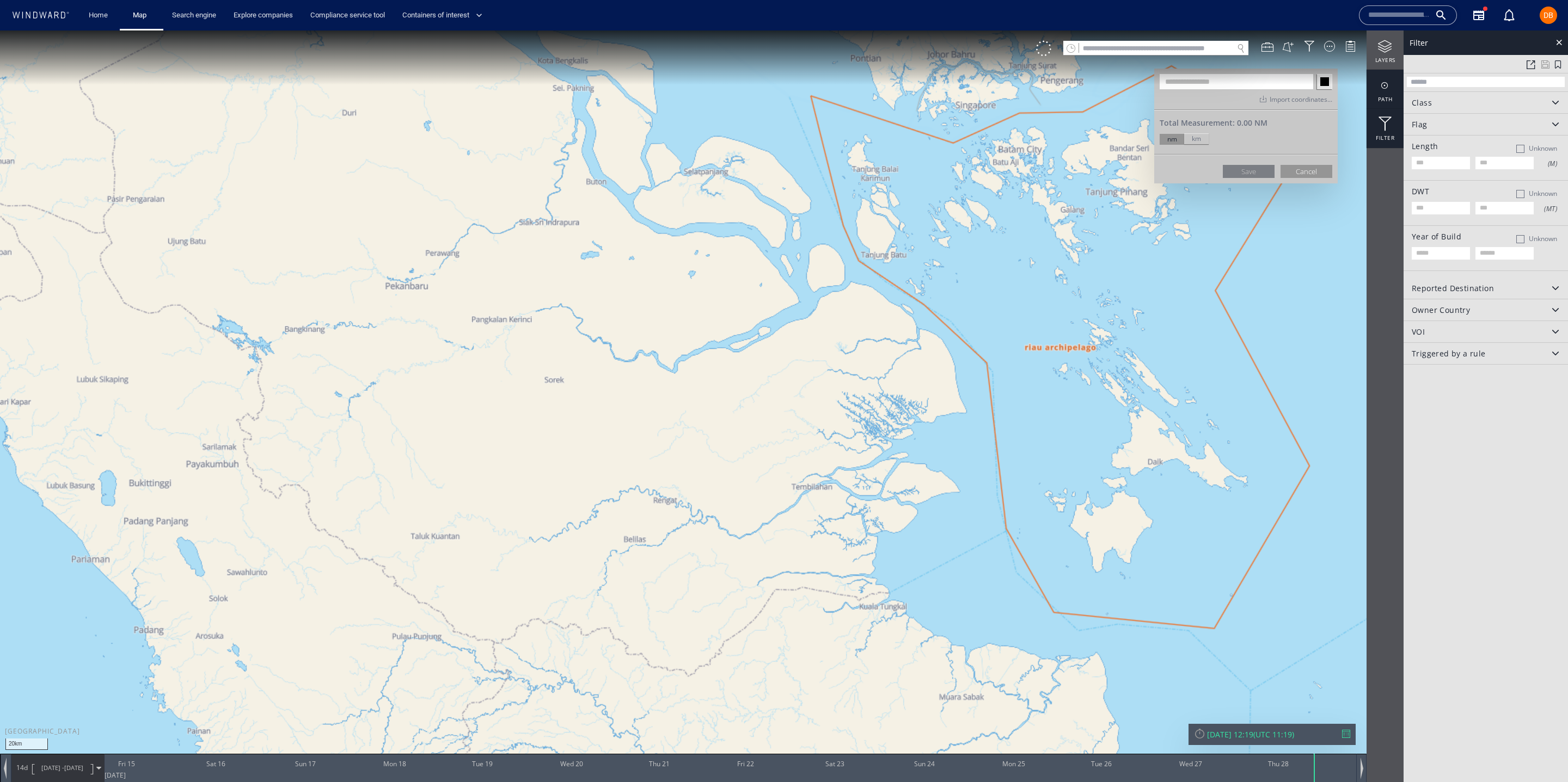
click at [1395, 89] on div at bounding box center [1385, 86] width 37 height 13
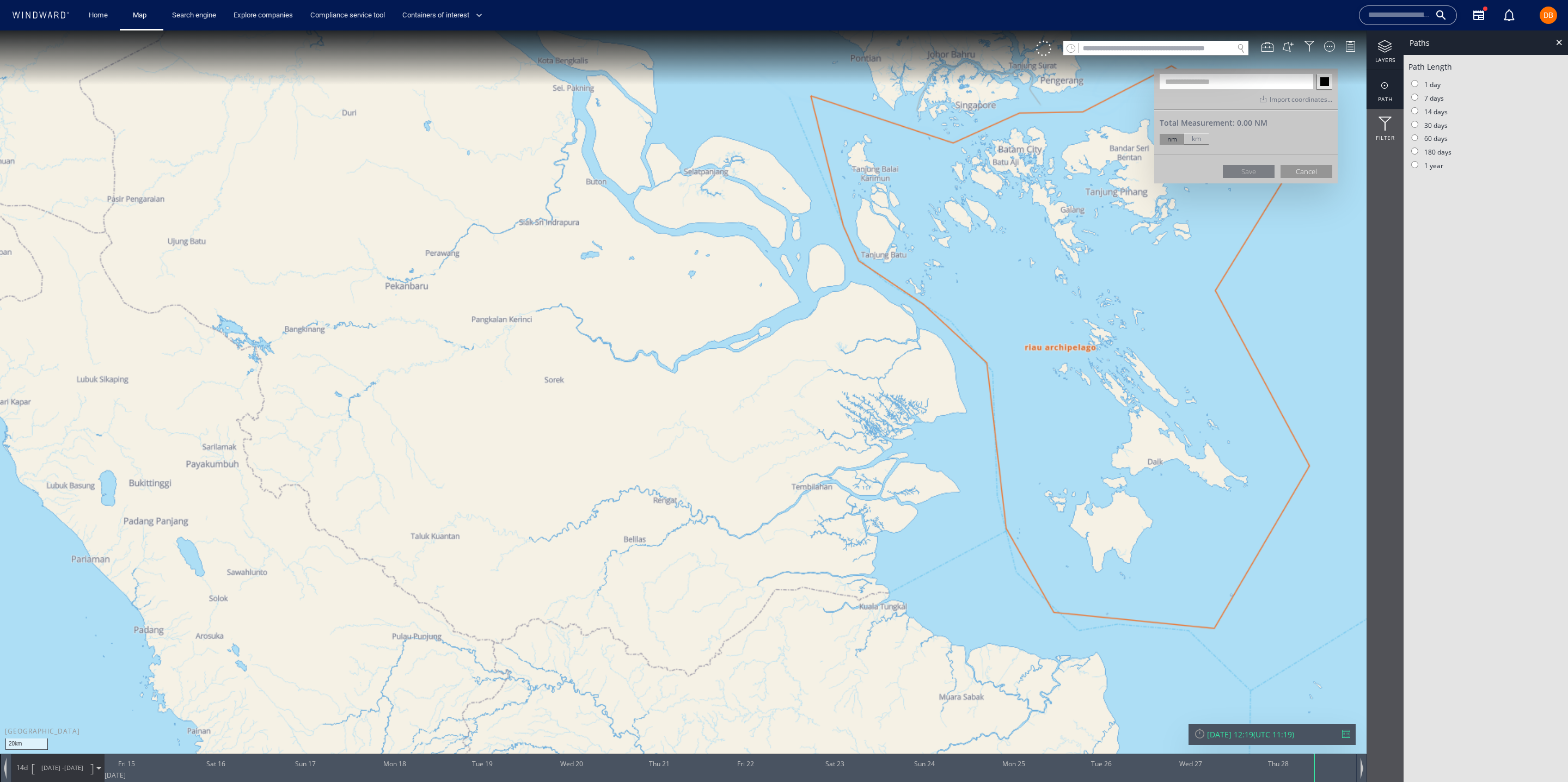
click at [1386, 54] on div "layers" at bounding box center [1385, 50] width 37 height 39
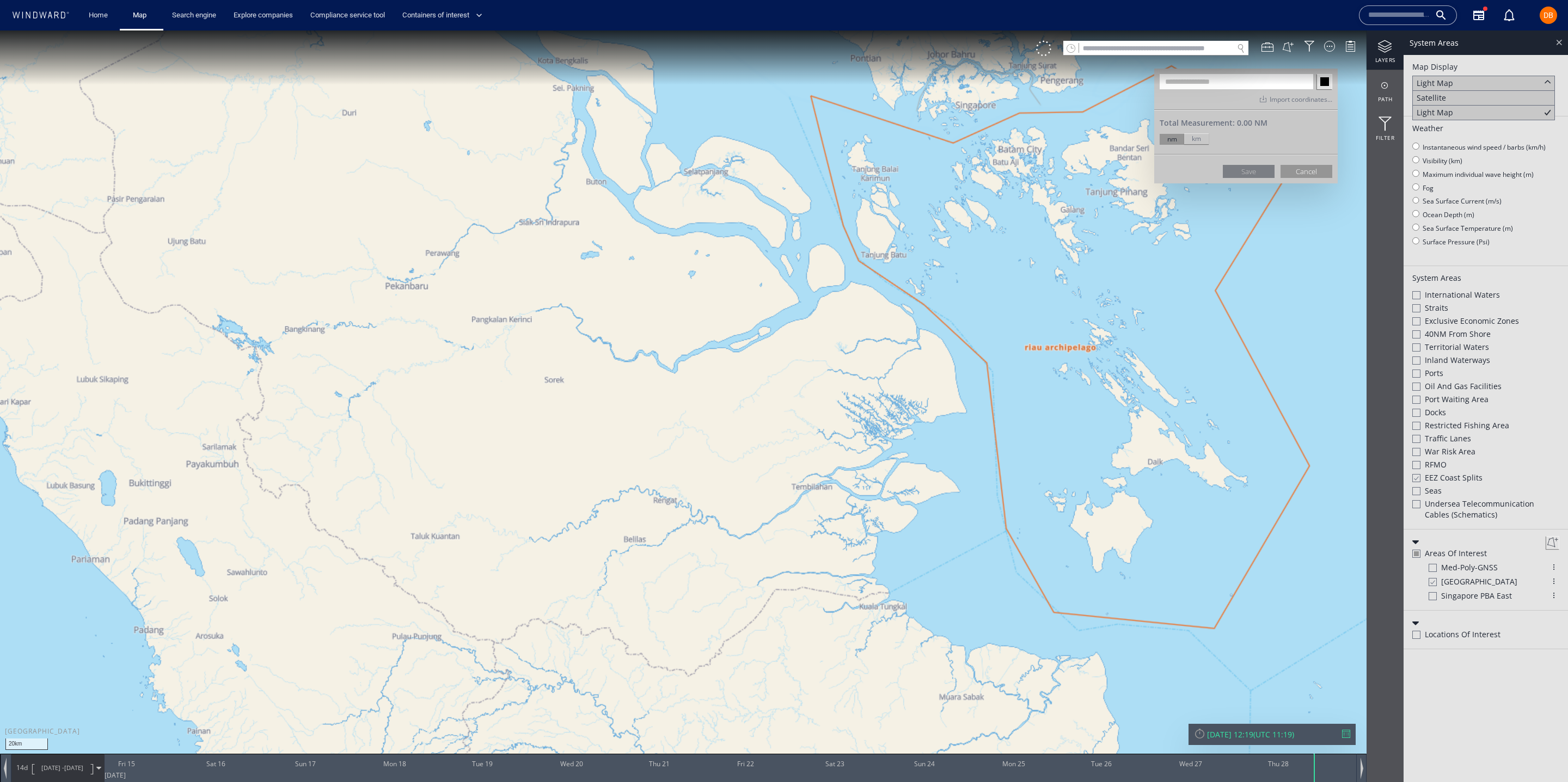
click at [1558, 44] on div at bounding box center [1559, 42] width 13 height 13
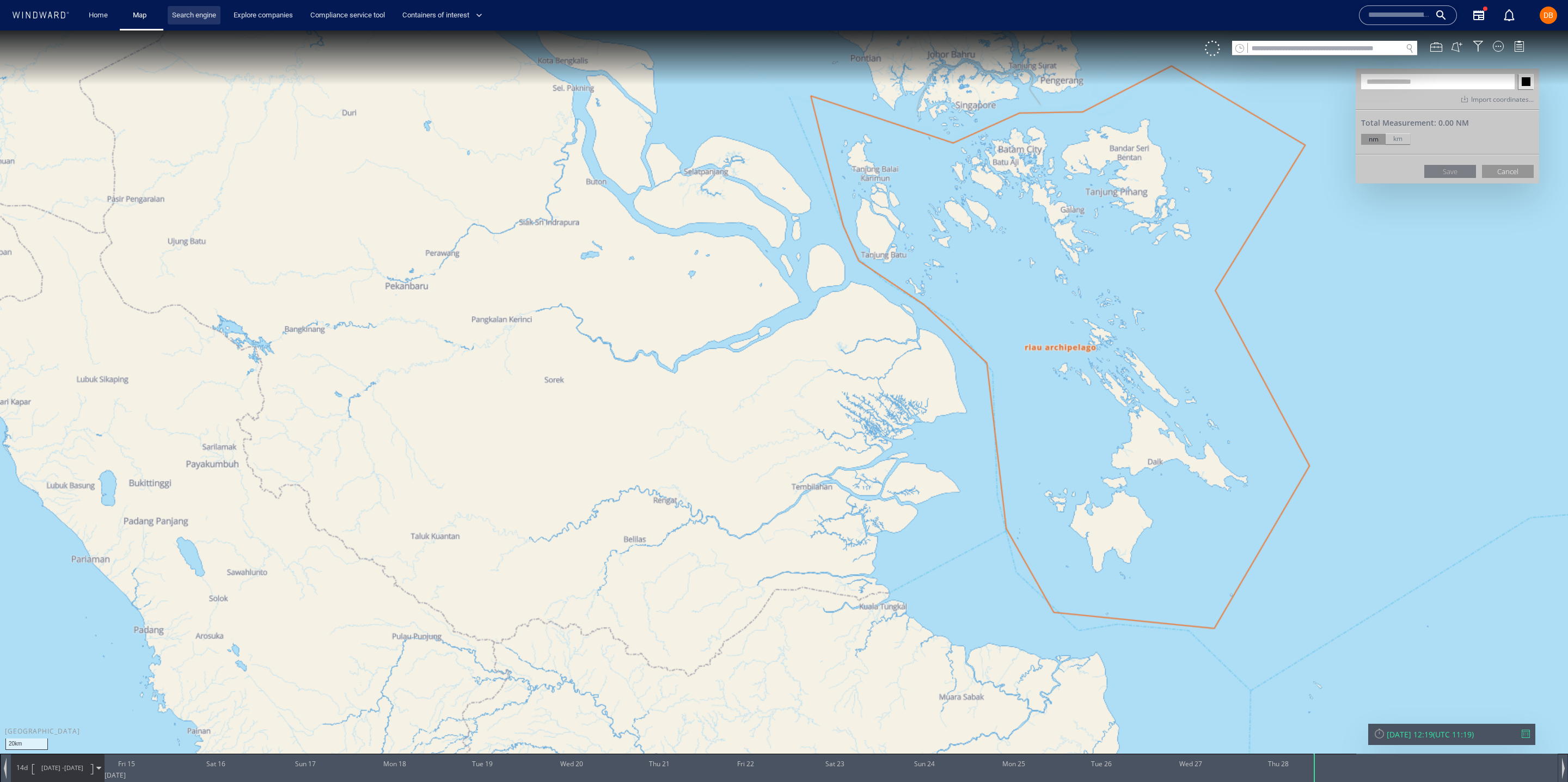
click at [195, 16] on link "Search engine" at bounding box center [194, 15] width 53 height 19
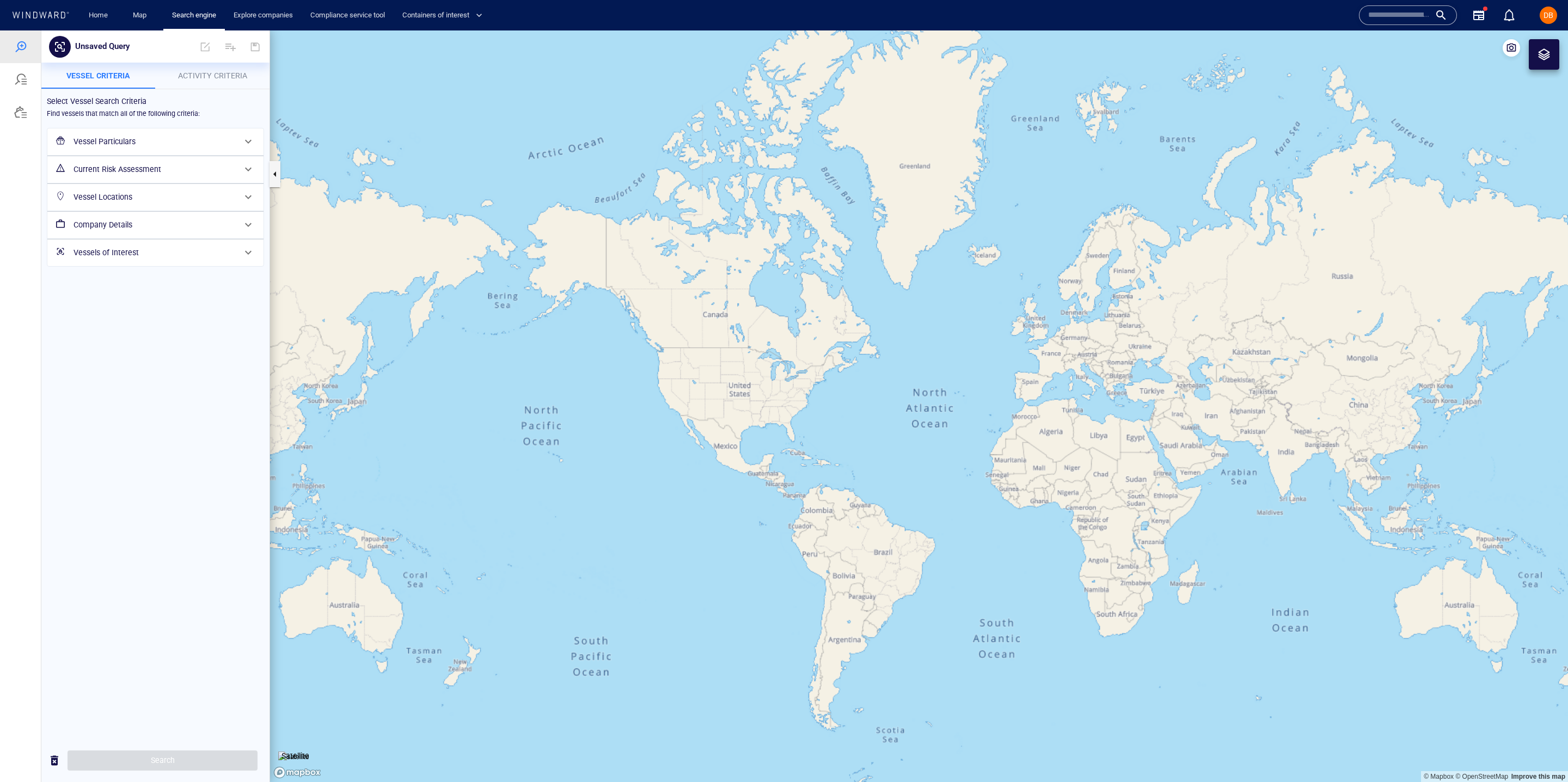
click at [206, 74] on span "Activity Criteria" at bounding box center [212, 75] width 69 height 9
